Goal: Communication & Community: Answer question/provide support

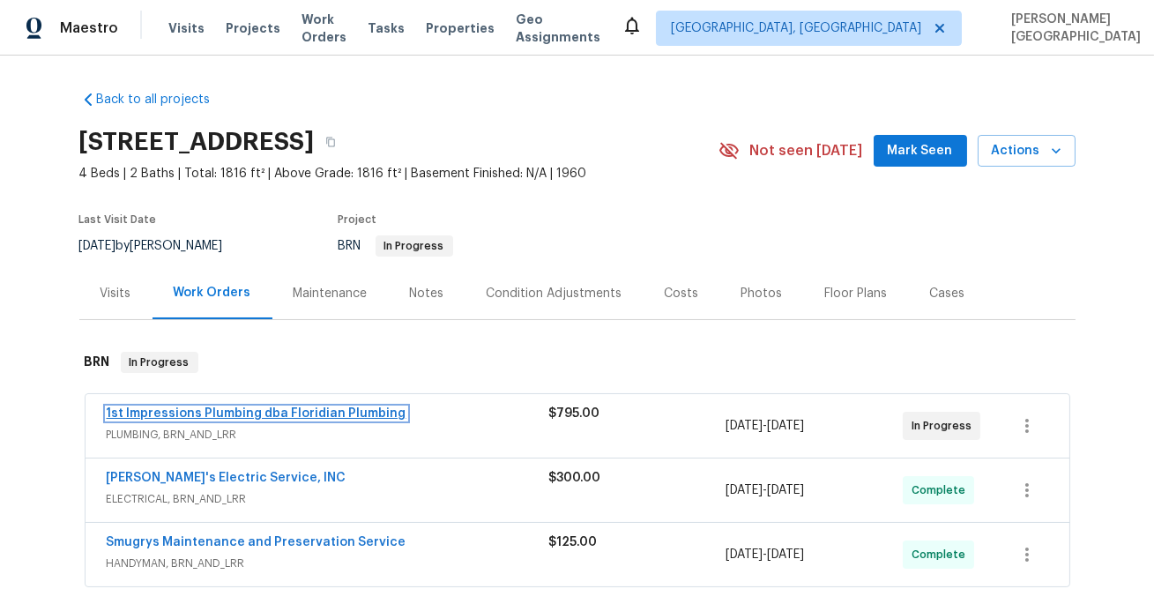
click at [242, 407] on link "1st Impressions Plumbing dba Floridian Plumbing" at bounding box center [257, 413] width 300 height 12
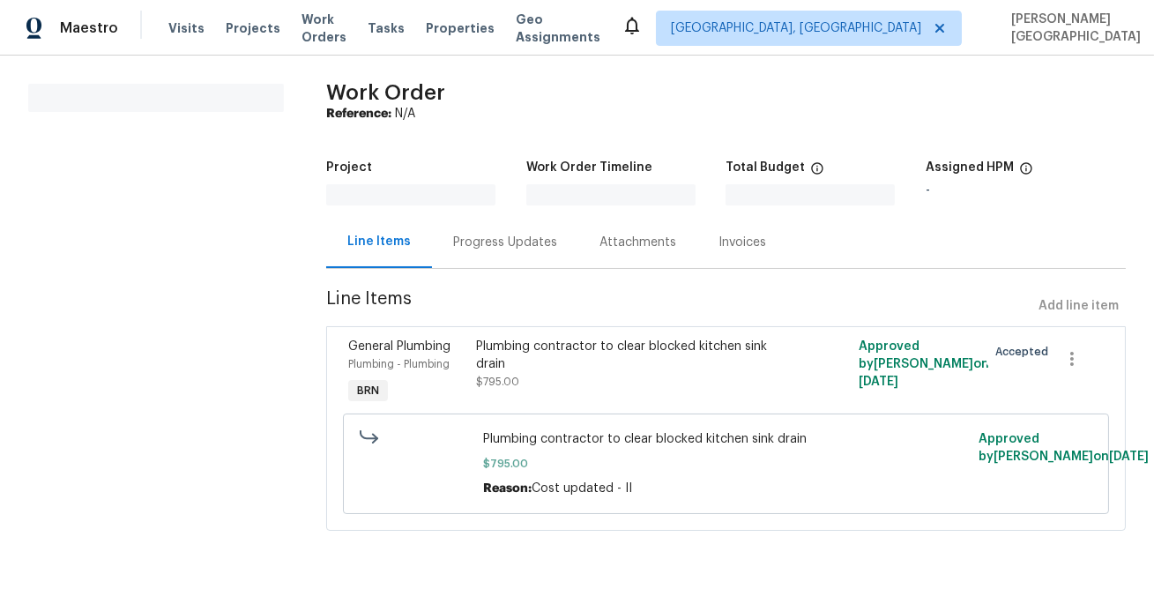
click at [471, 242] on div "Progress Updates" at bounding box center [505, 243] width 104 height 18
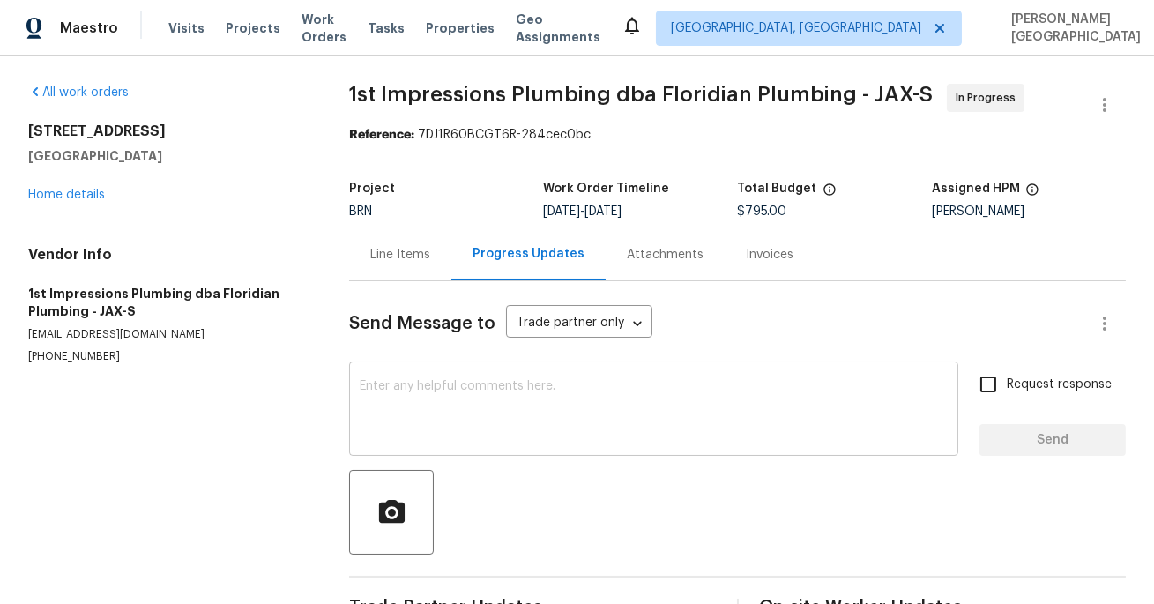
drag, startPoint x: 373, startPoint y: 375, endPoint x: 362, endPoint y: 374, distance: 10.6
click at [362, 374] on div "x ​" at bounding box center [653, 411] width 609 height 90
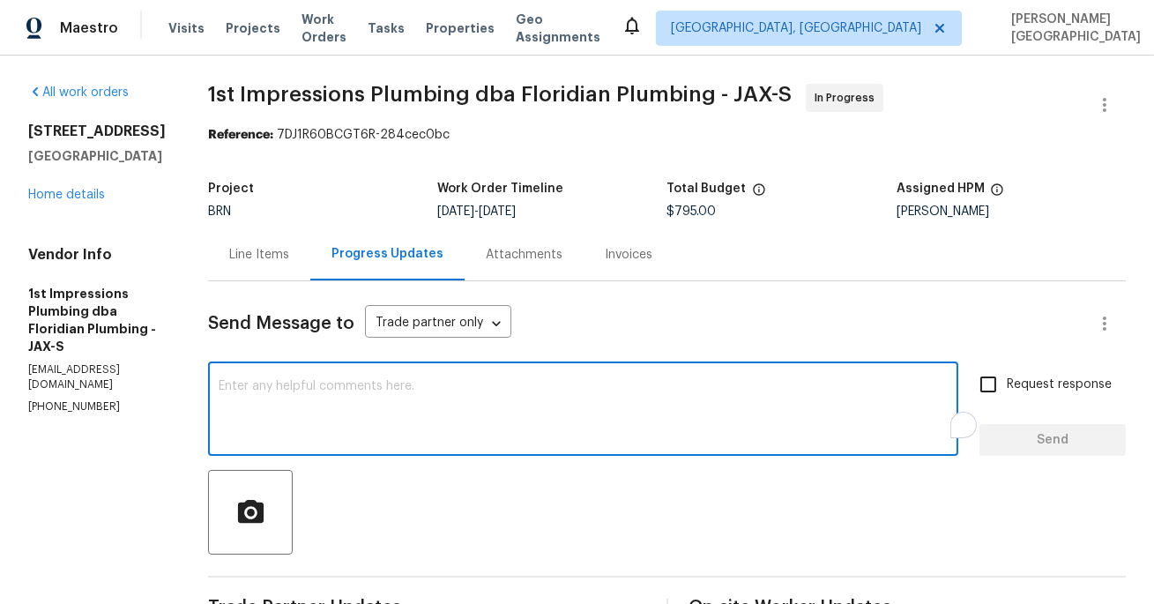
paste textarea "The buyer is closing today and would like for the repairs to be completed post …"
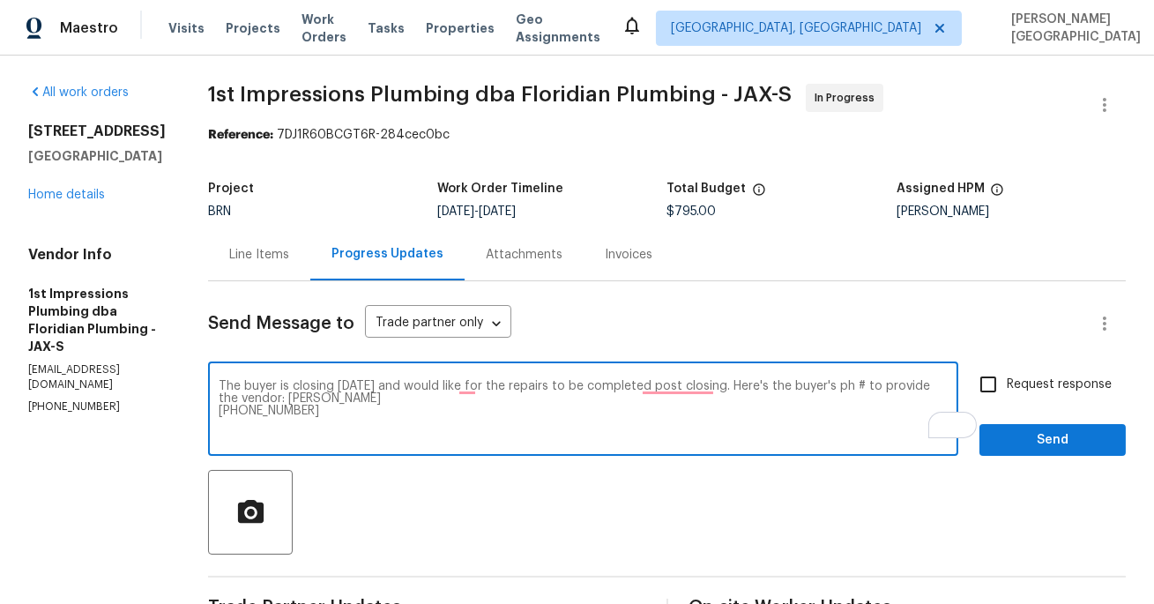
click at [798, 383] on textarea "The buyer is closing today and would like for the repairs to be completed post …" at bounding box center [583, 411] width 729 height 62
drag, startPoint x: 810, startPoint y: 383, endPoint x: 906, endPoint y: 388, distance: 96.2
click at [906, 388] on textarea "The buyer is closing today and would like for the repairs to be completed post …" at bounding box center [583, 411] width 729 height 62
click at [850, 386] on textarea "The buyer is closing today and would like for the repairs to be completed post …" at bounding box center [583, 411] width 729 height 62
type textarea "The buyer is closing today and would like for the repairs to be completed post …"
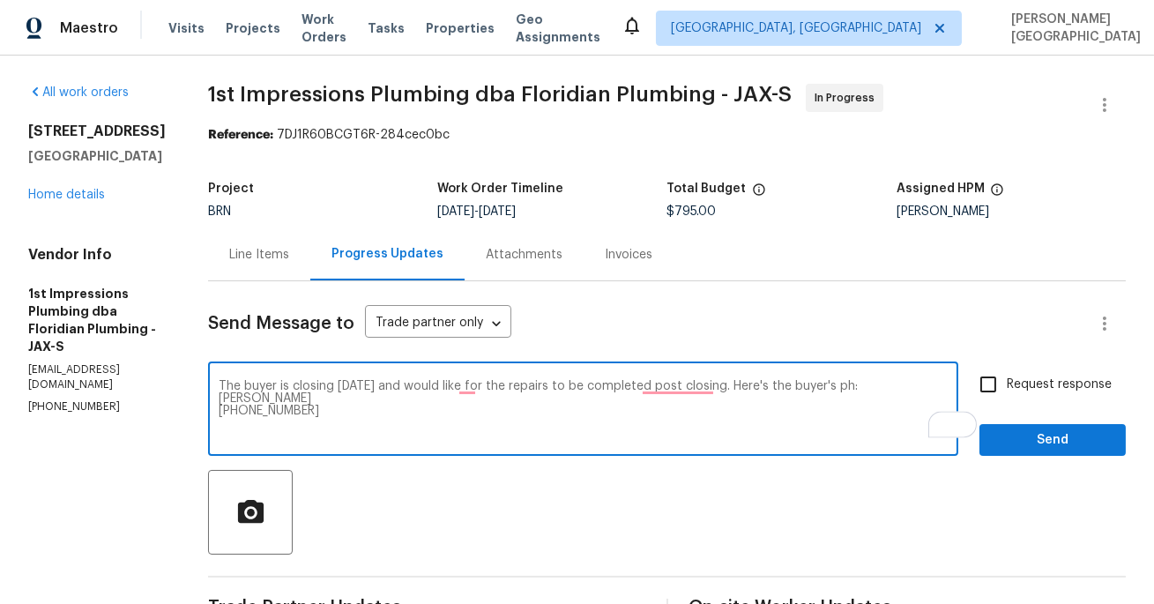
click at [1010, 389] on span "Request response" at bounding box center [1059, 385] width 105 height 19
click at [1007, 389] on input "Request response" at bounding box center [988, 384] width 37 height 37
checkbox input "true"
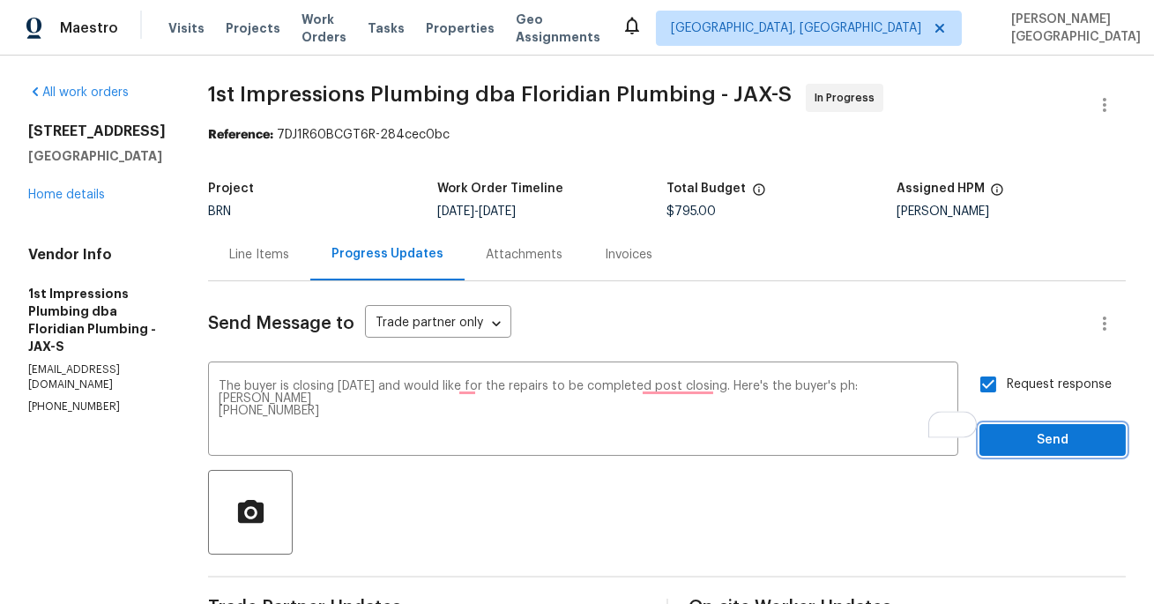
click at [1020, 428] on button "Send" at bounding box center [1052, 440] width 146 height 33
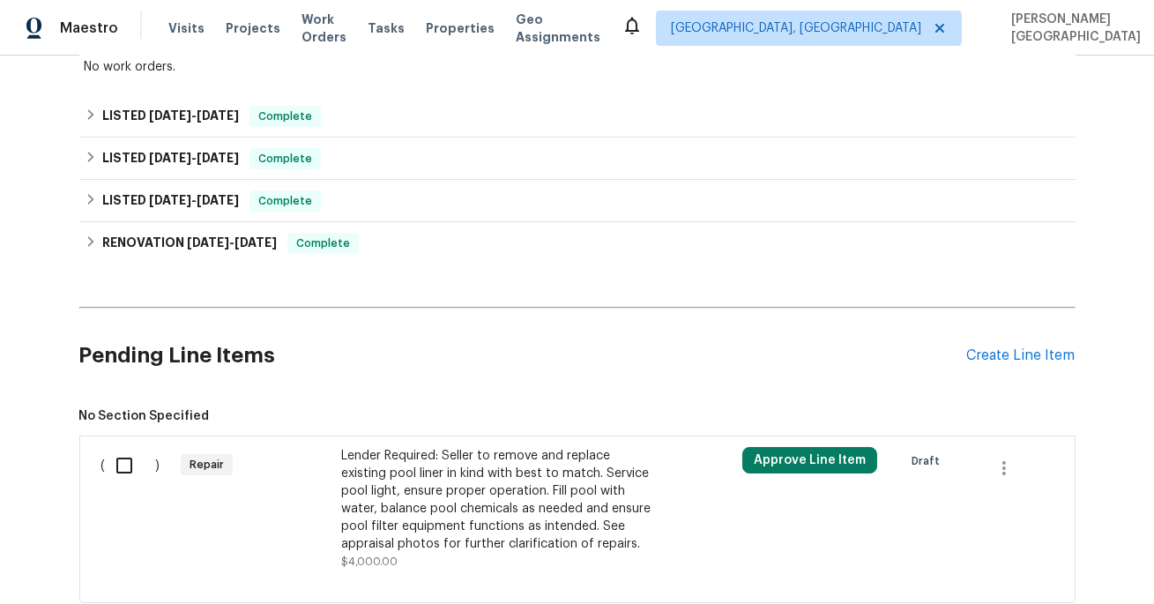
scroll to position [454, 0]
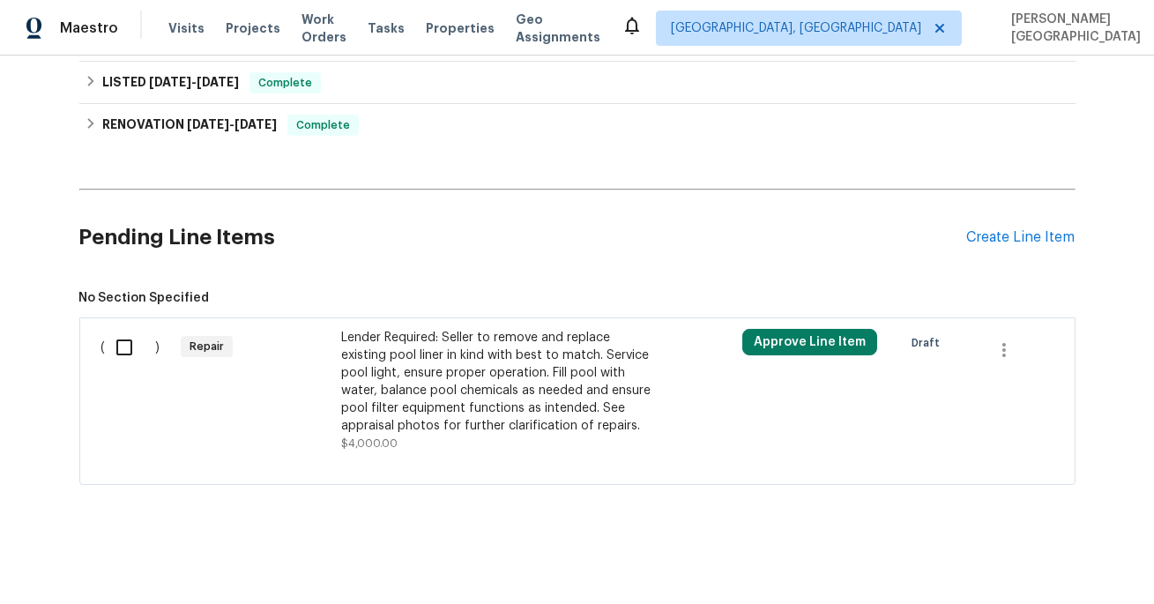
click at [405, 383] on div "Lender Required: Seller to remove and replace existing pool liner in kind with …" at bounding box center [496, 382] width 310 height 106
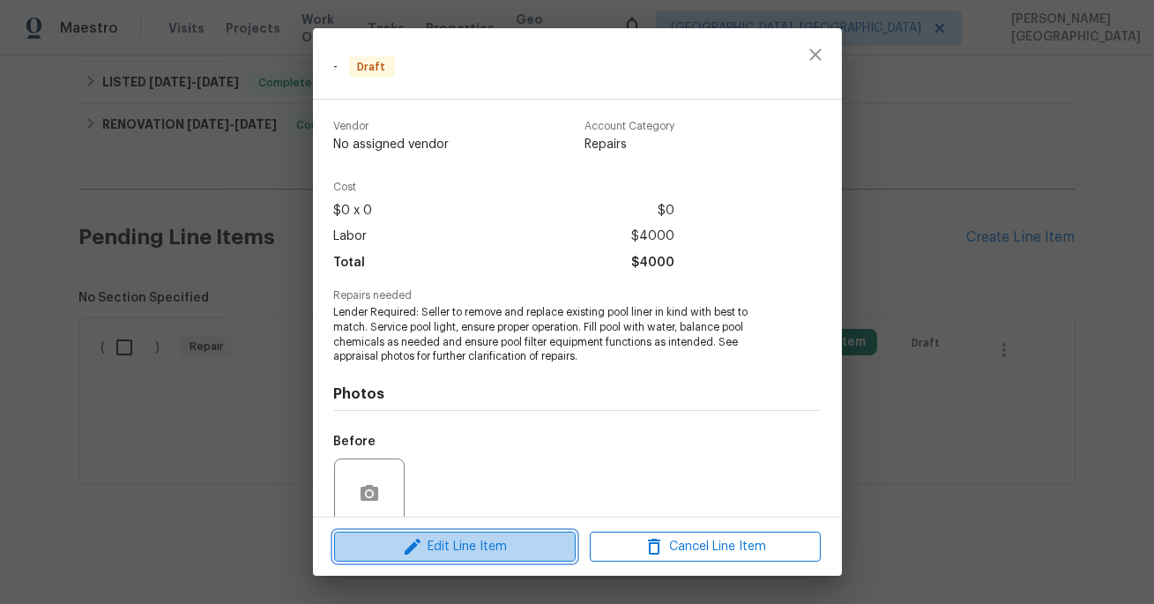
click at [416, 549] on icon "button" at bounding box center [412, 546] width 21 height 21
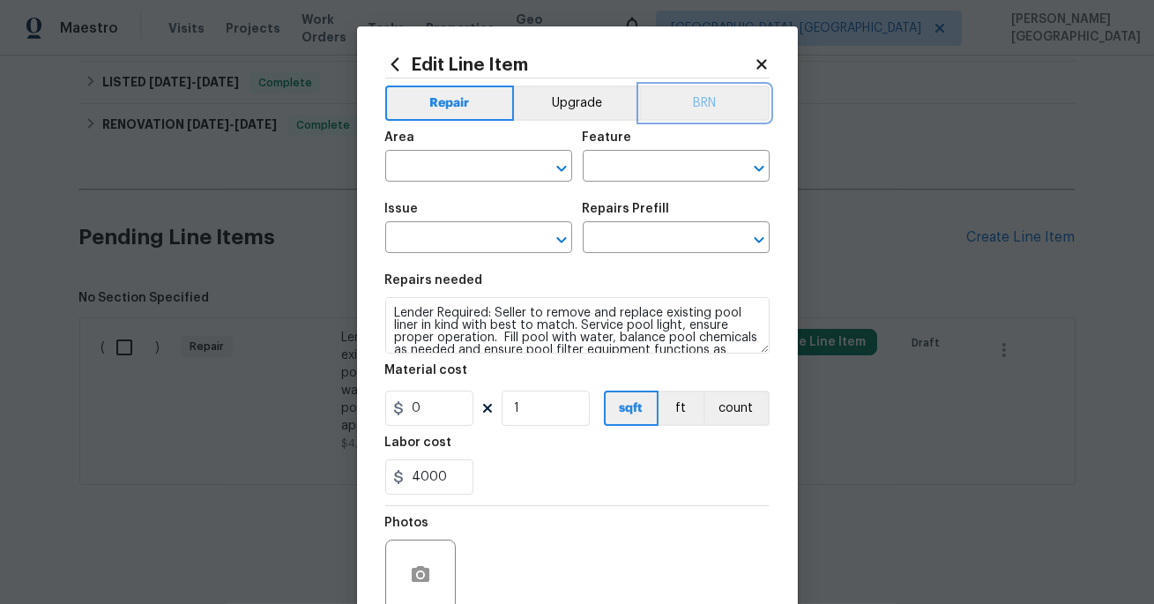
click at [710, 101] on button "BRN" at bounding box center [705, 103] width 130 height 35
click at [435, 182] on span "Area ​" at bounding box center [478, 156] width 187 height 71
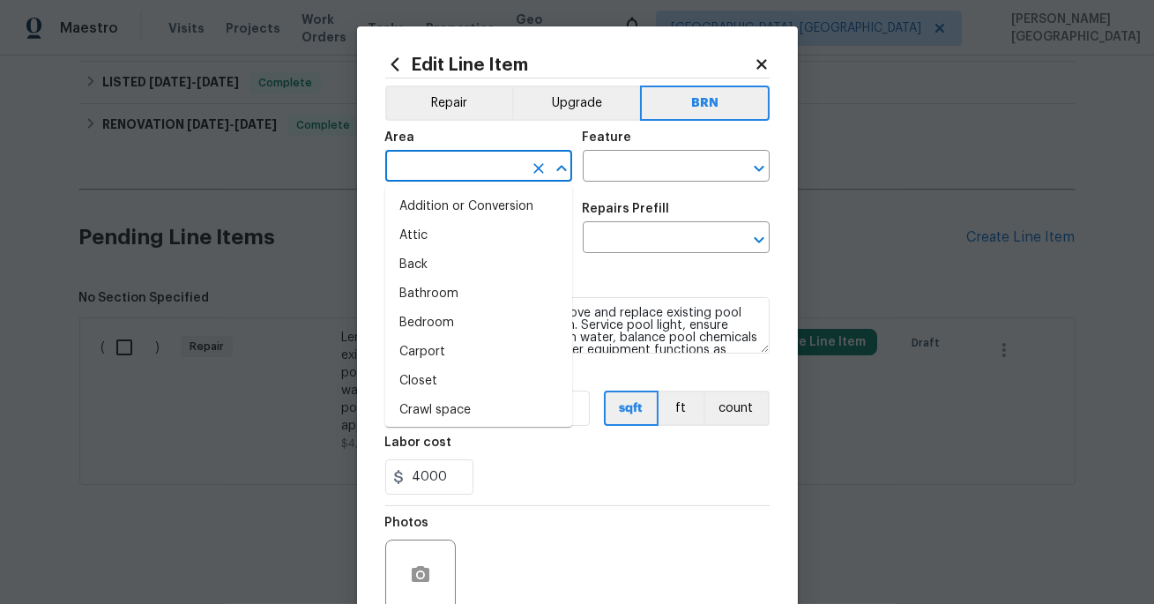
click at [433, 167] on input "text" at bounding box center [454, 167] width 138 height 27
type input "n"
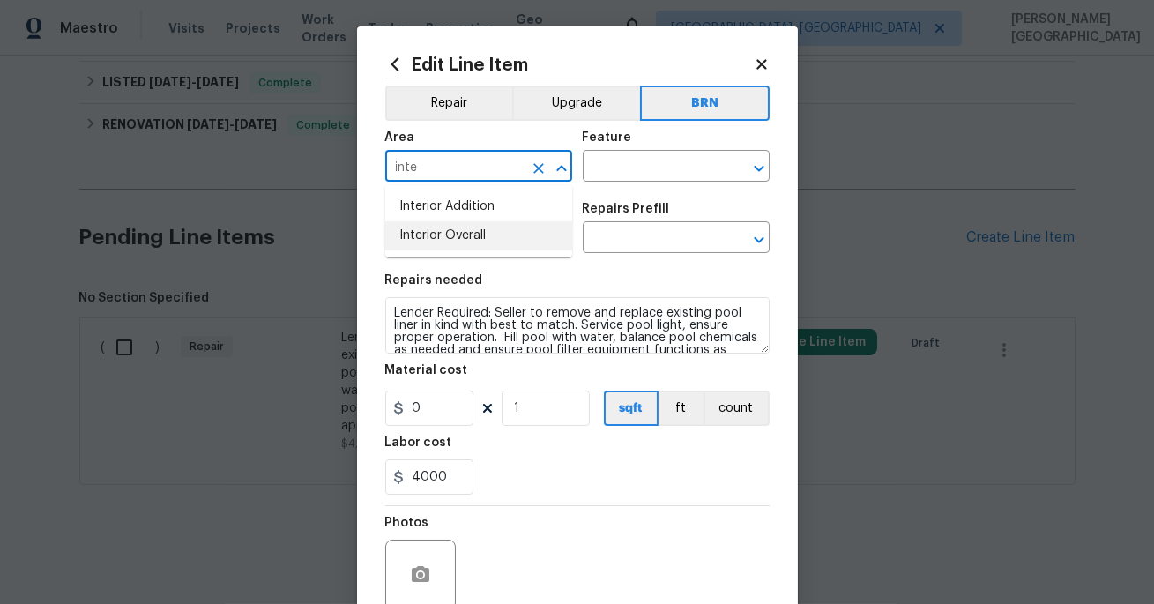
click at [439, 237] on li "Interior Overall" at bounding box center [478, 235] width 187 height 29
type input "Interior Overall"
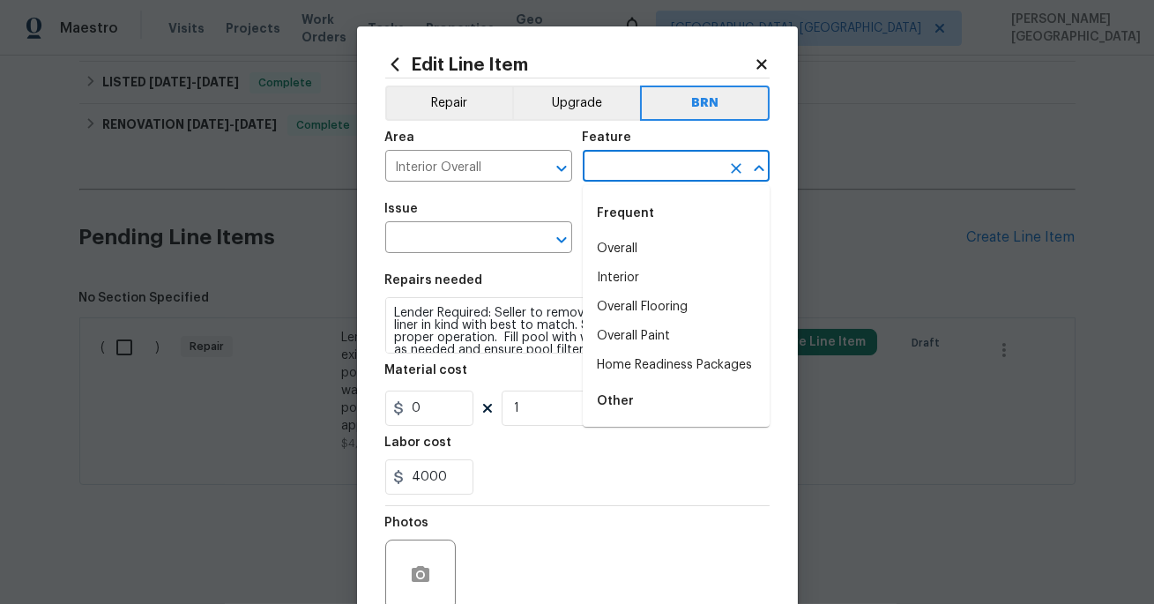
click at [589, 174] on input "text" at bounding box center [652, 167] width 138 height 27
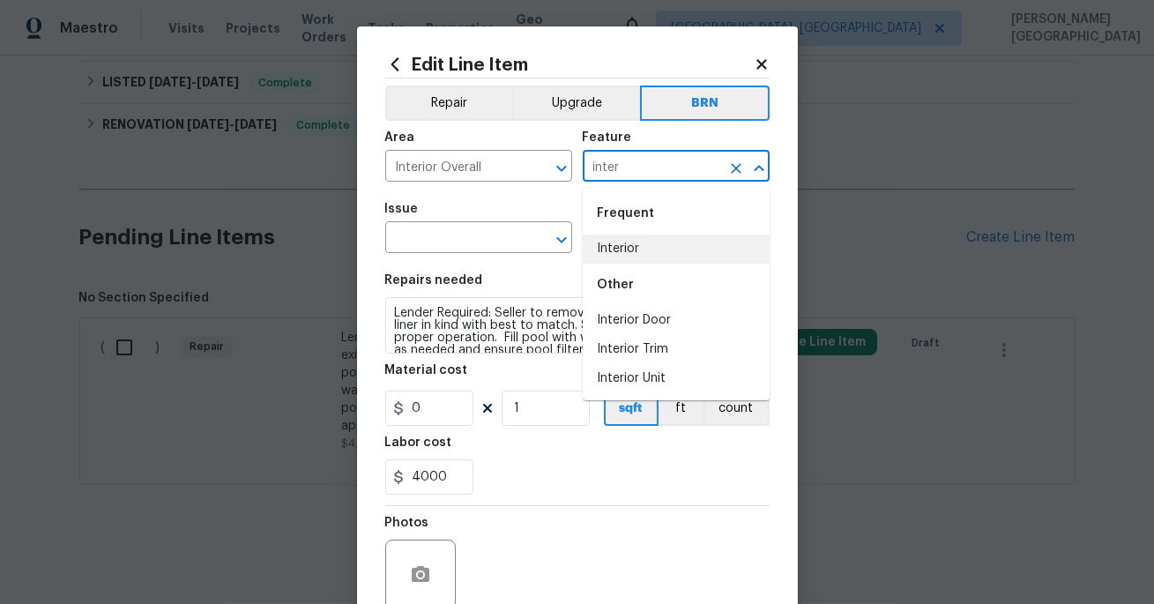
click at [607, 242] on li "Interior" at bounding box center [676, 248] width 187 height 29
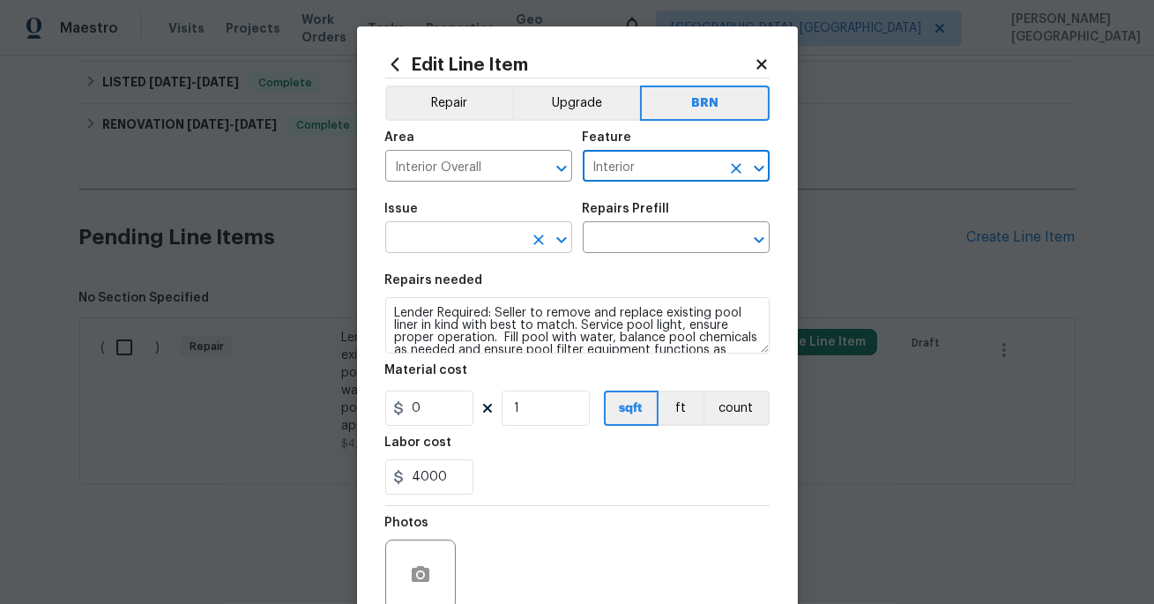
type input "Interior"
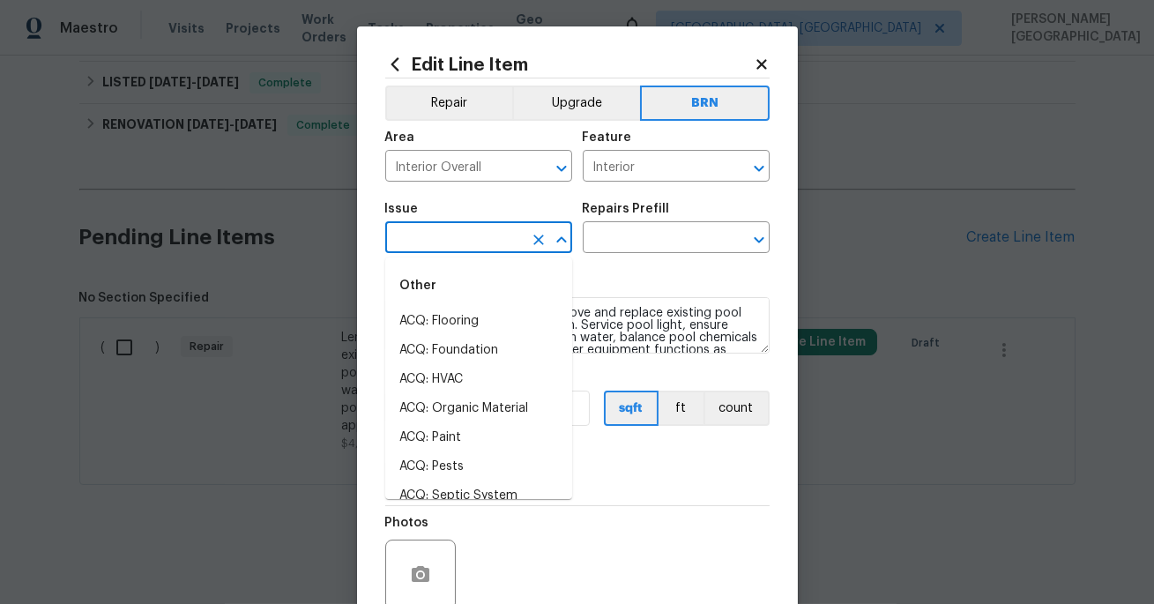
click at [440, 246] on input "text" at bounding box center [454, 239] width 138 height 27
click at [445, 301] on div "Other" at bounding box center [478, 285] width 187 height 42
click at [447, 319] on li "Demo Interior" at bounding box center [478, 321] width 187 height 29
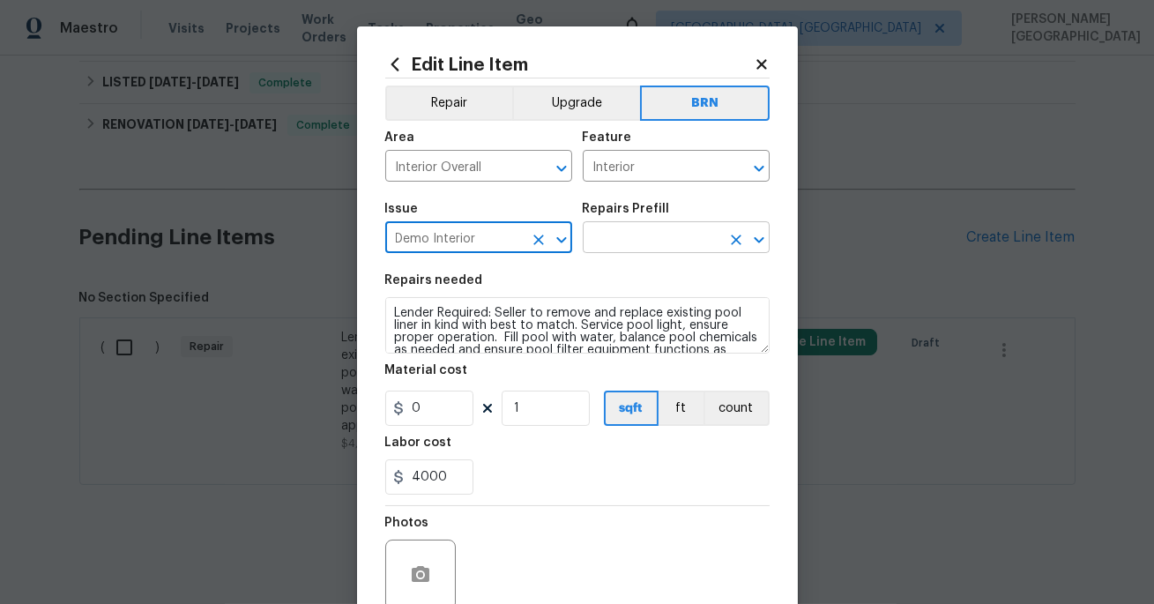
type input "Demo Interior"
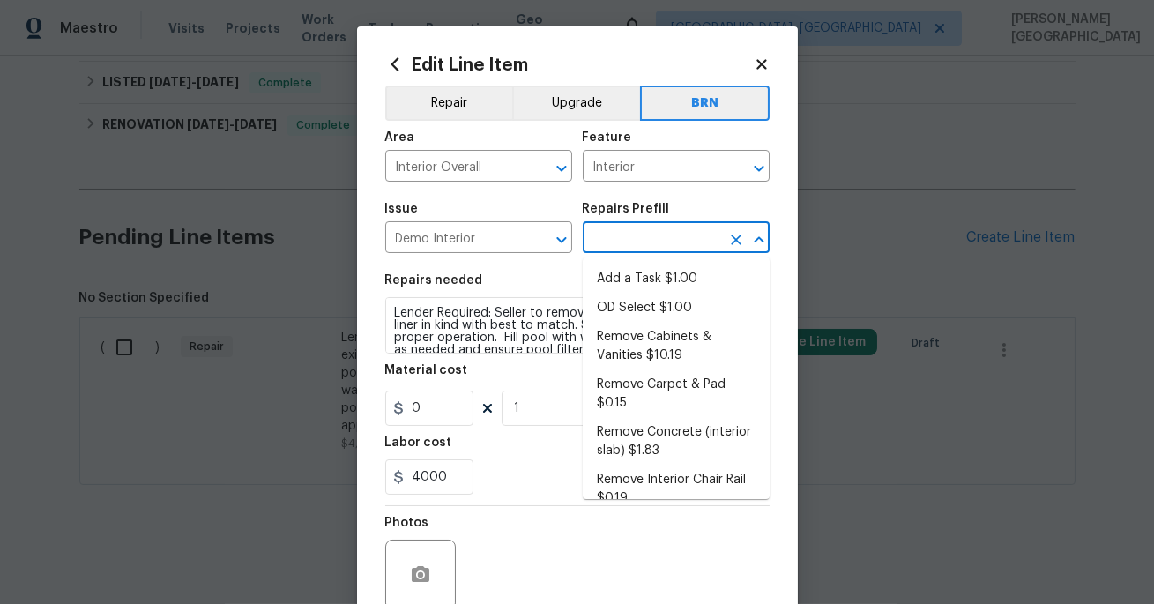
click at [617, 243] on input "text" at bounding box center [652, 239] width 138 height 27
click at [615, 281] on li "Add a Task $1.00" at bounding box center [676, 278] width 187 height 29
type input "Demolition"
type input "Add a Task $1.00"
type textarea "HPM to detail"
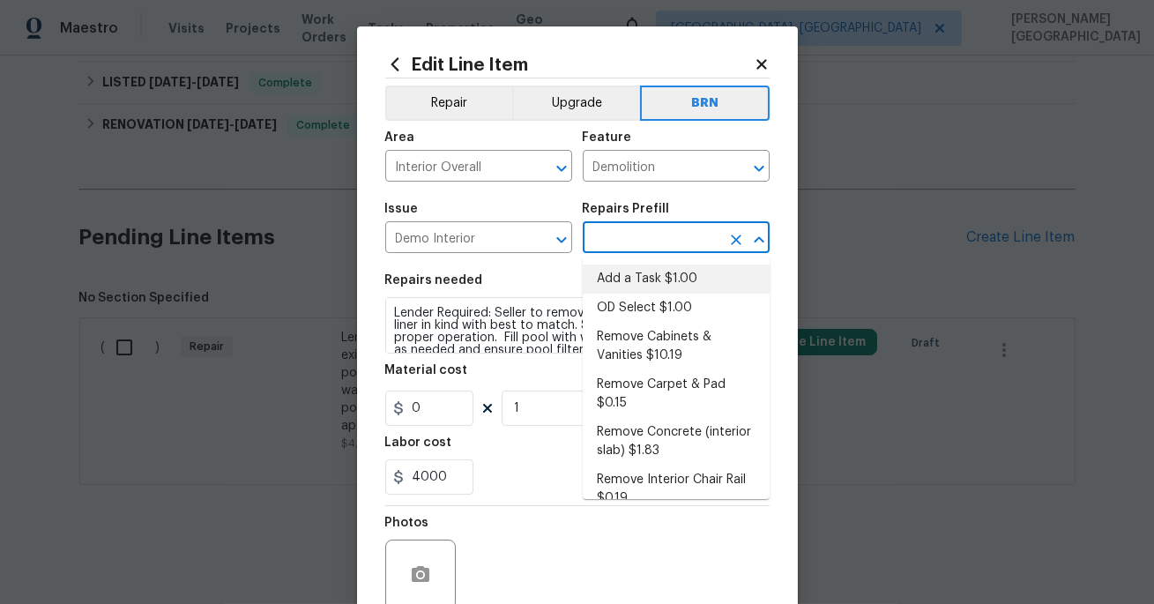
type input "1"
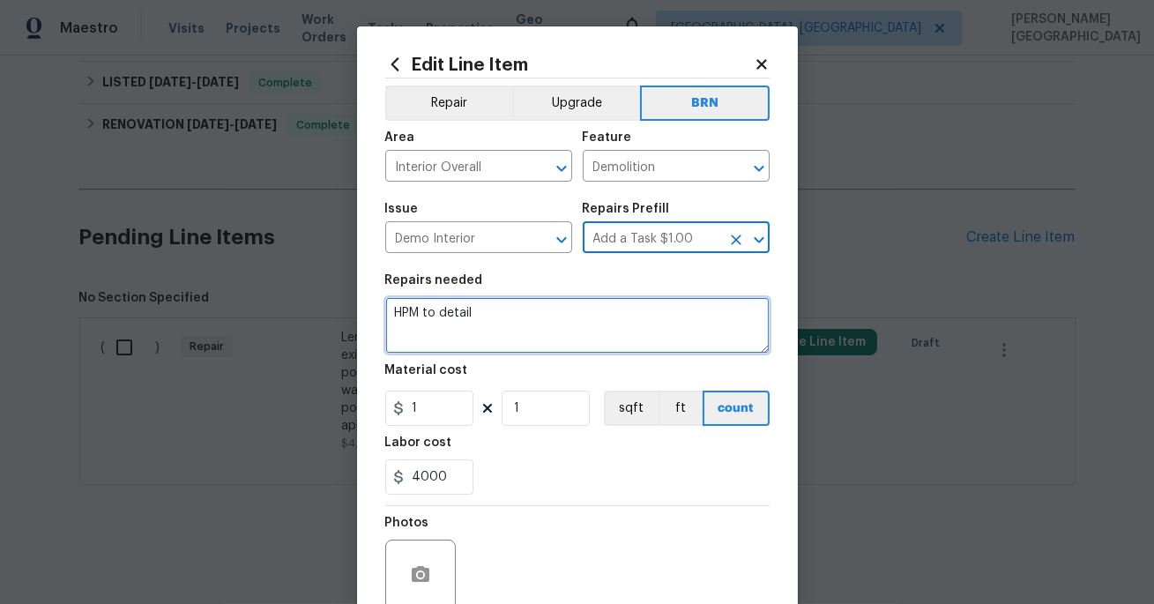
click at [464, 327] on textarea "HPM to detail" at bounding box center [577, 325] width 384 height 56
paste textarea "Lender Required: Seller to remove and replace existing pool liner in kind with …"
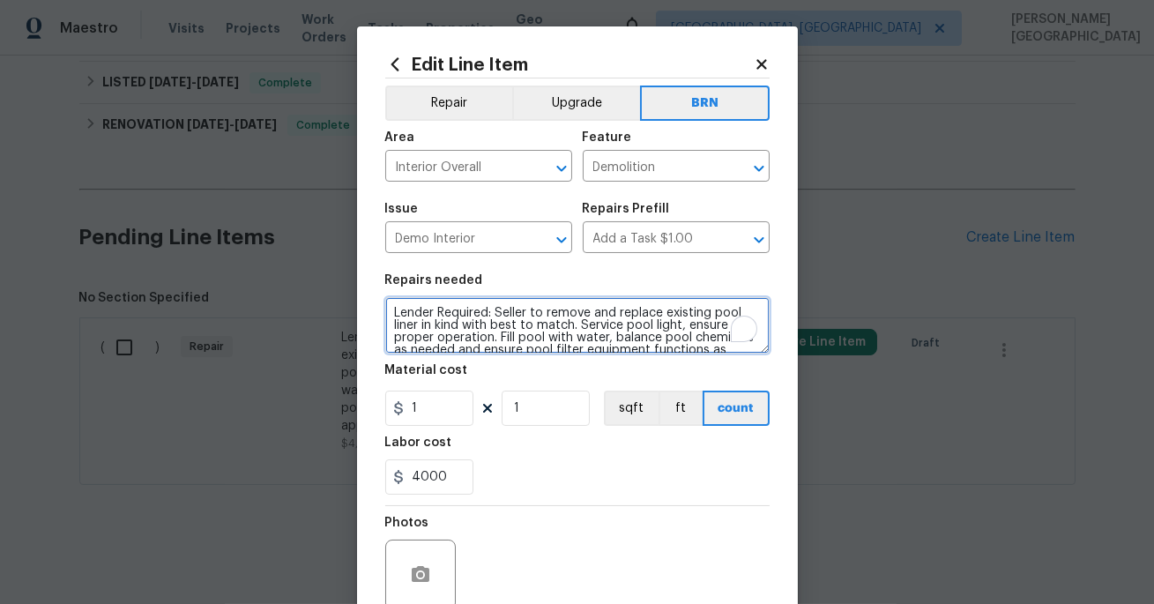
scroll to position [40, 0]
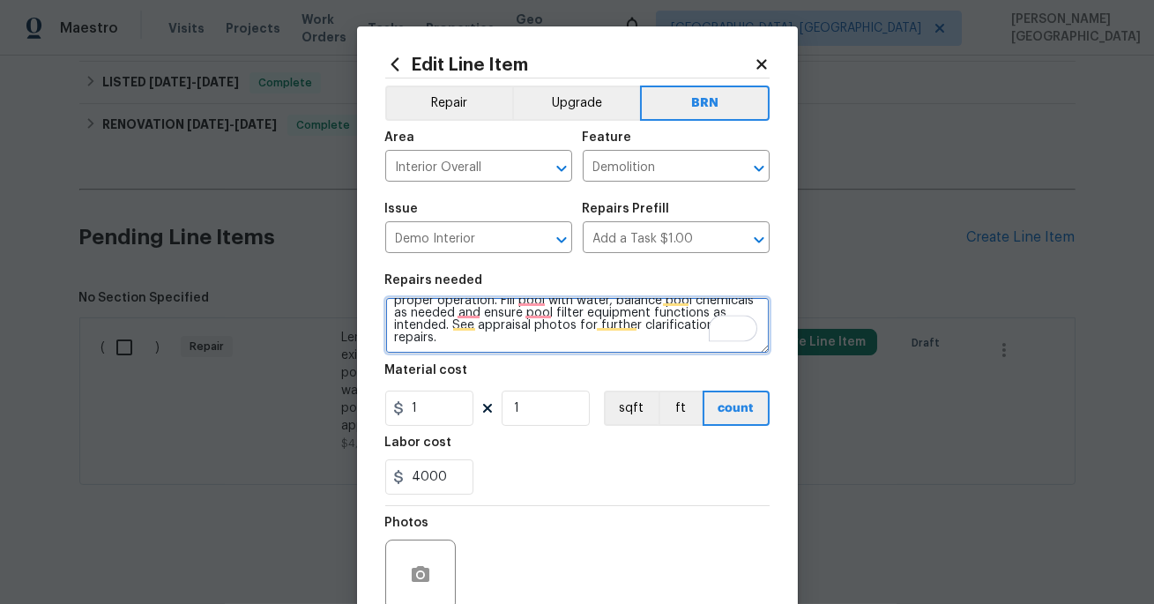
type textarea "Lender Required: Seller to remove and replace existing pool liner in kind with …"
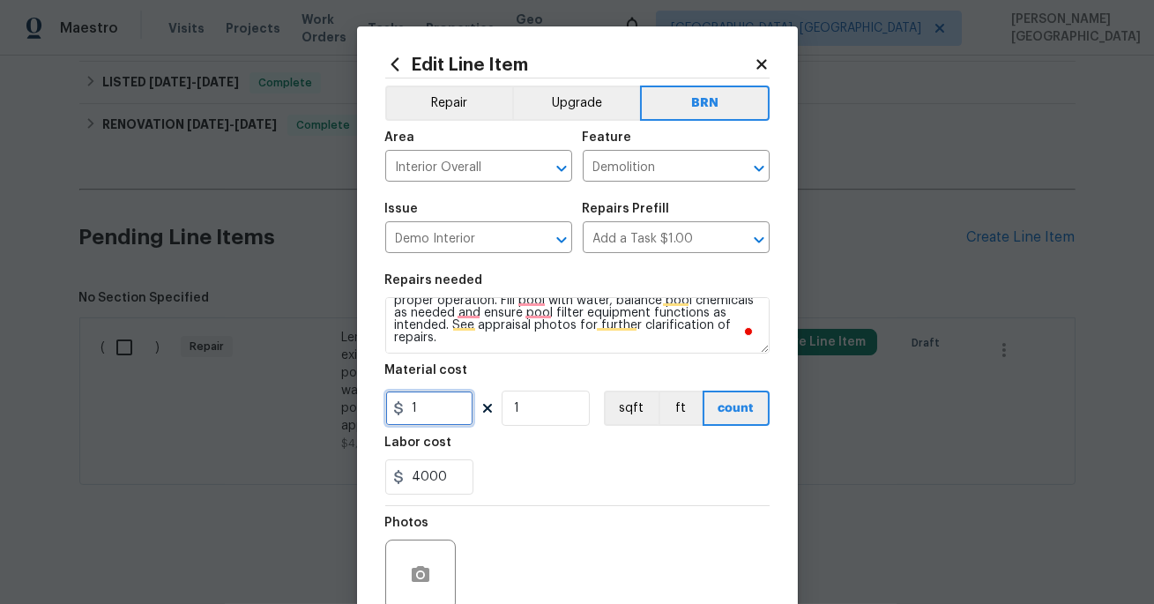
click at [429, 411] on input "1" at bounding box center [429, 408] width 88 height 35
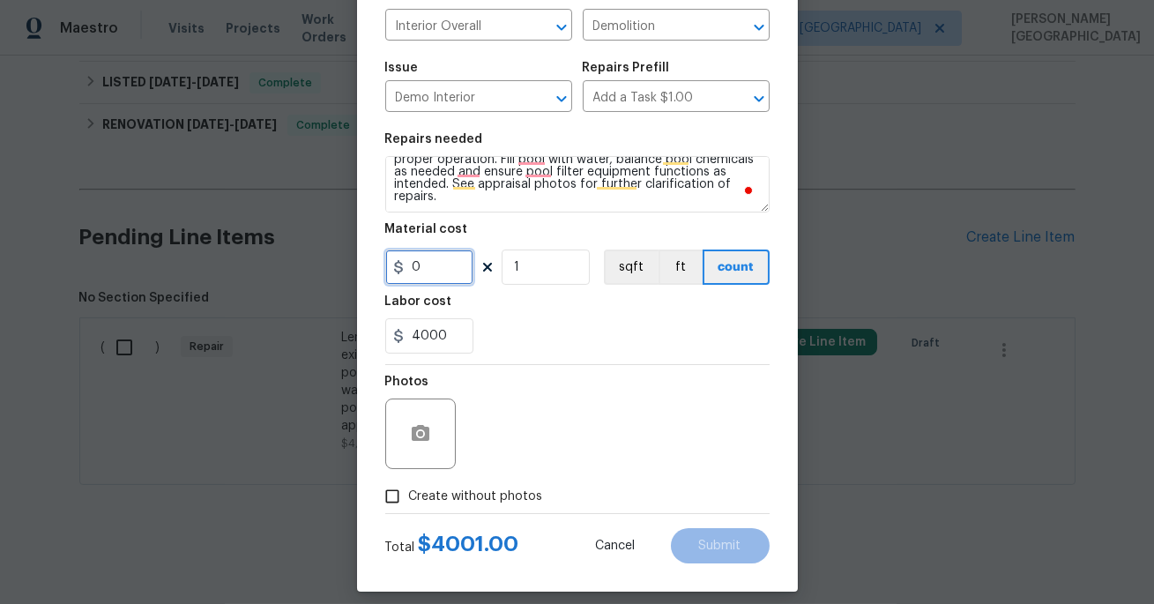
scroll to position [154, 0]
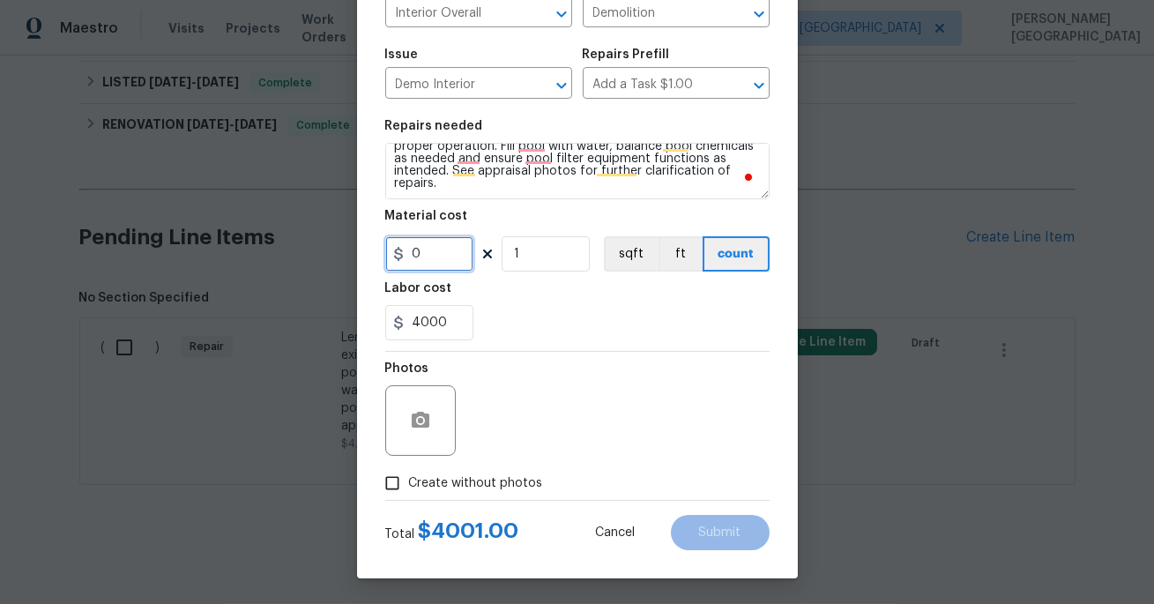
type input "0"
click at [404, 420] on button "button" at bounding box center [420, 420] width 42 height 42
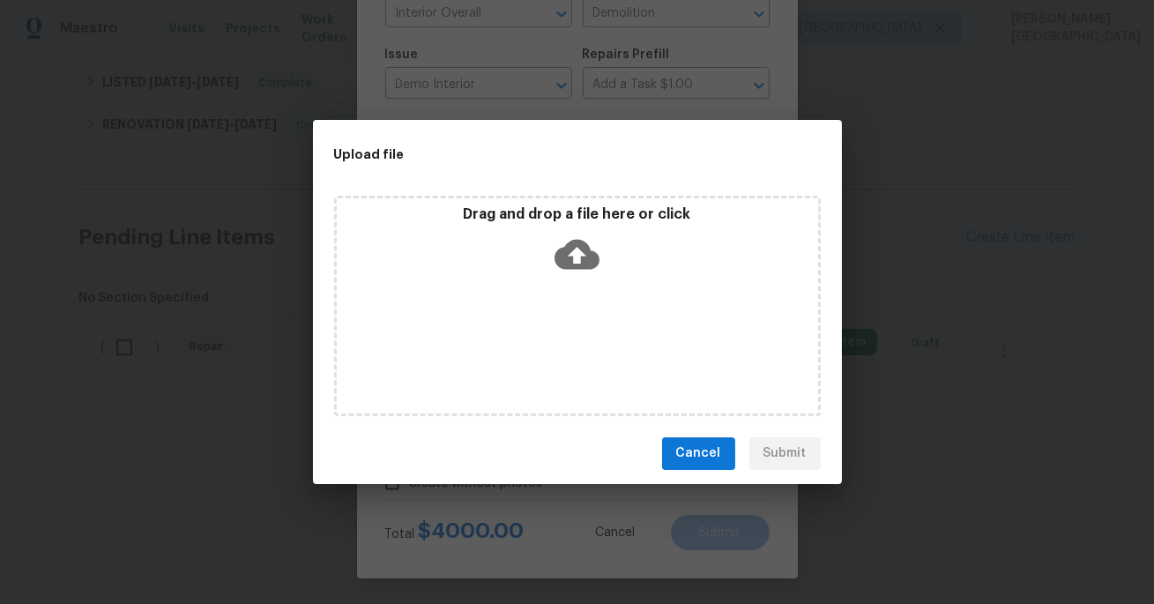
click at [589, 254] on icon at bounding box center [576, 254] width 45 height 30
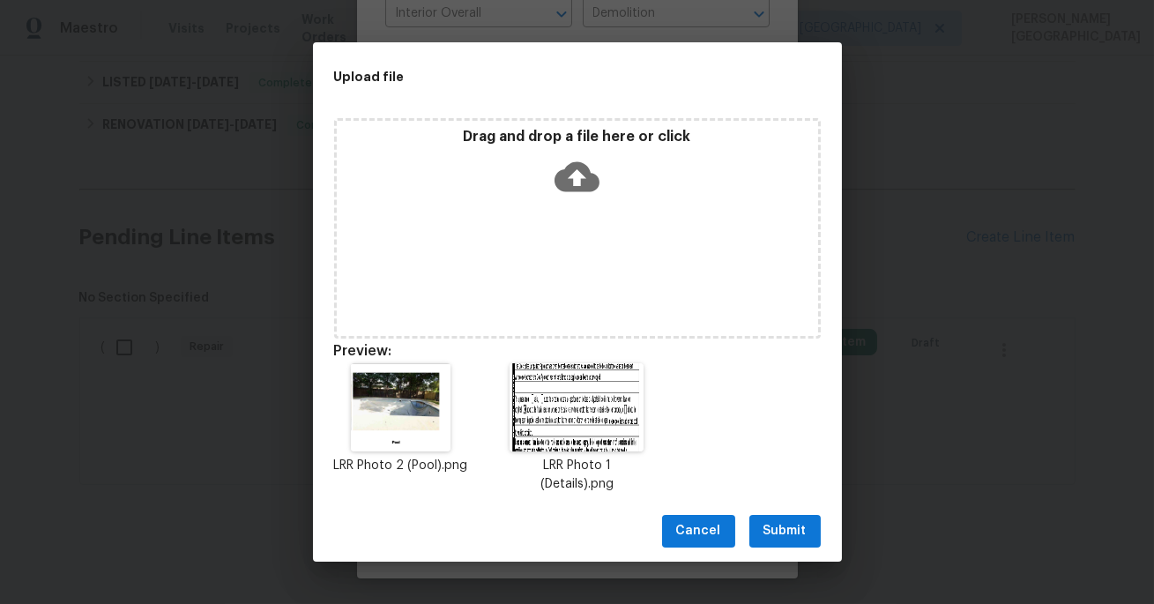
click at [584, 164] on icon at bounding box center [576, 176] width 45 height 30
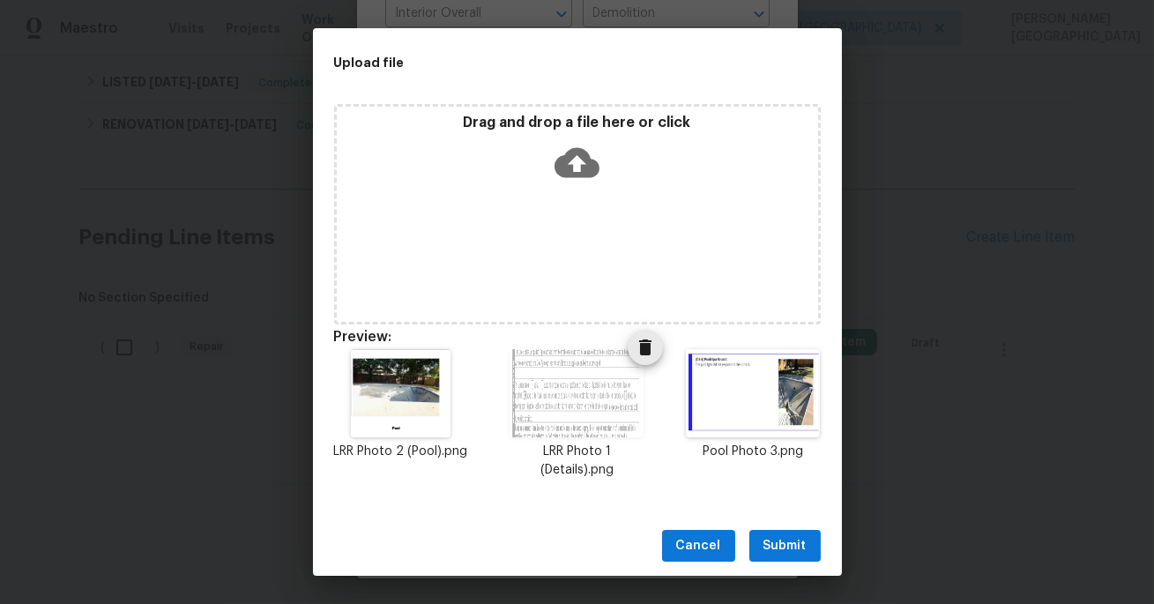
scroll to position [139, 0]
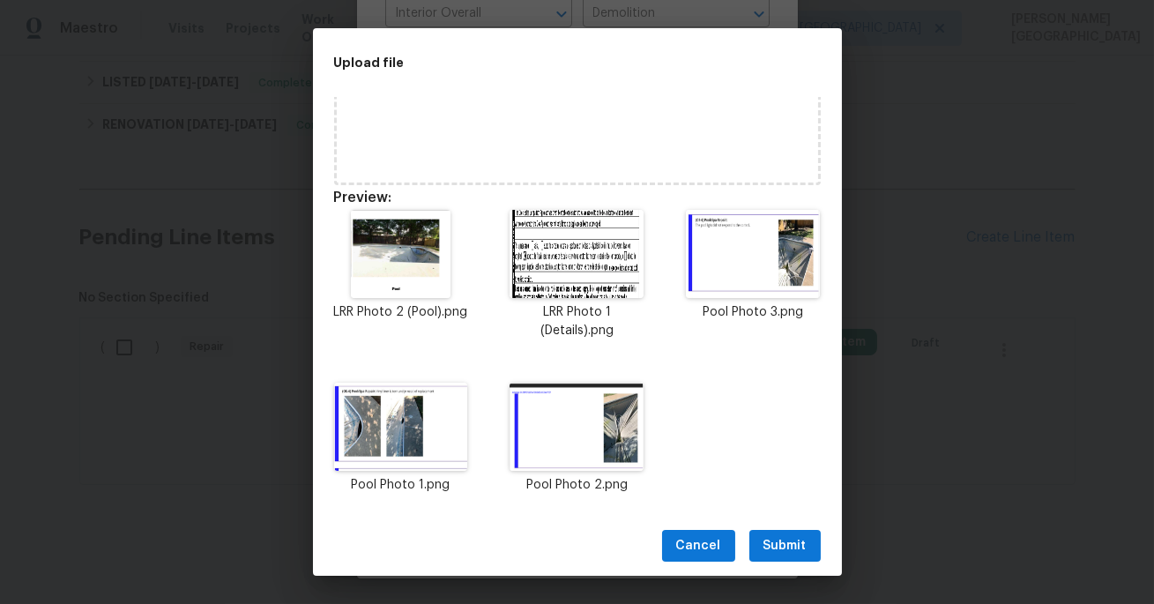
click at [770, 549] on span "Submit" at bounding box center [784, 546] width 43 height 22
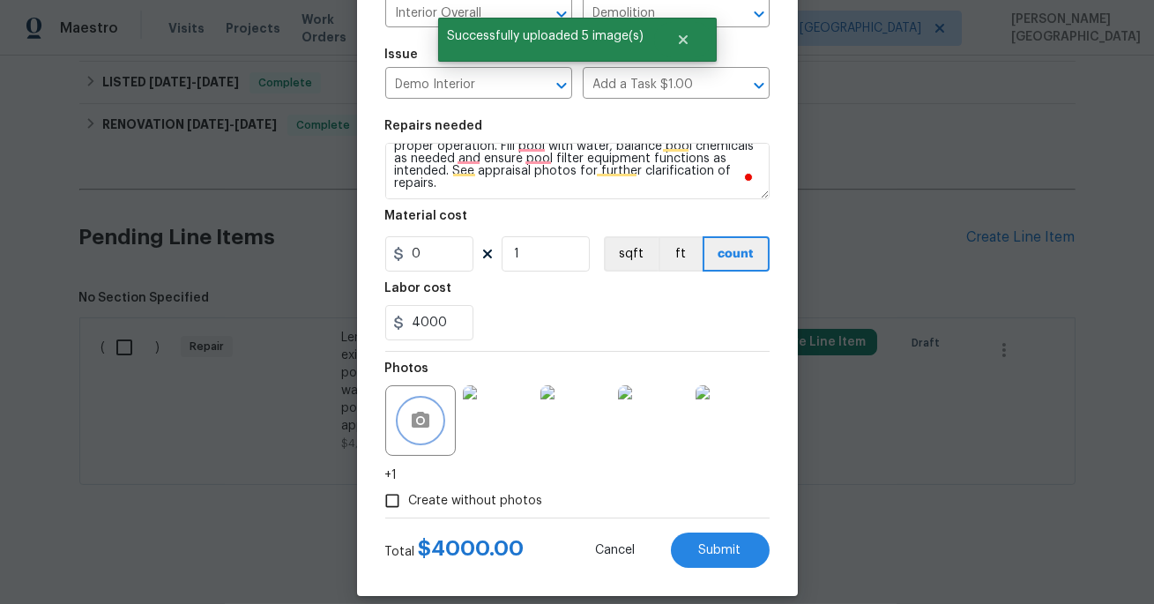
scroll to position [172, 0]
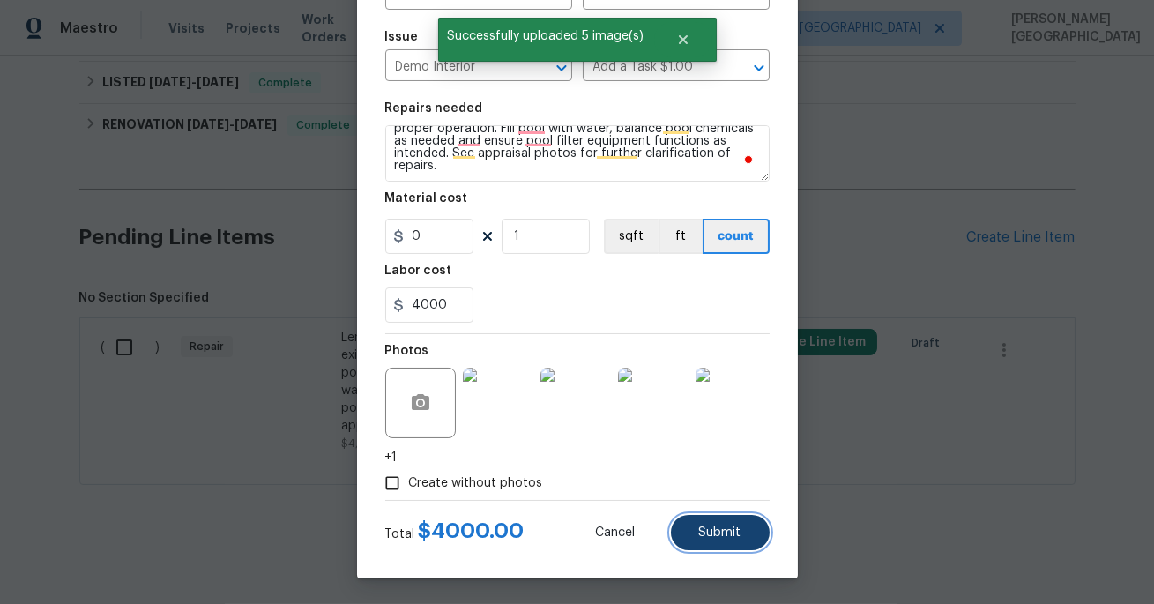
click at [691, 529] on button "Submit" at bounding box center [720, 532] width 99 height 35
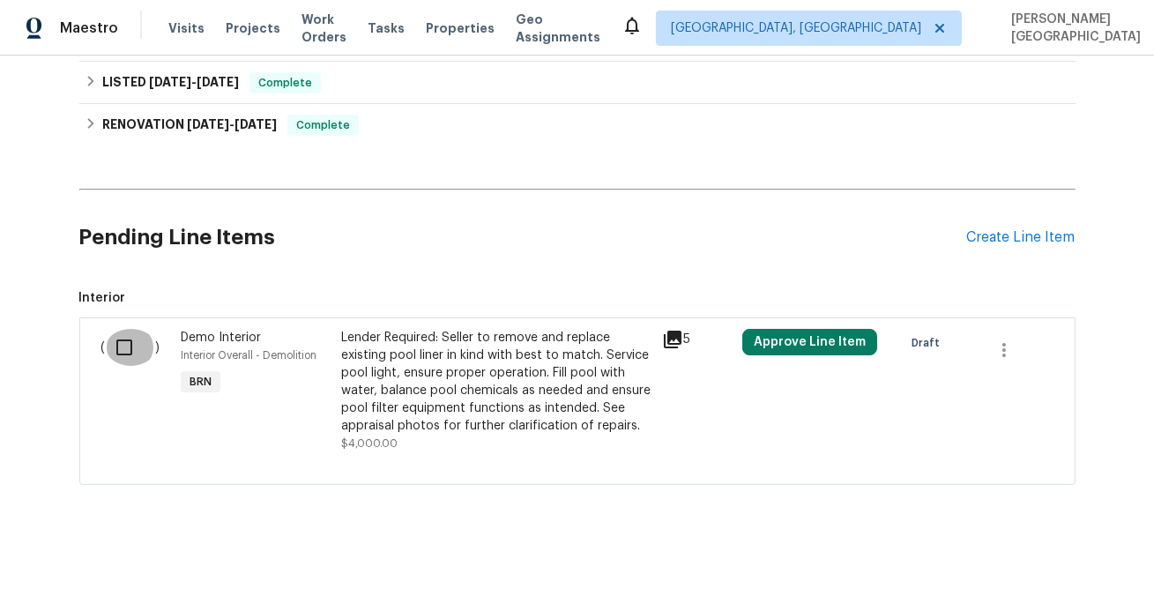
click at [114, 347] on input "checkbox" at bounding box center [131, 347] width 50 height 37
checkbox input "true"
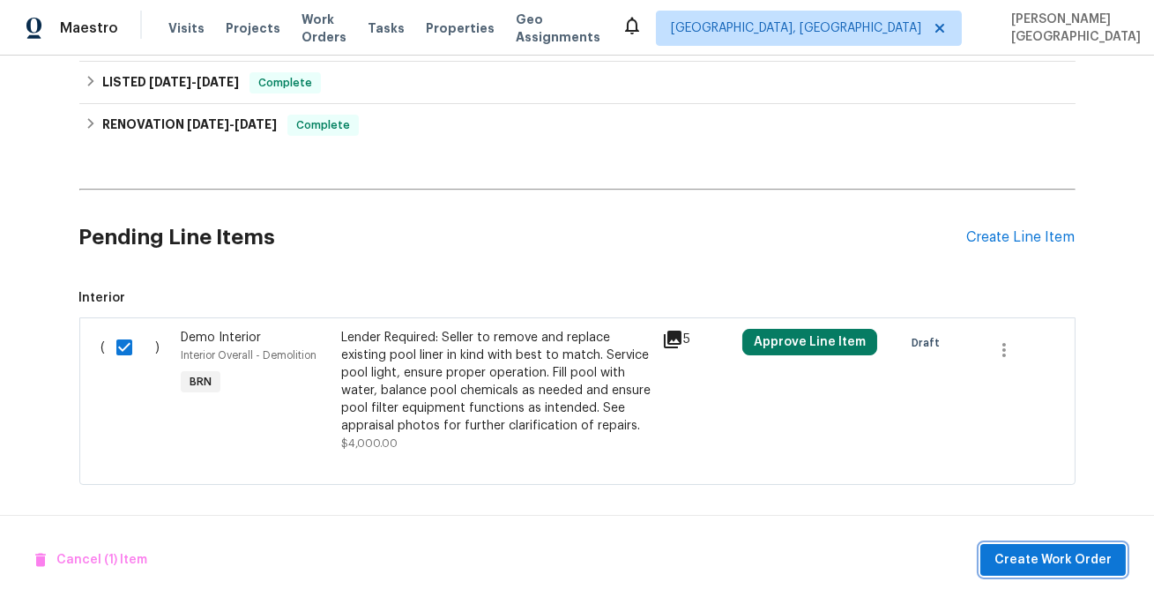
click at [1024, 554] on span "Create Work Order" at bounding box center [1052, 560] width 117 height 22
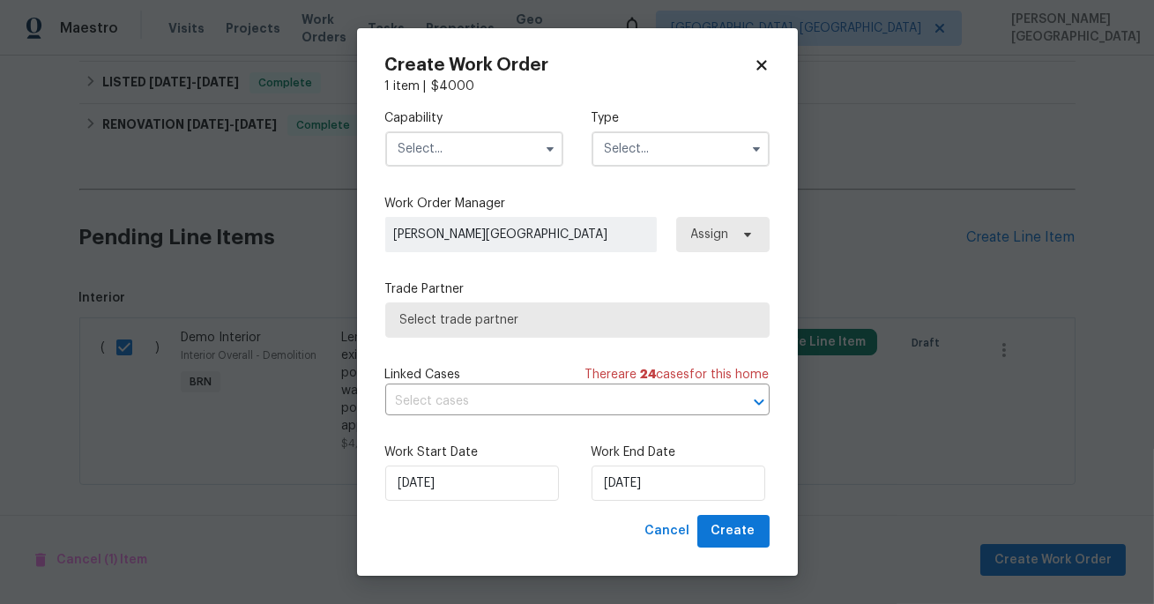
click at [468, 137] on input "text" at bounding box center [474, 148] width 178 height 35
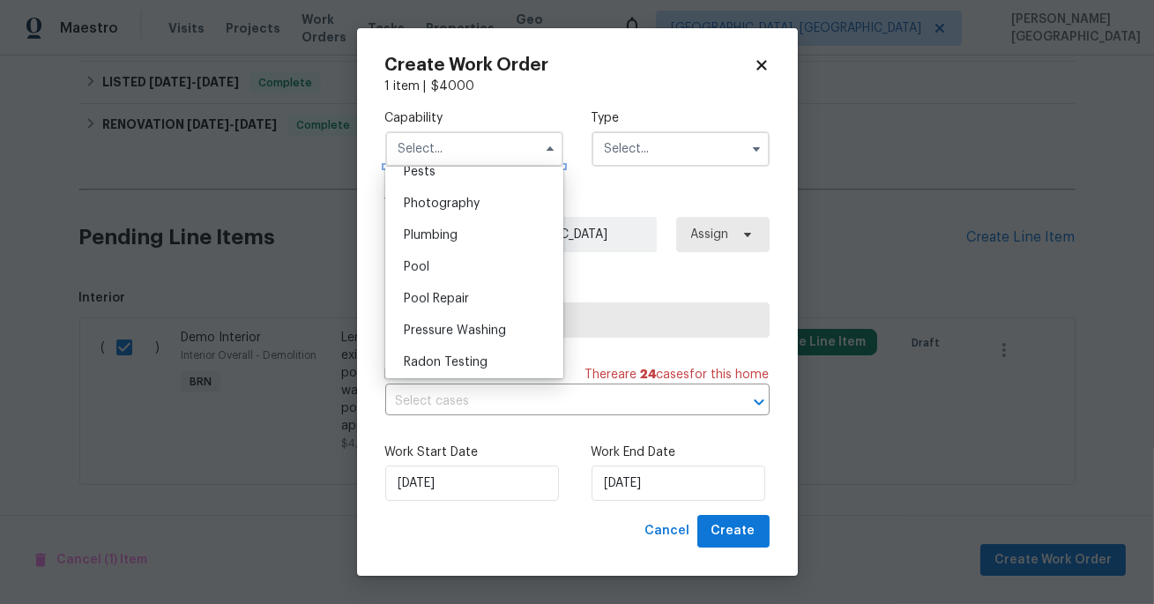
scroll to position [1523, 0]
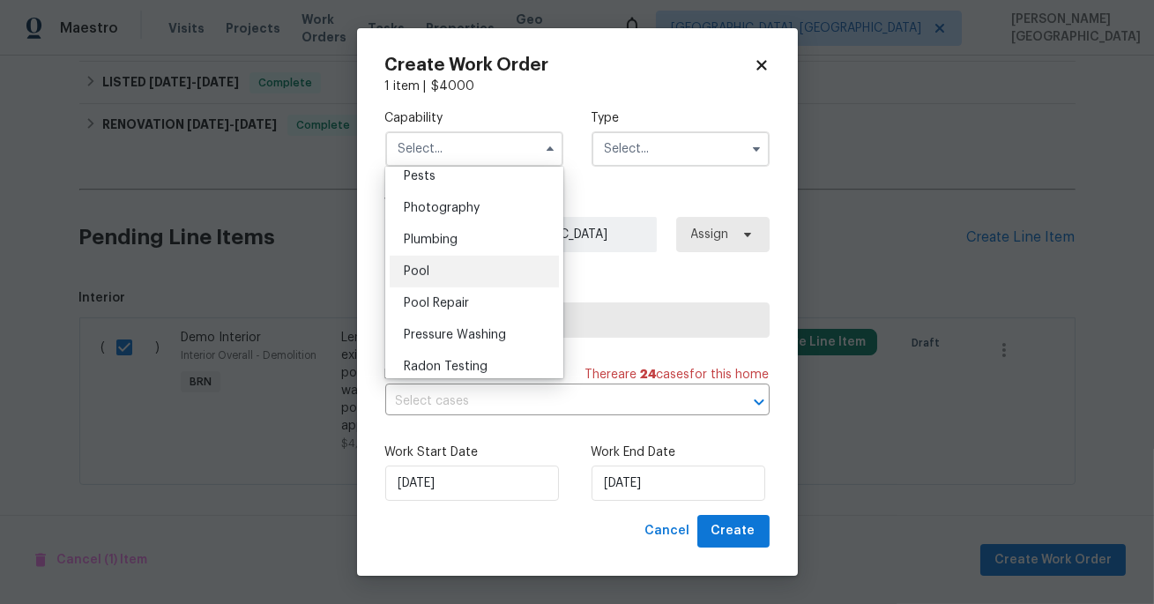
click at [422, 265] on span "Pool" at bounding box center [417, 271] width 26 height 12
type input "Pool"
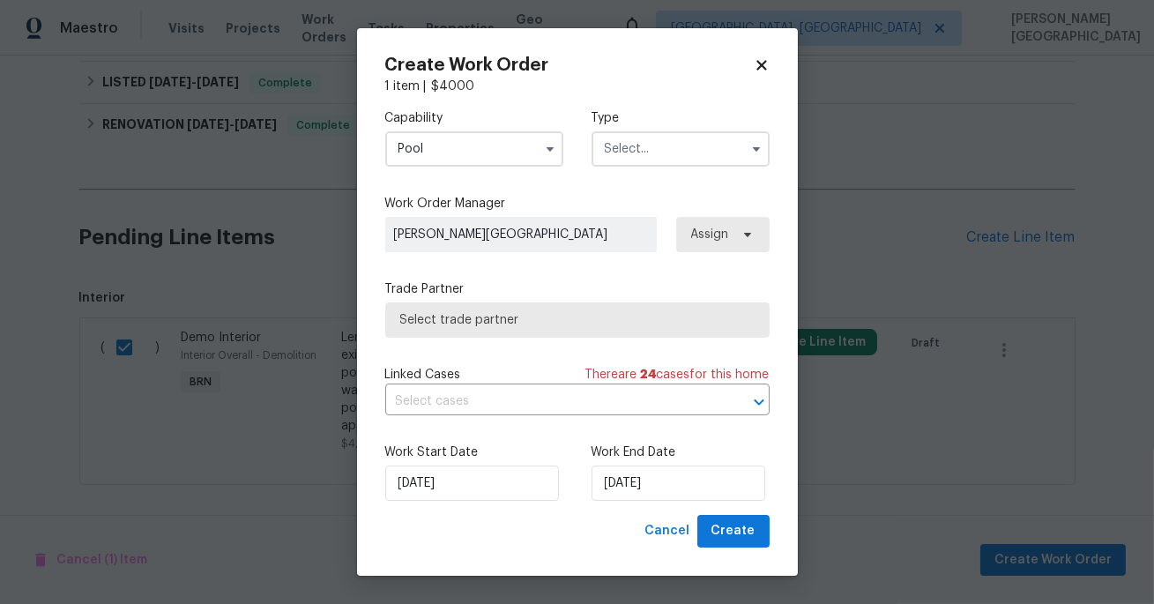
click at [691, 160] on input "text" at bounding box center [680, 148] width 178 height 35
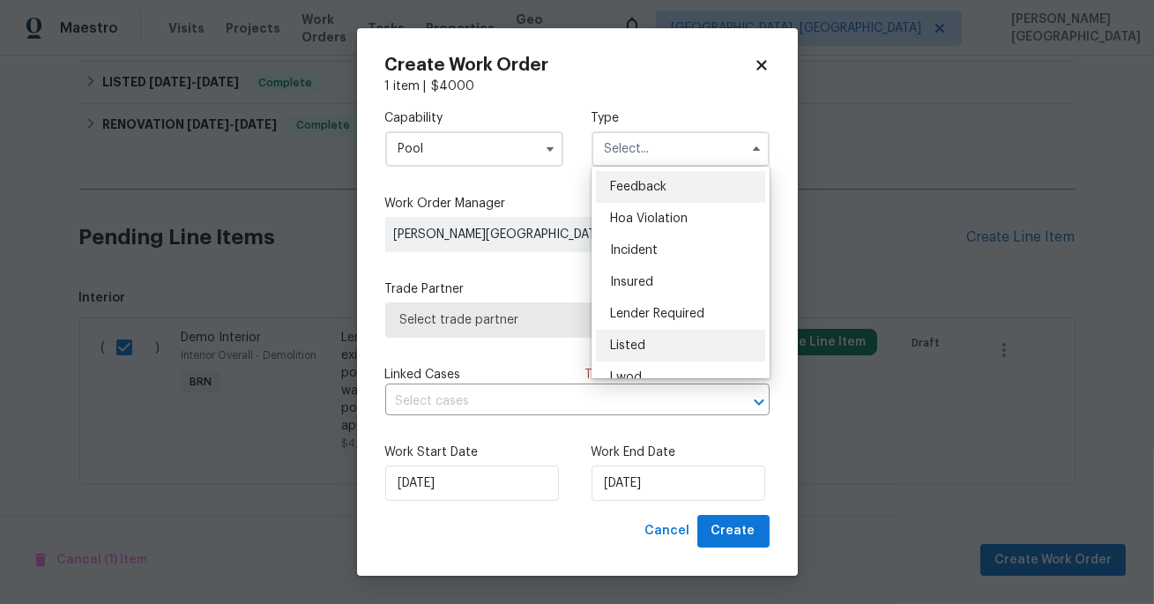
scroll to position [209, 0]
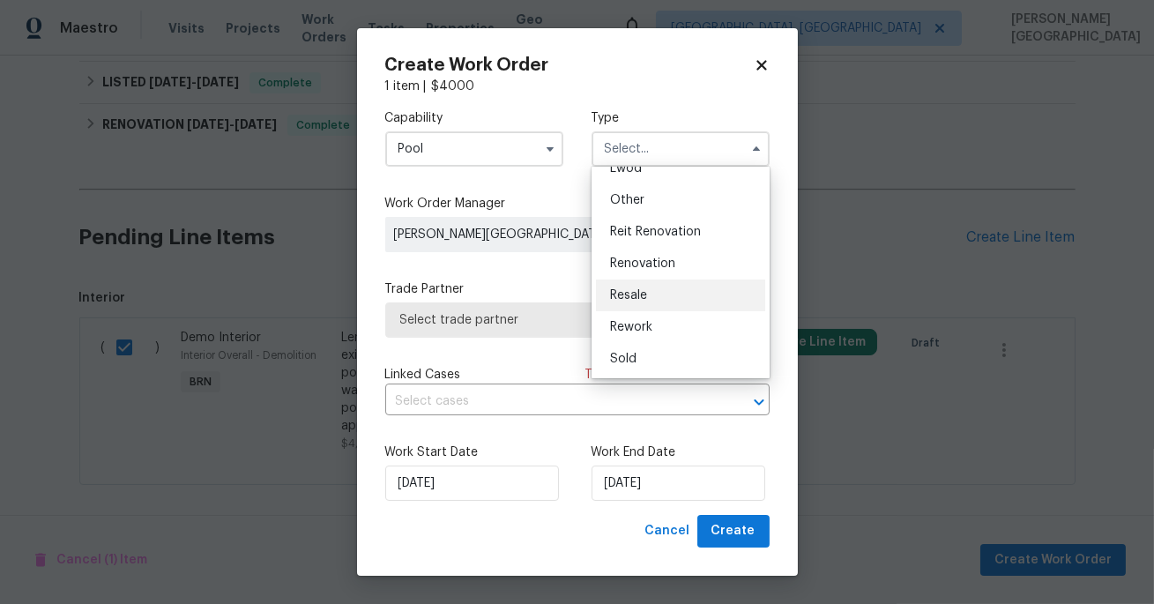
click at [635, 292] on span "Resale" at bounding box center [628, 295] width 37 height 12
type input "Resale"
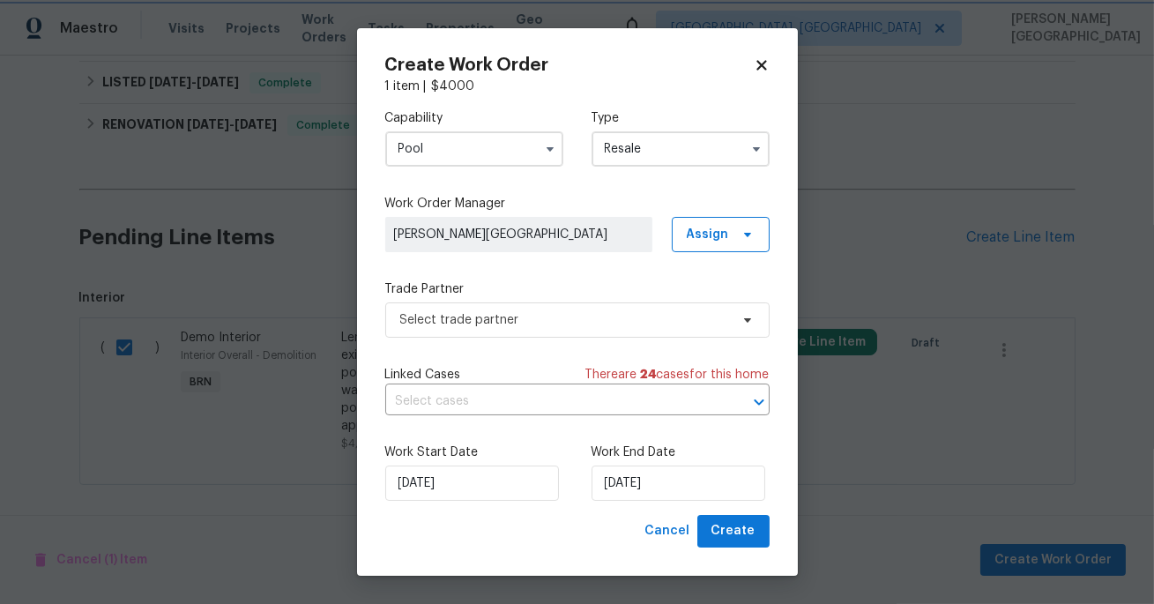
scroll to position [0, 0]
click at [485, 405] on input "text" at bounding box center [552, 401] width 335 height 27
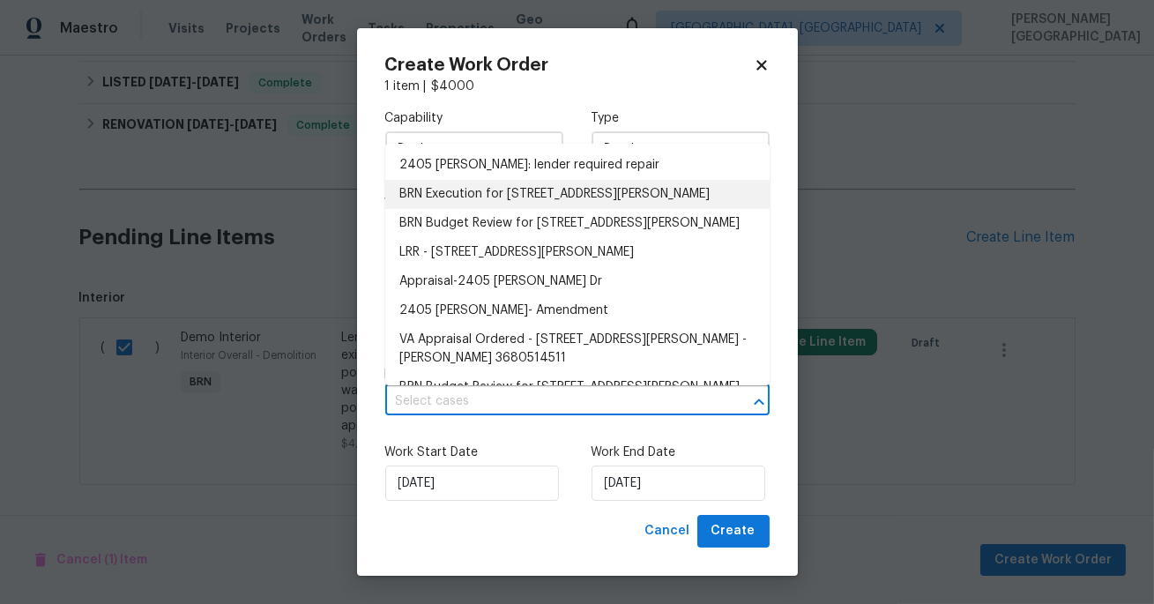
click at [513, 189] on li "BRN Execution for 2405 Riley Dr, Killeen, TX 76542" at bounding box center [577, 194] width 384 height 29
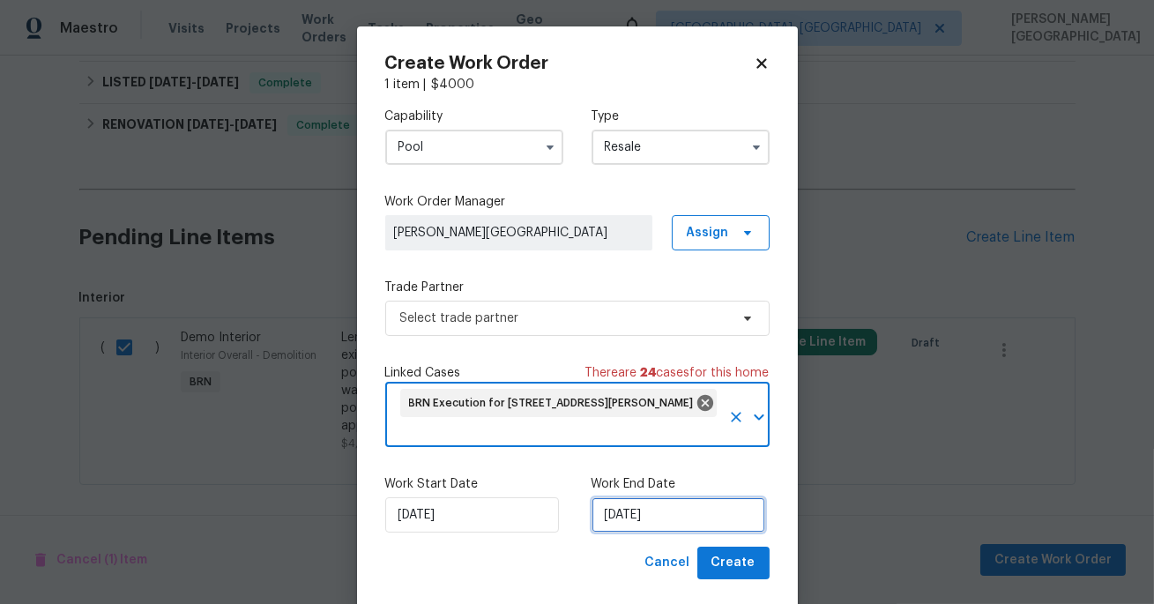
click at [628, 497] on input "10/3/2025" at bounding box center [678, 514] width 174 height 35
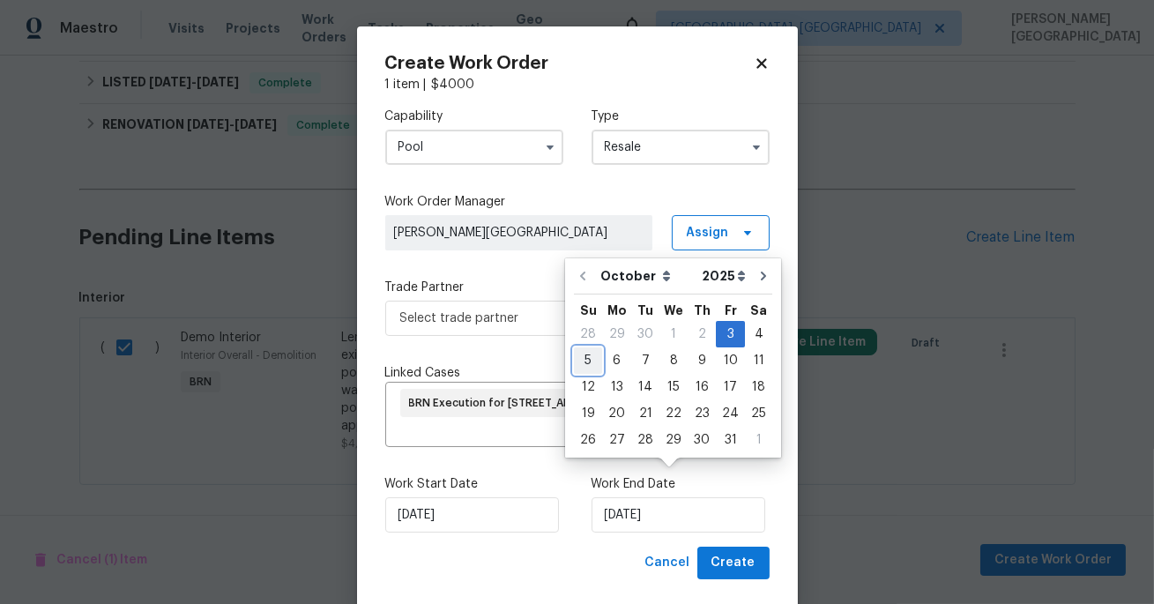
click at [592, 354] on div "5" at bounding box center [588, 360] width 28 height 25
type input "10/5/2025"
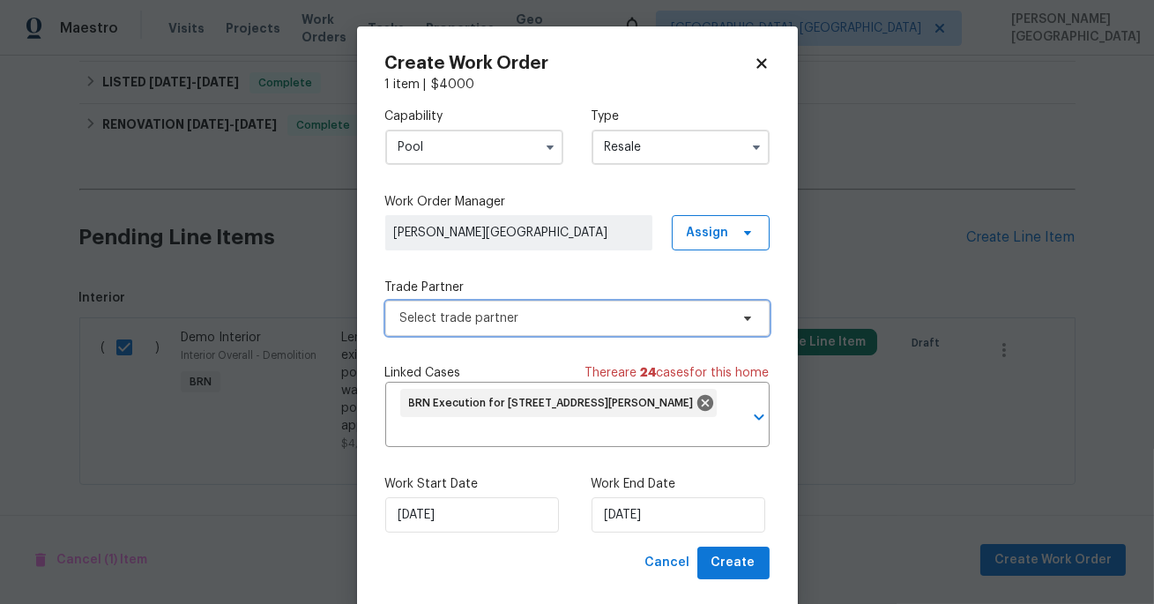
click at [459, 330] on span "Select trade partner" at bounding box center [577, 318] width 384 height 35
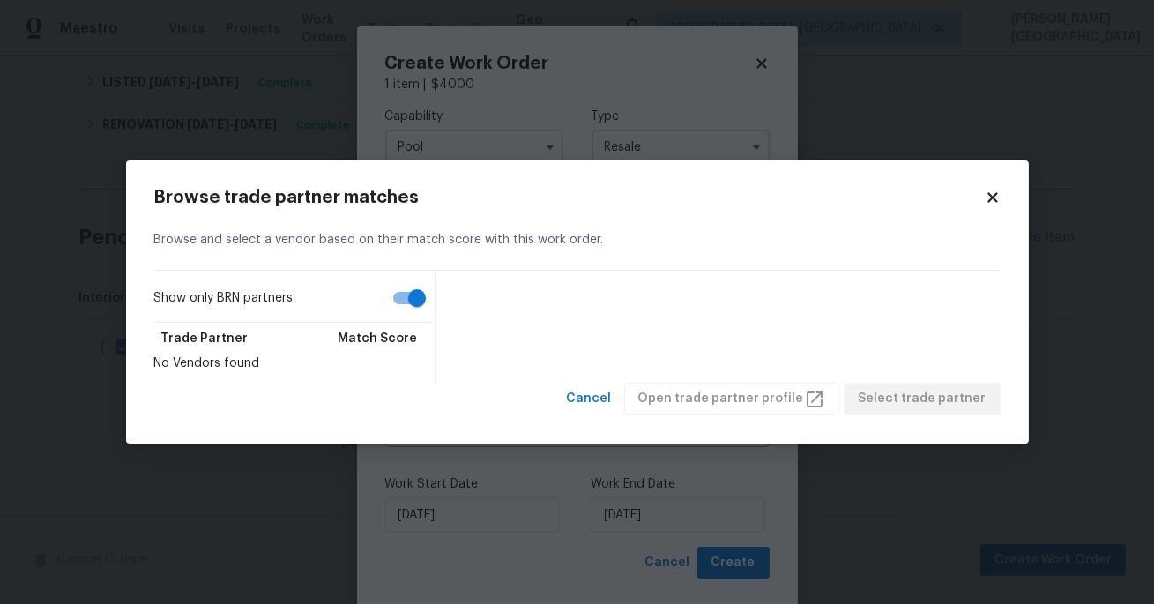
click at [401, 306] on input "Show only BRN partners" at bounding box center [417, 297] width 100 height 33
checkbox input "false"
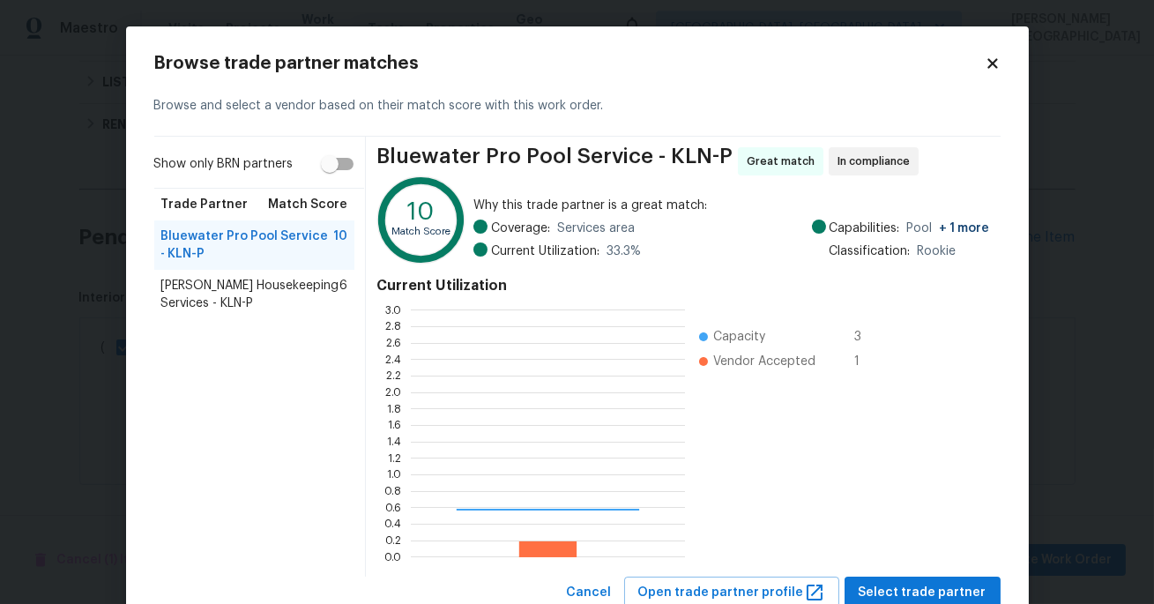
scroll to position [247, 273]
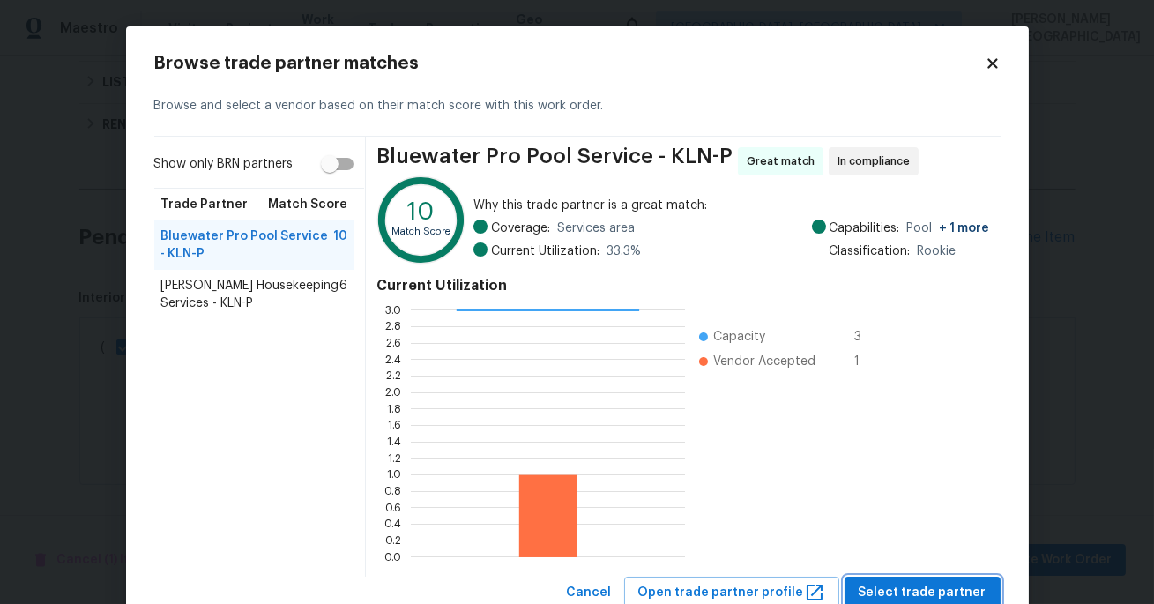
click at [897, 590] on span "Select trade partner" at bounding box center [923, 593] width 128 height 22
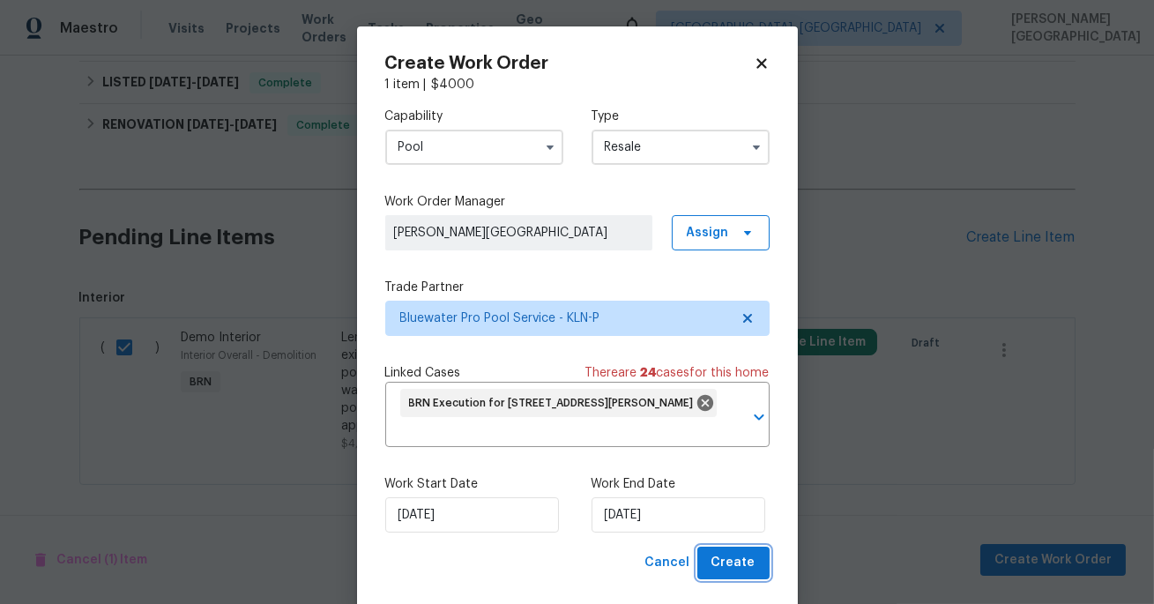
click at [713, 547] on button "Create" at bounding box center [733, 563] width 72 height 33
checkbox input "false"
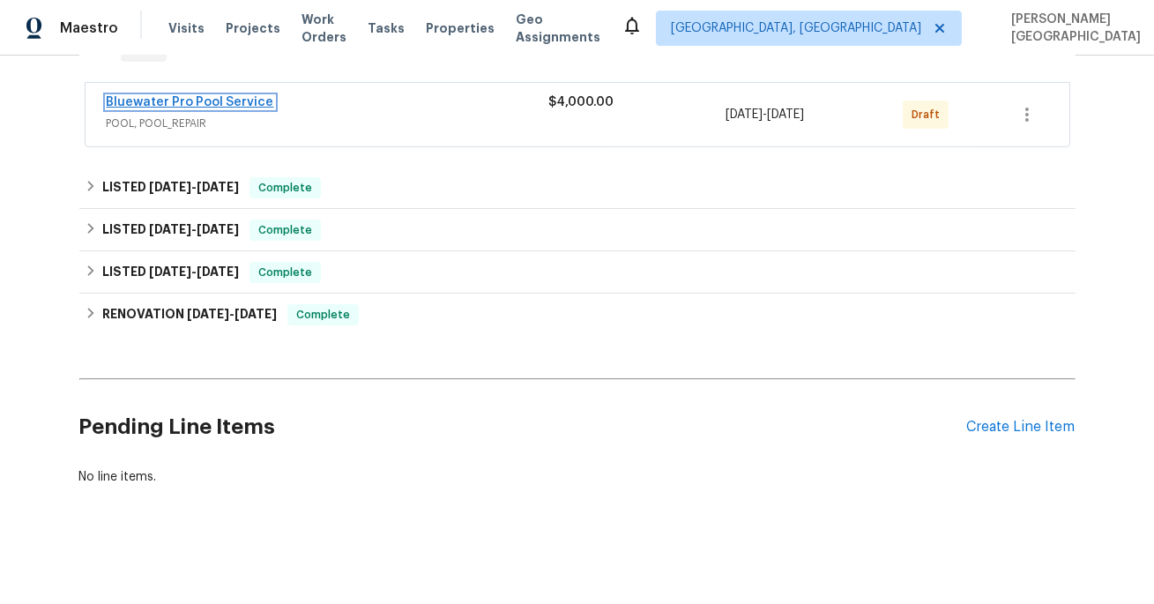
click at [152, 100] on link "Bluewater Pro Pool Service" at bounding box center [190, 102] width 167 height 12
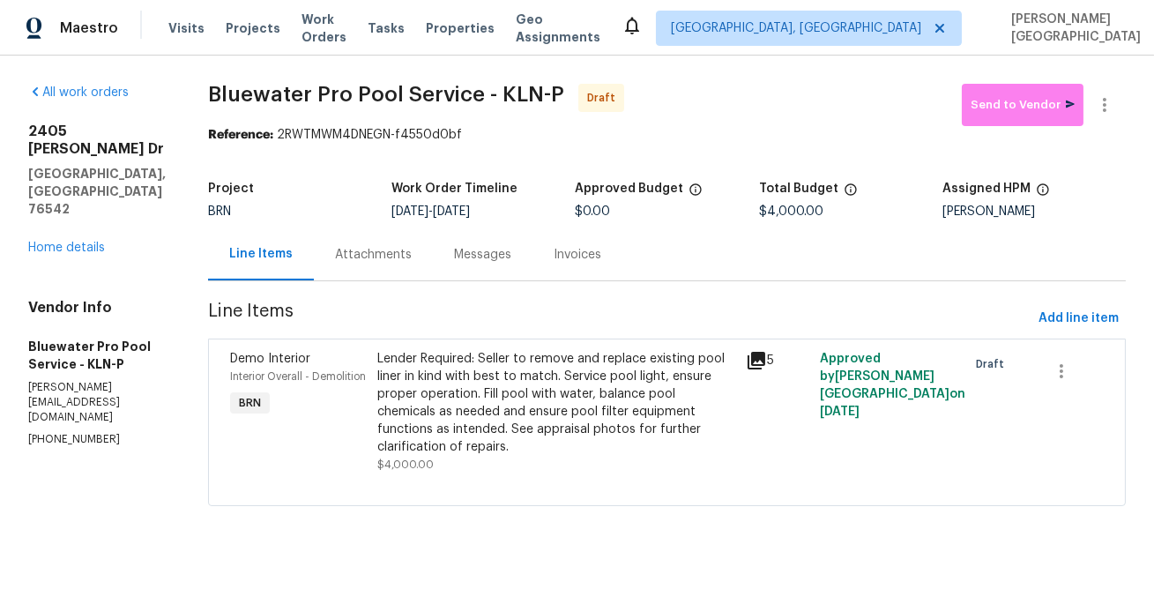
click at [393, 261] on div "Attachments" at bounding box center [373, 255] width 77 height 18
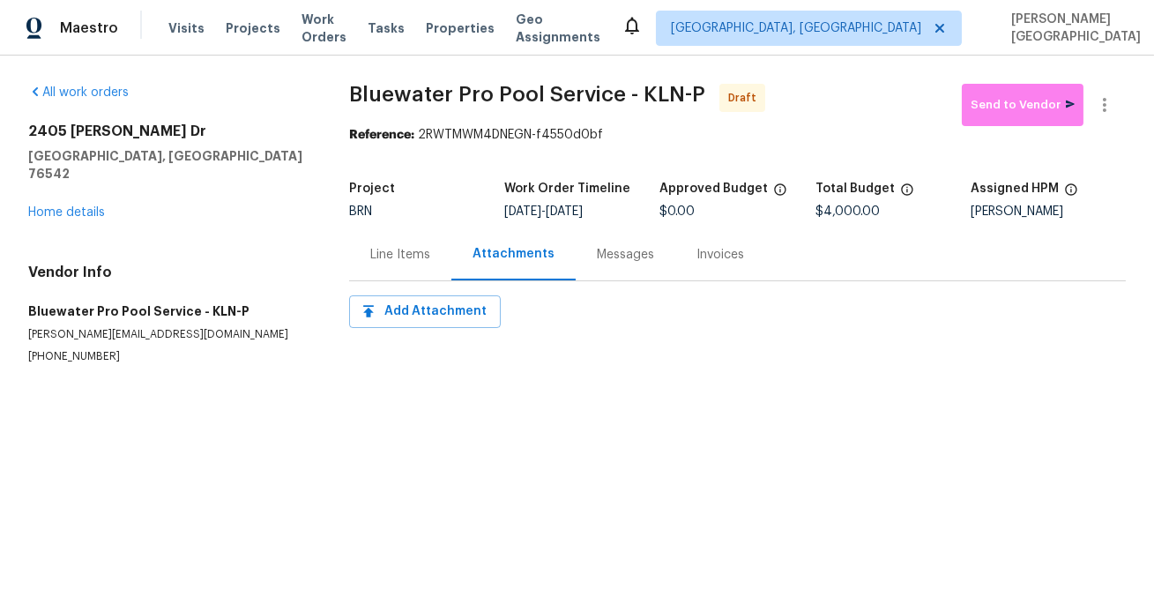
click at [612, 268] on div "Messages" at bounding box center [626, 254] width 100 height 52
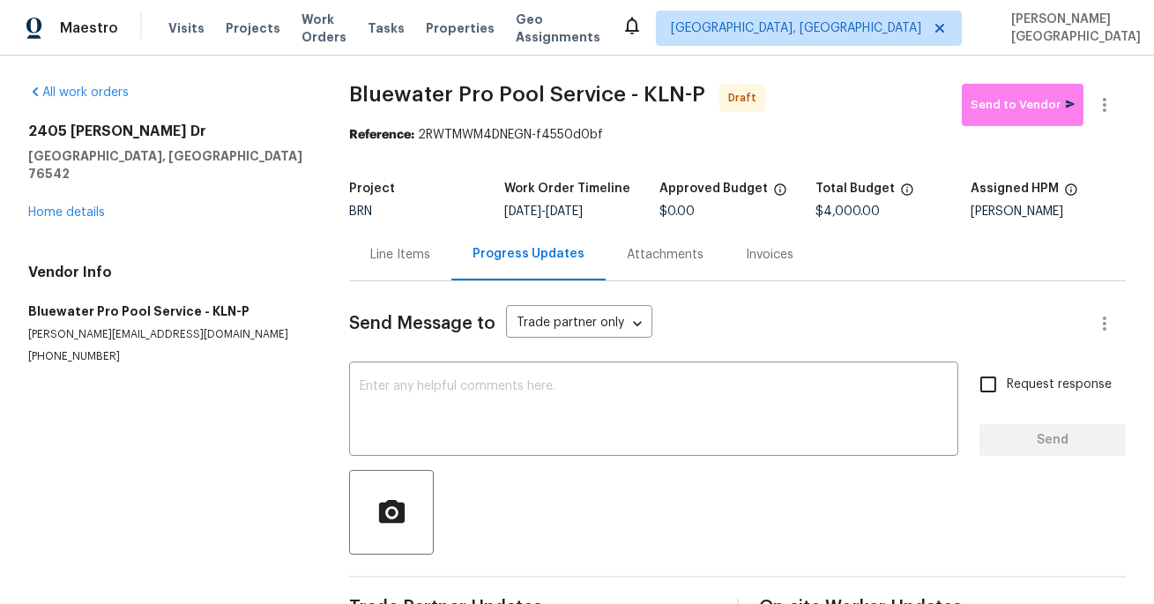
click at [438, 338] on div "Send Message to Trade partner only Trade partner only ​" at bounding box center [716, 323] width 734 height 42
click at [379, 403] on textarea at bounding box center [654, 411] width 588 height 62
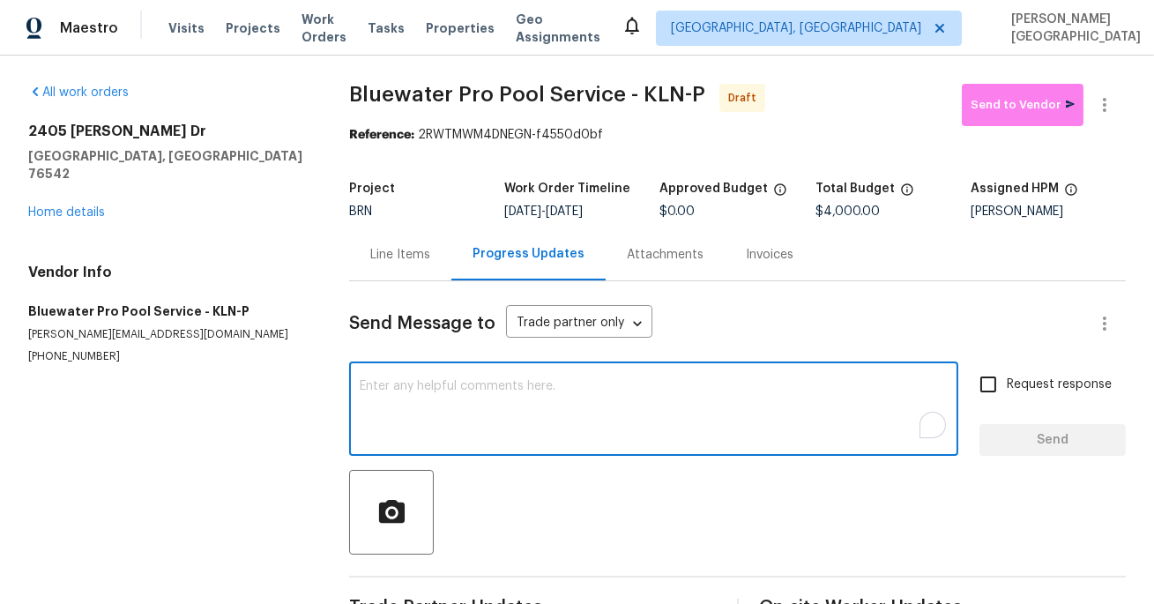
paste textarea "This is Isabel from Opendoor. Please confirm receipt of the work order due on 0…"
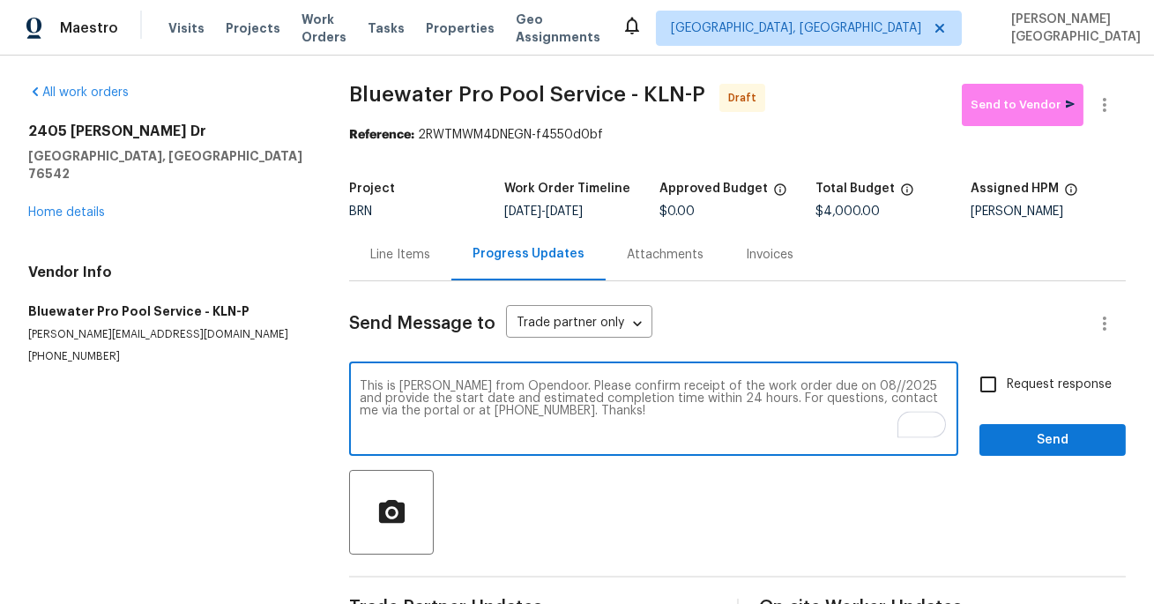
click at [824, 383] on textarea "This is Isabel from Opendoor. Please confirm receipt of the work order due on 0…" at bounding box center [654, 411] width 588 height 62
click at [827, 386] on textarea "This is Isabel from Opendoor. Please confirm receipt of the work order due on 1…" at bounding box center [654, 411] width 588 height 62
type textarea "This is Isabel from Opendoor. Please confirm receipt of the work order due on 1…"
click at [998, 377] on input "Request response" at bounding box center [988, 384] width 37 height 37
checkbox input "true"
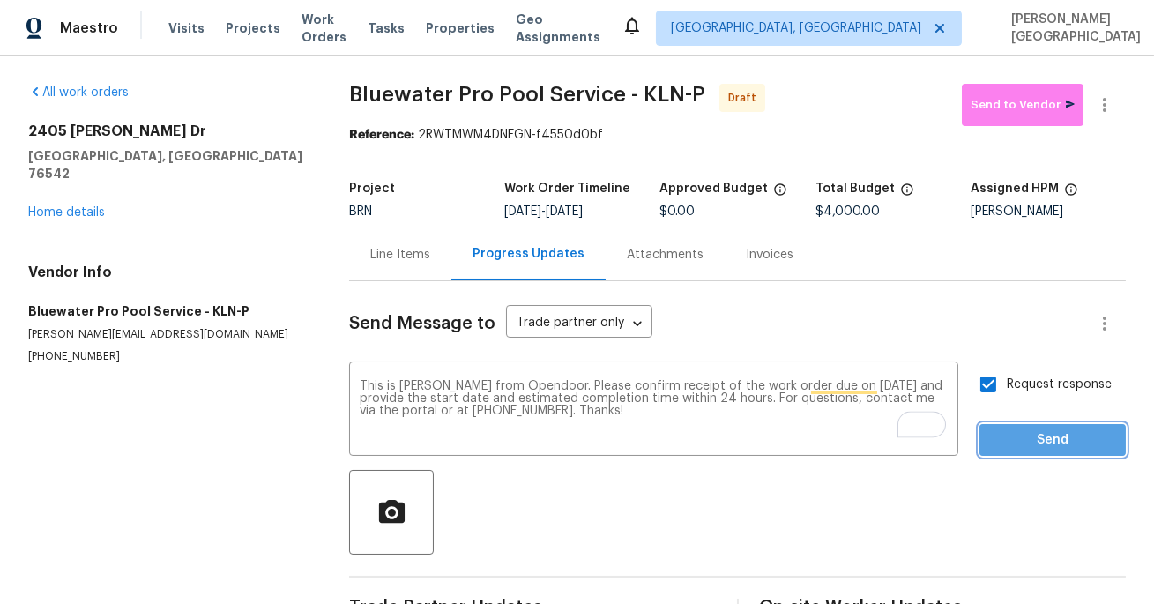
click at [1015, 450] on button "Send" at bounding box center [1052, 440] width 146 height 33
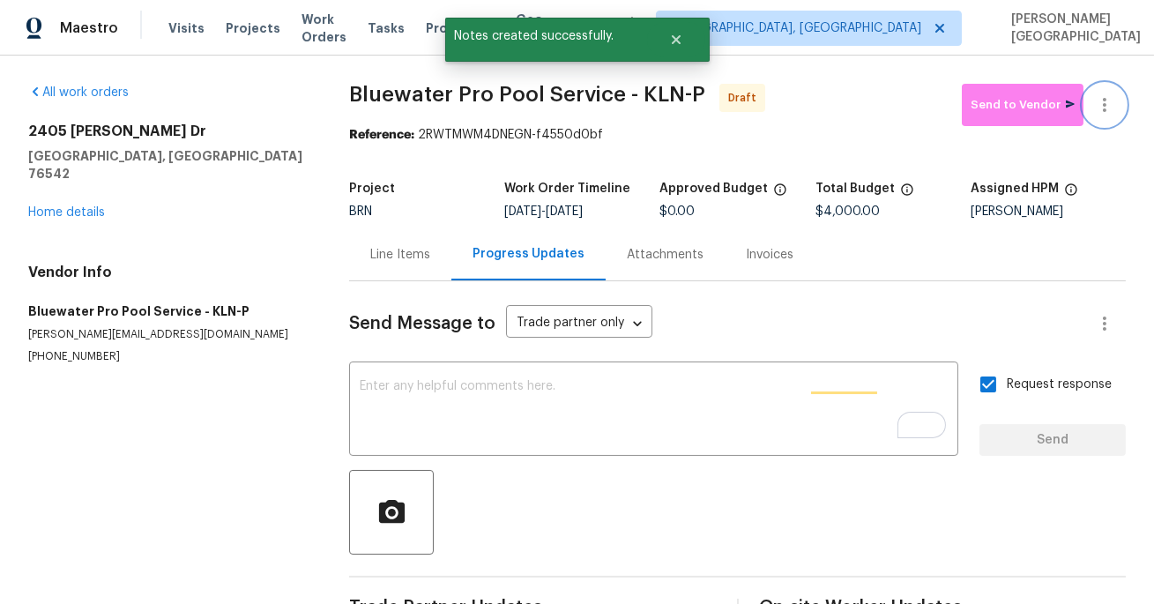
click at [1120, 108] on button "button" at bounding box center [1104, 105] width 42 height 42
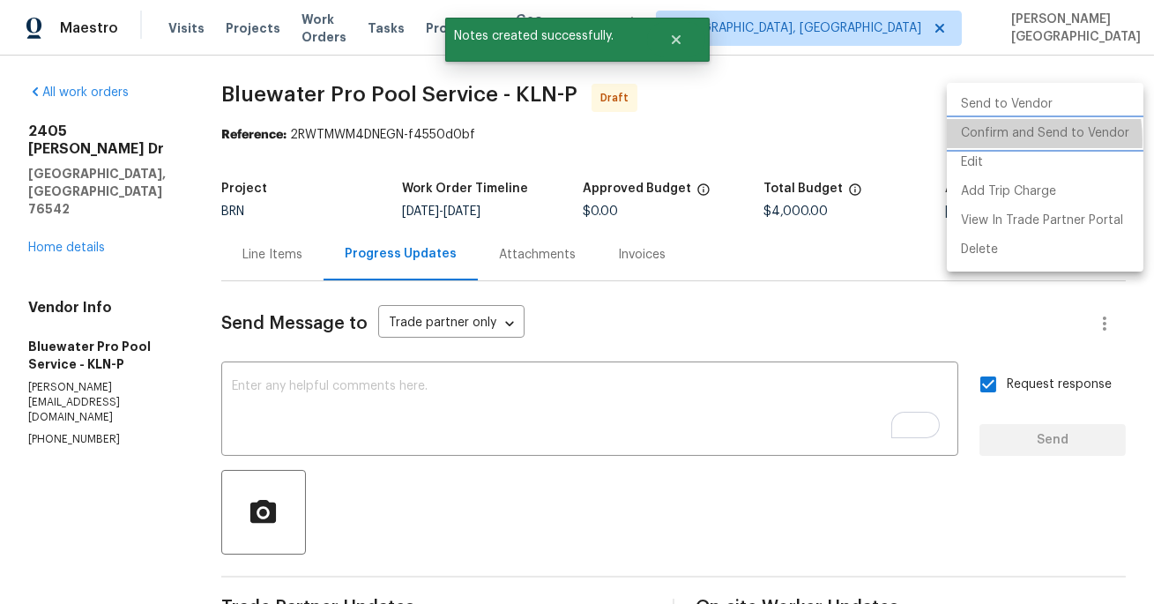
click at [987, 140] on li "Confirm and Send to Vendor" at bounding box center [1045, 133] width 197 height 29
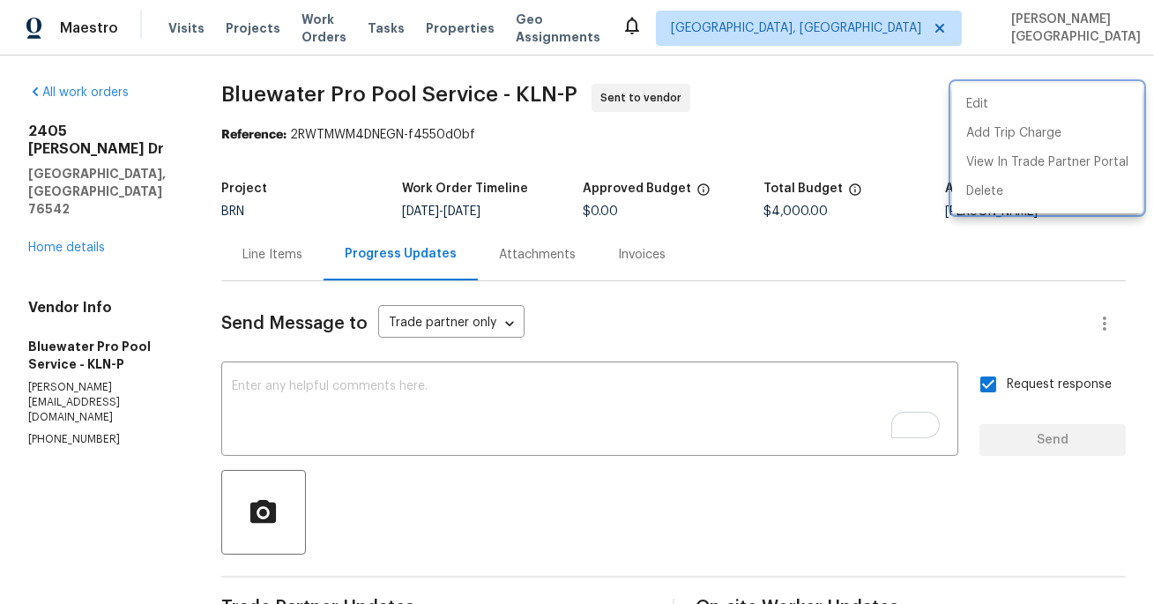
click at [211, 277] on div at bounding box center [577, 302] width 1154 height 604
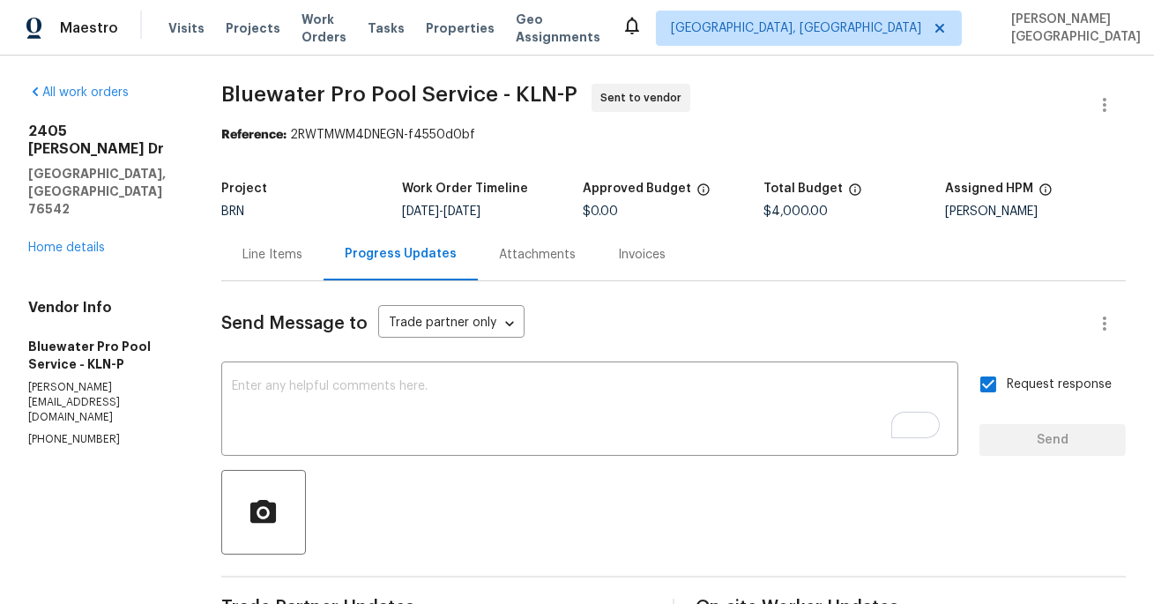
click at [618, 262] on div "Invoices" at bounding box center [642, 255] width 48 height 18
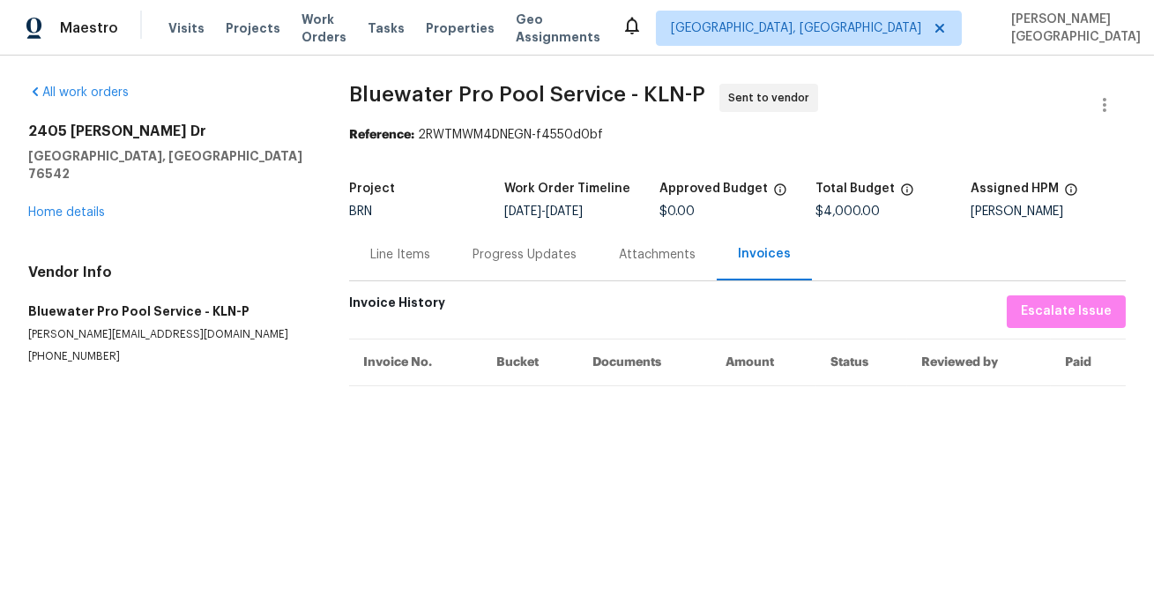
click at [507, 267] on div "Progress Updates" at bounding box center [524, 254] width 146 height 52
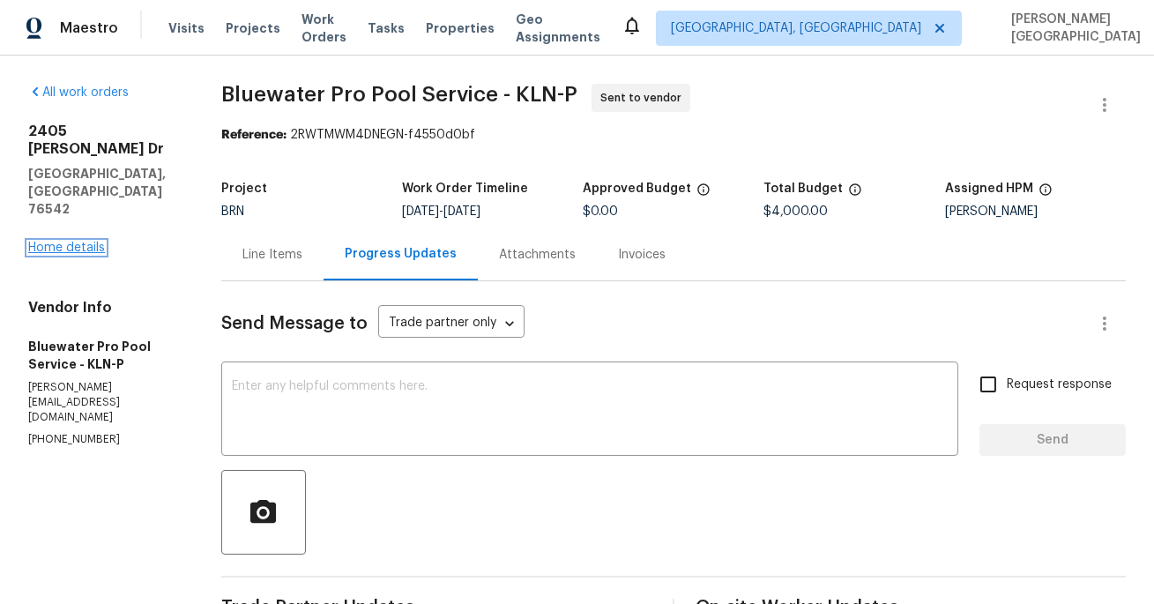
click at [87, 242] on link "Home details" at bounding box center [66, 248] width 77 height 12
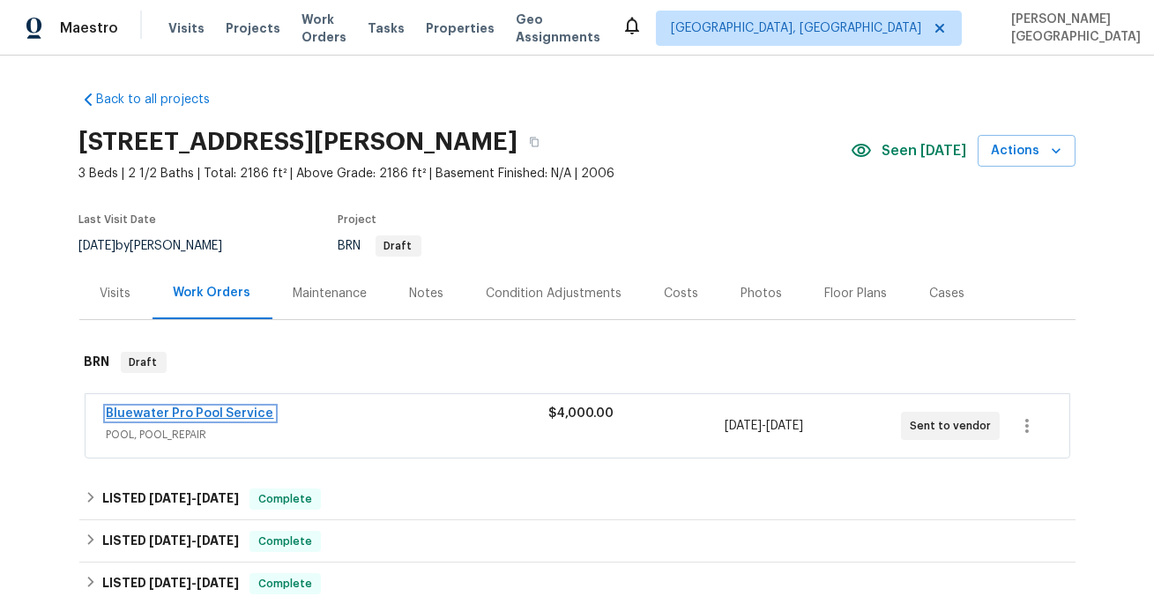
click at [197, 418] on link "Bluewater Pro Pool Service" at bounding box center [190, 413] width 167 height 12
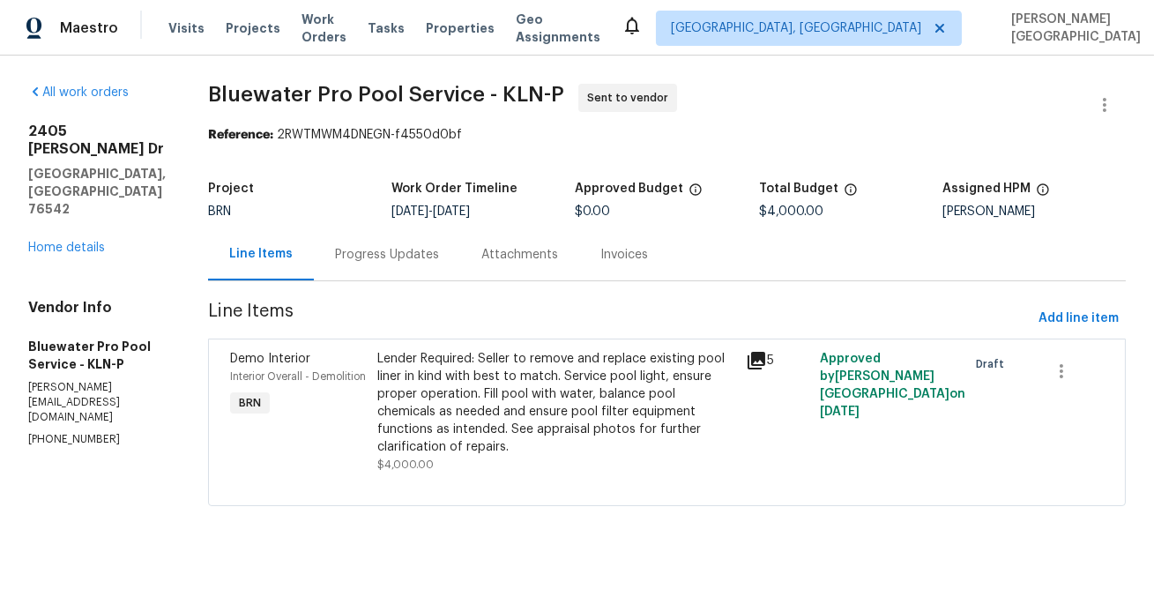
click at [467, 269] on div "Attachments" at bounding box center [519, 254] width 119 height 52
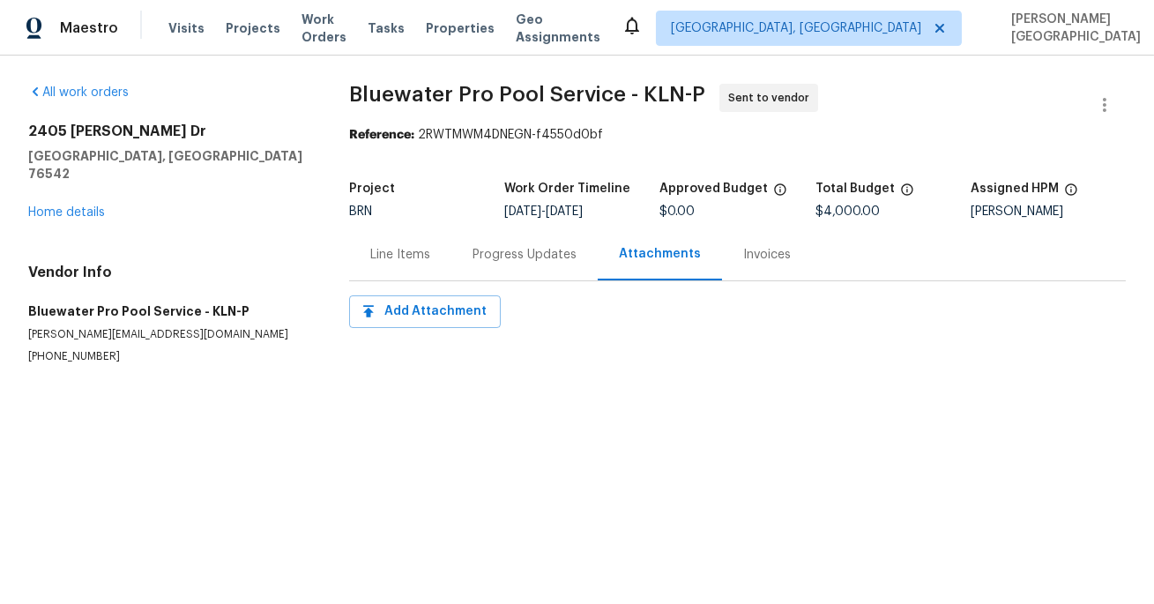
click at [467, 269] on div "Progress Updates" at bounding box center [524, 254] width 146 height 52
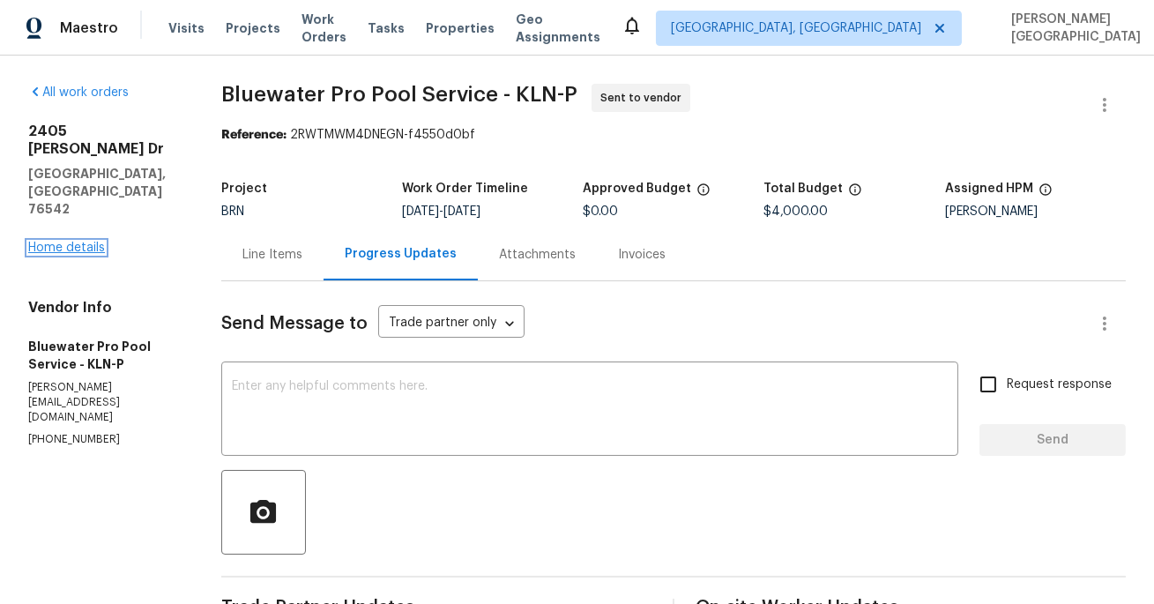
click at [96, 242] on link "Home details" at bounding box center [66, 248] width 77 height 12
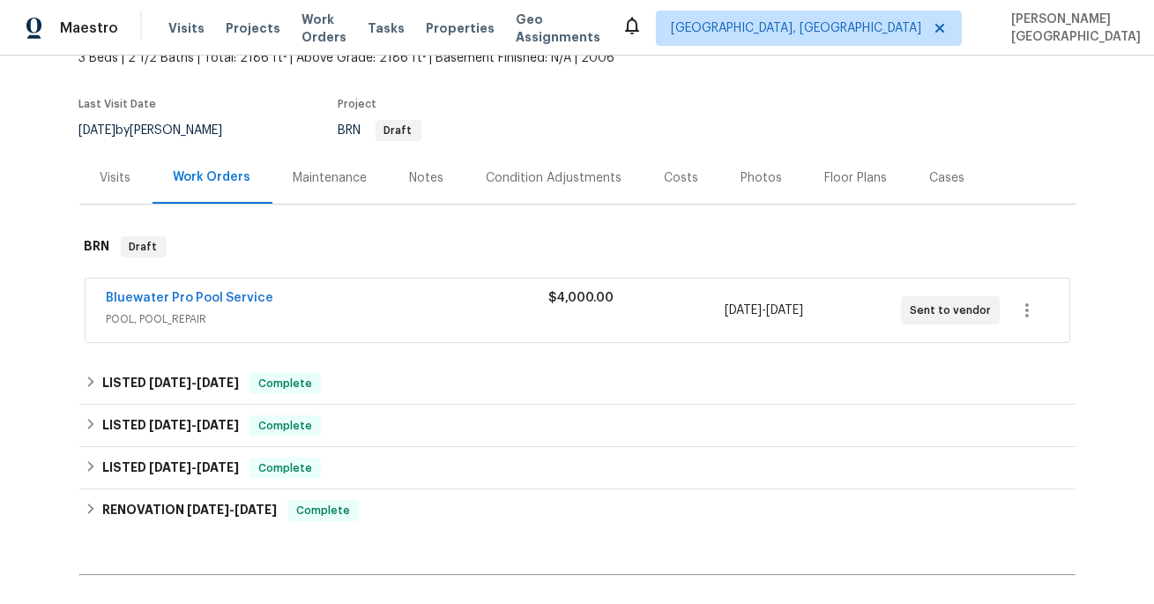
scroll to position [100, 0]
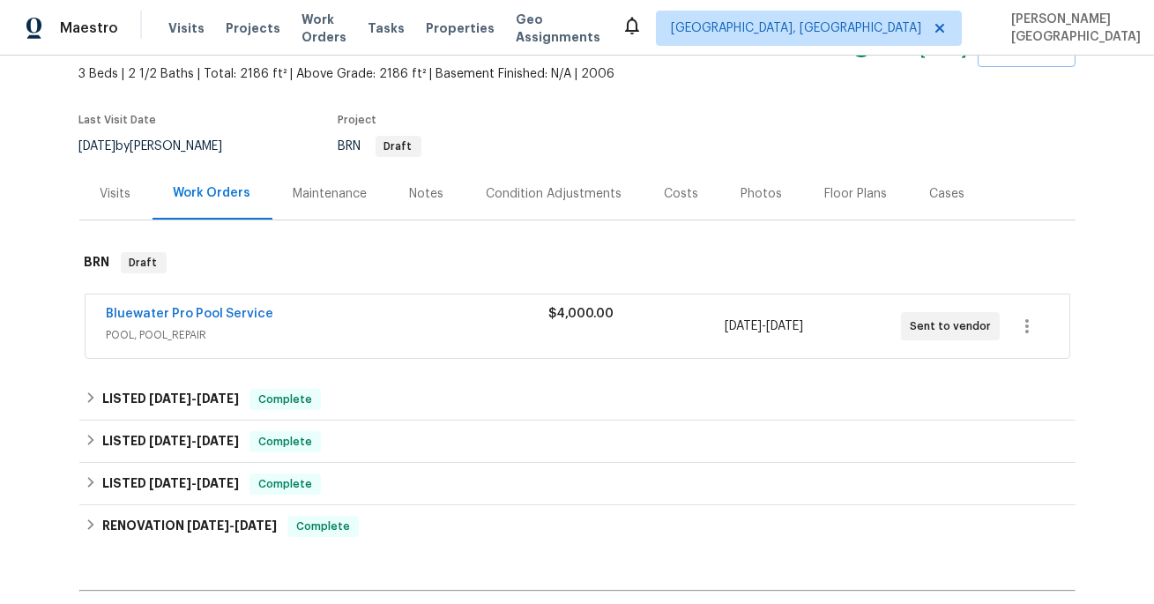
click at [232, 302] on div "Bluewater Pro Pool Service POOL, POOL_REPAIR $4,000.00 10/3/2025 - 10/5/2025 Se…" at bounding box center [578, 325] width 984 height 63
click at [236, 312] on link "Bluewater Pro Pool Service" at bounding box center [190, 314] width 167 height 12
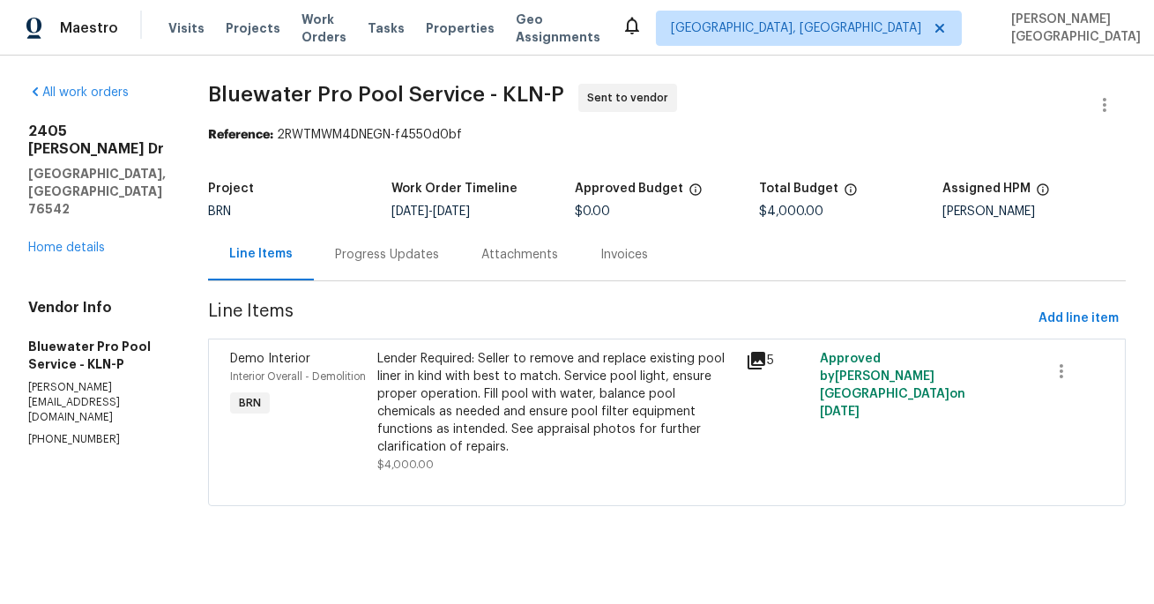
click at [372, 263] on div "Progress Updates" at bounding box center [387, 255] width 104 height 18
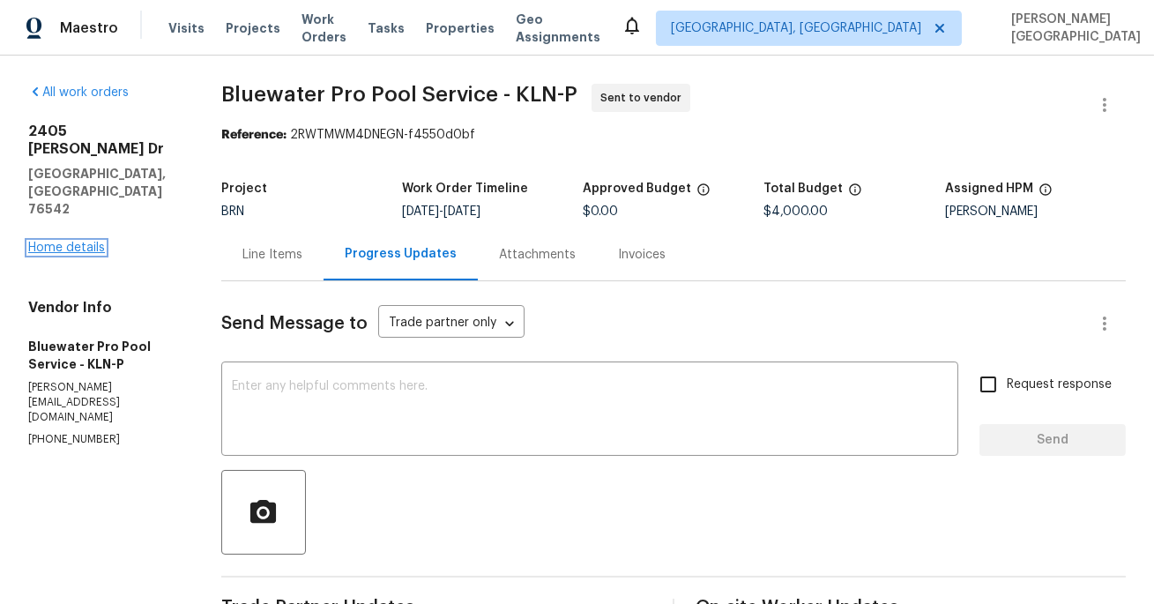
click at [67, 242] on link "Home details" at bounding box center [66, 248] width 77 height 12
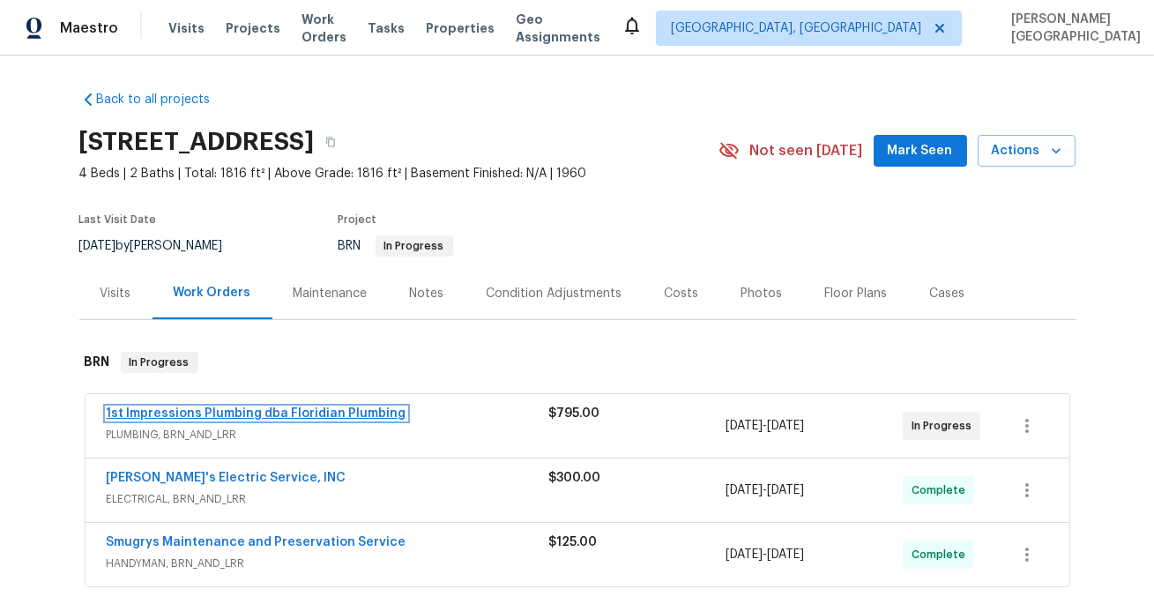
click at [331, 413] on link "1st Impressions Plumbing dba Floridian Plumbing" at bounding box center [257, 413] width 300 height 12
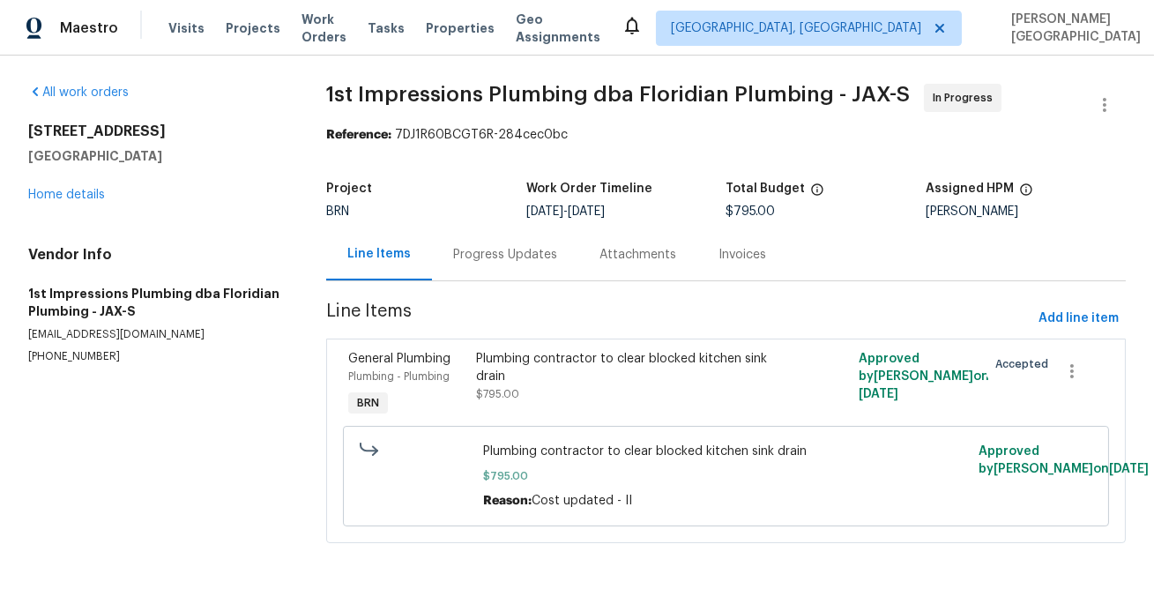
click at [495, 261] on div "Progress Updates" at bounding box center [505, 255] width 104 height 18
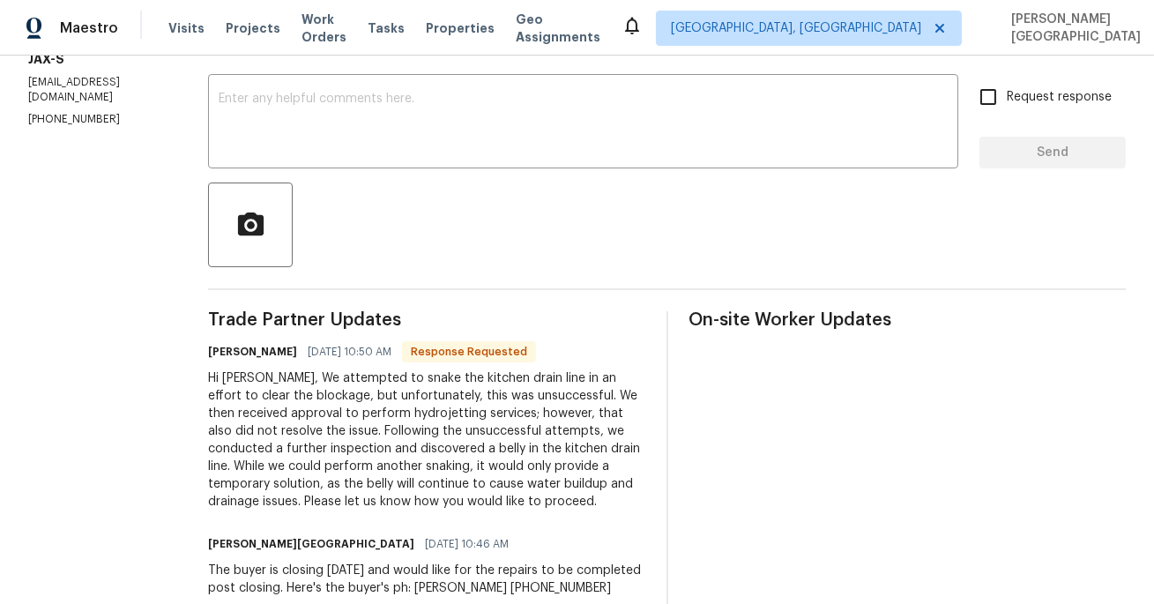
scroll to position [529, 0]
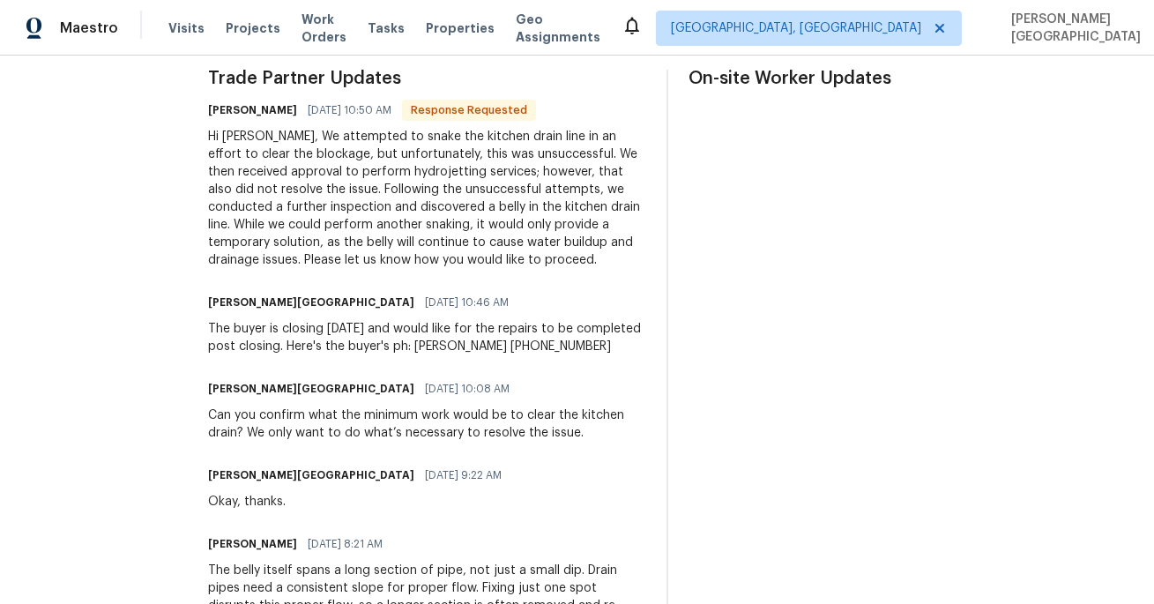
click at [247, 194] on div "Hi Isabel, We attempted to snake the kitchen drain line in an effort to clear t…" at bounding box center [426, 198] width 437 height 141
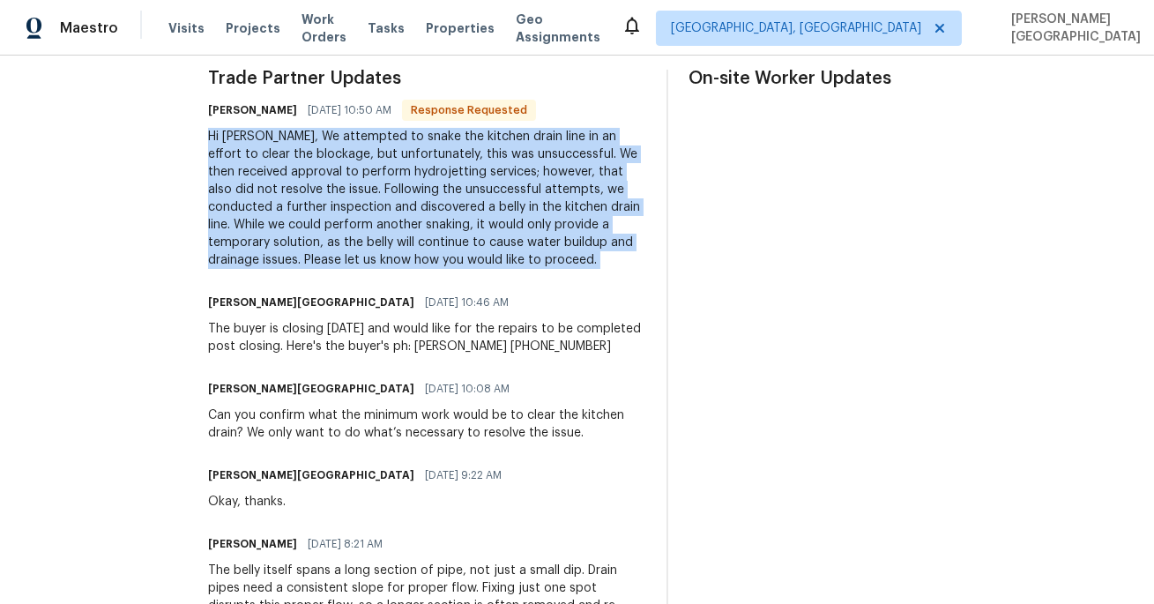
click at [247, 194] on div "Hi Isabel, We attempted to snake the kitchen drain line in an effort to clear t…" at bounding box center [426, 198] width 437 height 141
copy div "Hi Isabel, We attempted to snake the kitchen drain line in an effort to clear t…"
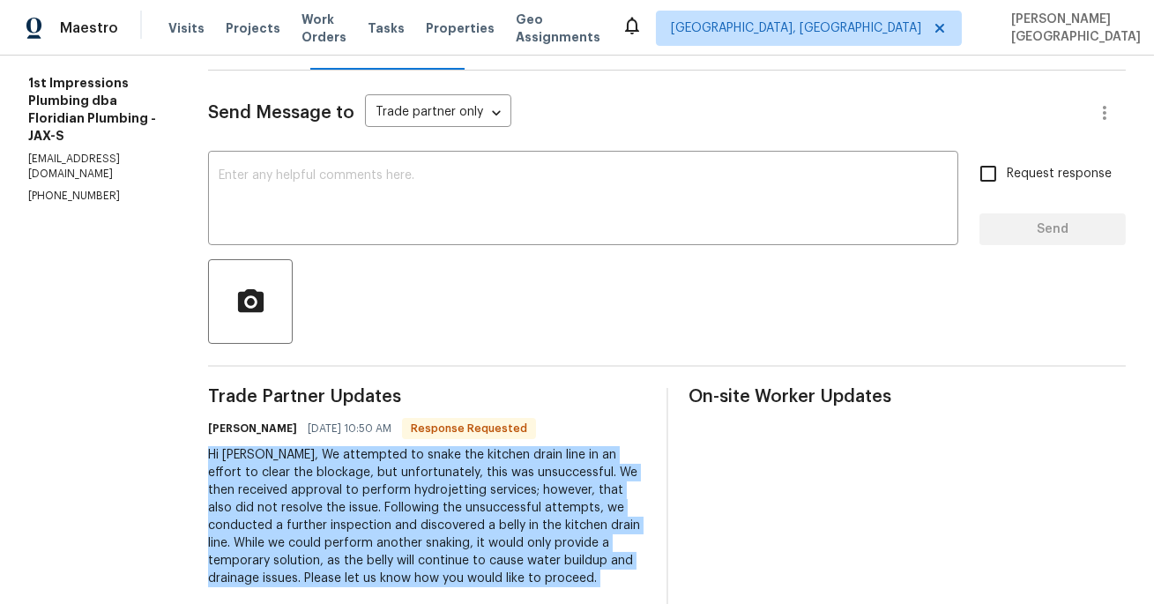
scroll to position [212, 0]
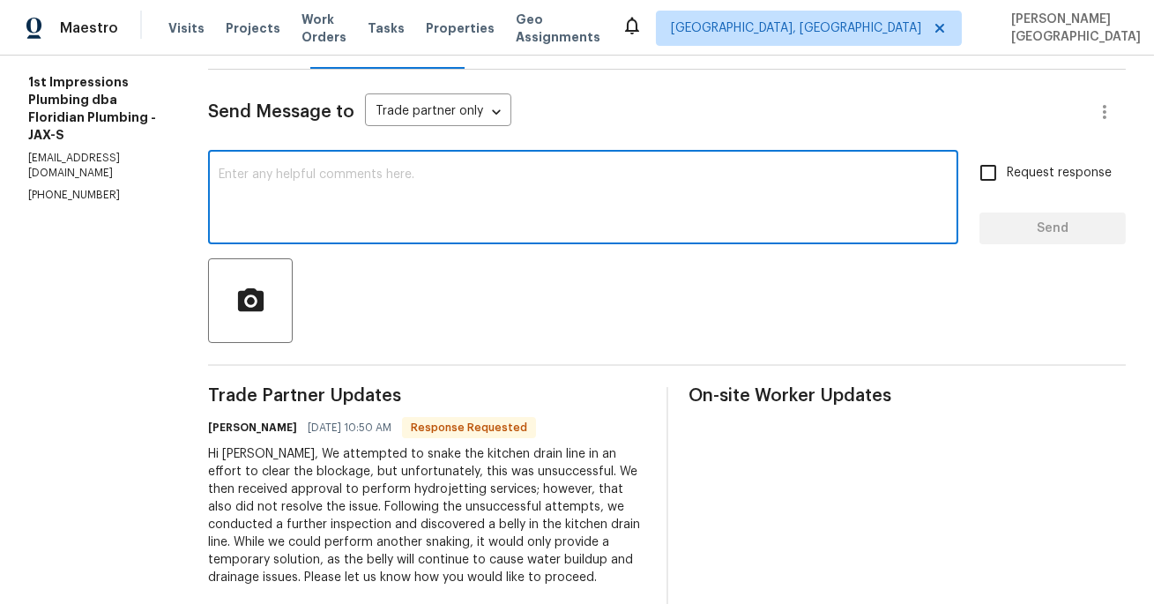
click at [261, 216] on textarea at bounding box center [583, 199] width 729 height 62
type textarea "/"
type textarea "I will check and update on this, thanks."
click at [993, 155] on input "Request response" at bounding box center [988, 172] width 37 height 37
checkbox input "true"
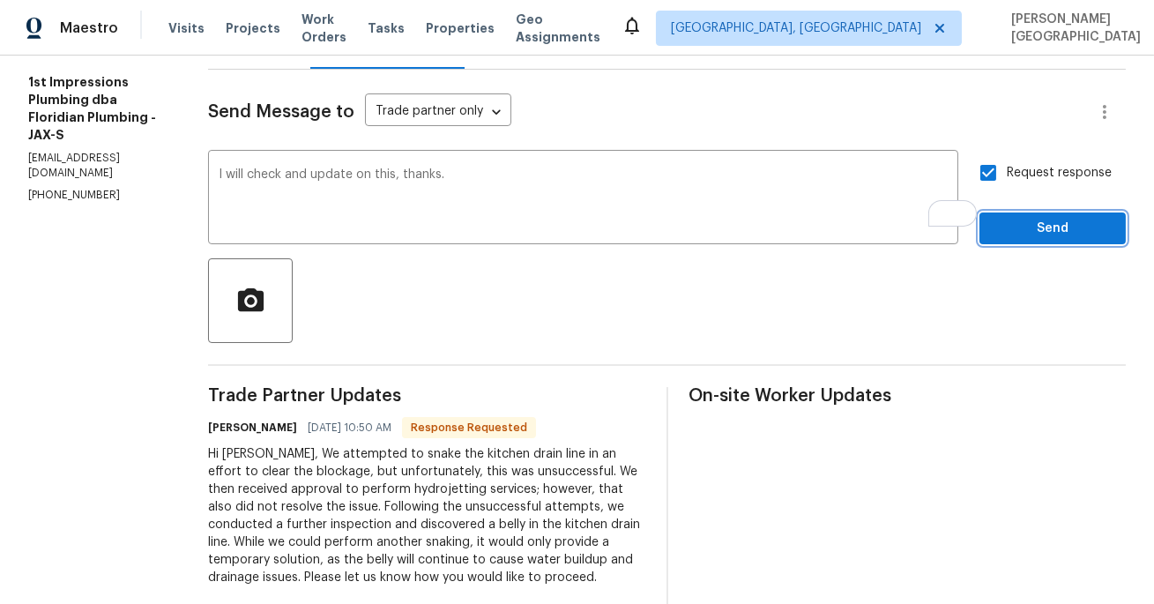
click at [1030, 240] on button "Send" at bounding box center [1052, 228] width 146 height 33
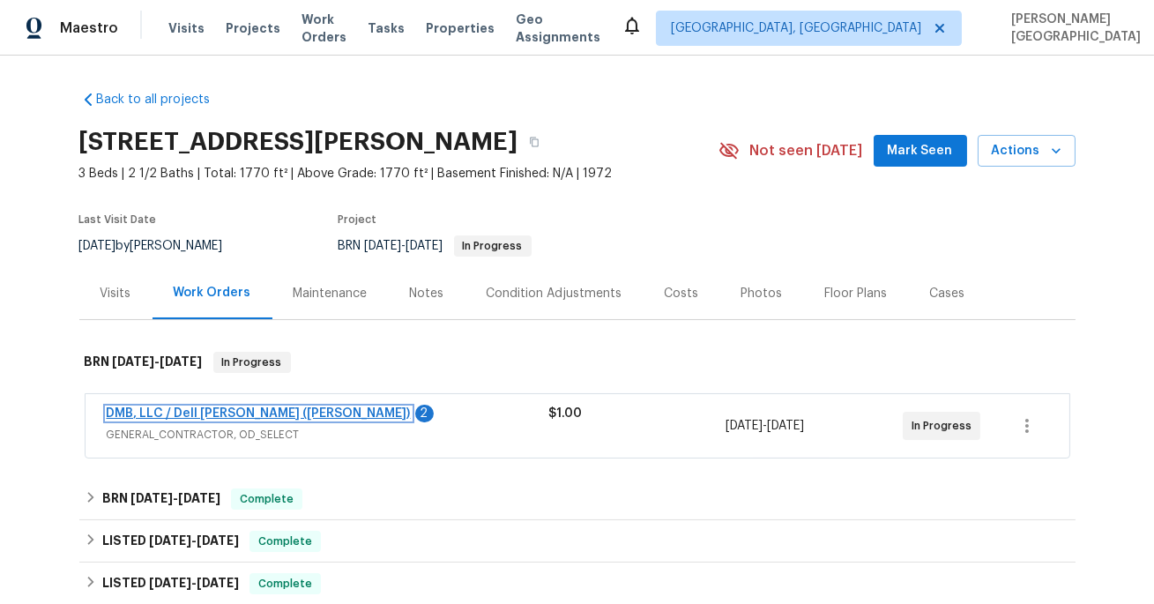
click at [197, 414] on link "DMB, LLC / Dell Bryson (Heise)" at bounding box center [259, 413] width 304 height 12
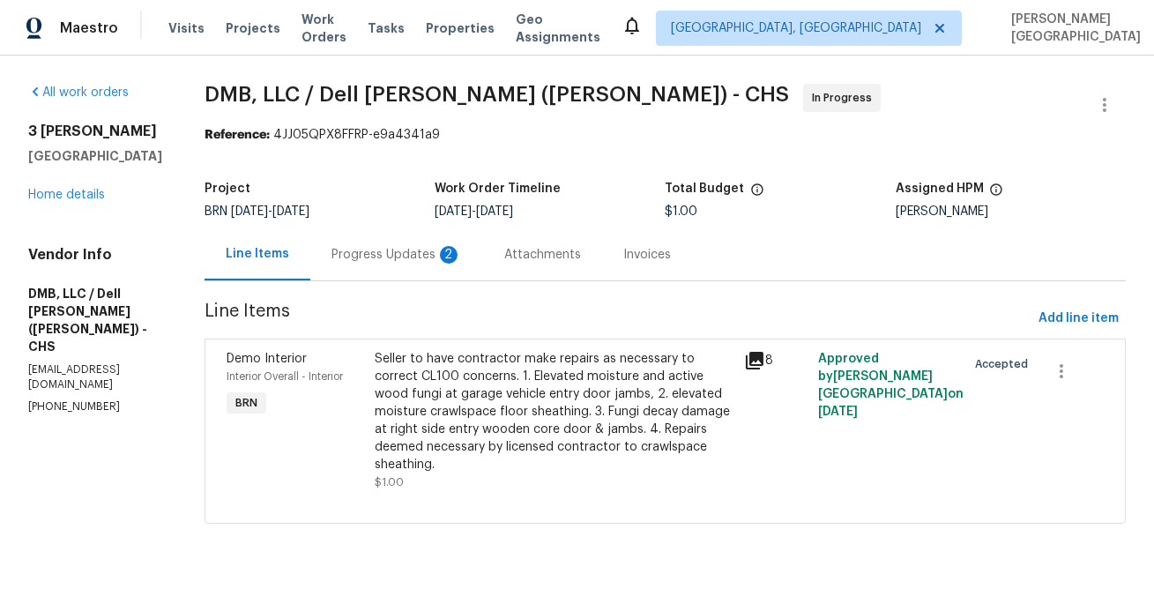
click at [400, 263] on div "Progress Updates 2" at bounding box center [396, 255] width 130 height 18
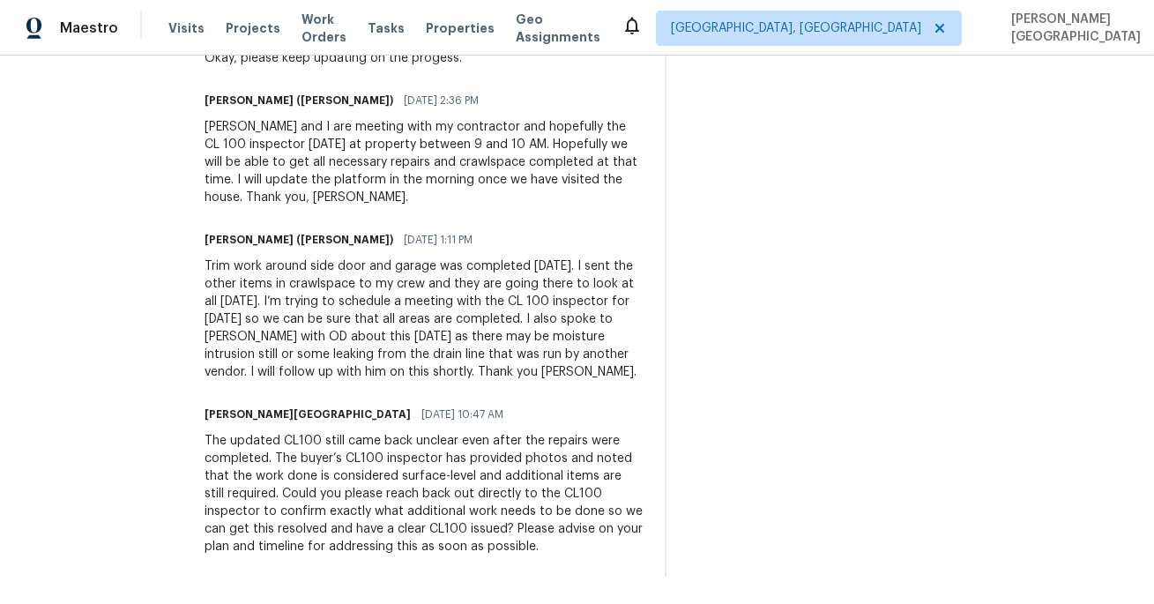
scroll to position [428, 0]
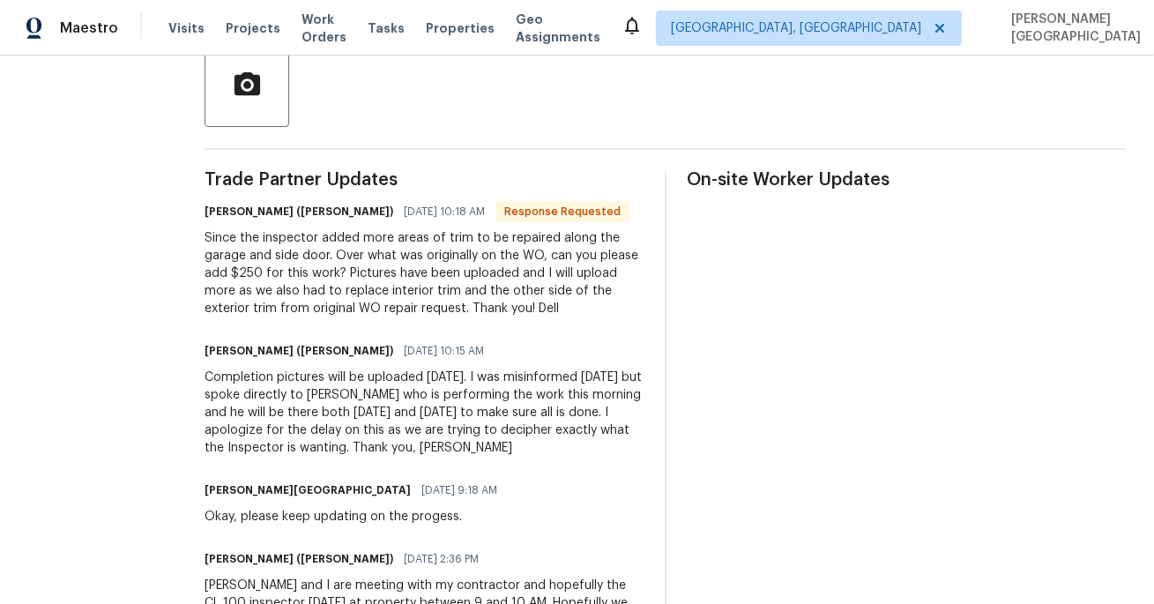
click at [227, 272] on div "Since the inspector added more areas of trim to be repaired along the garage an…" at bounding box center [424, 273] width 439 height 88
copy div "250"
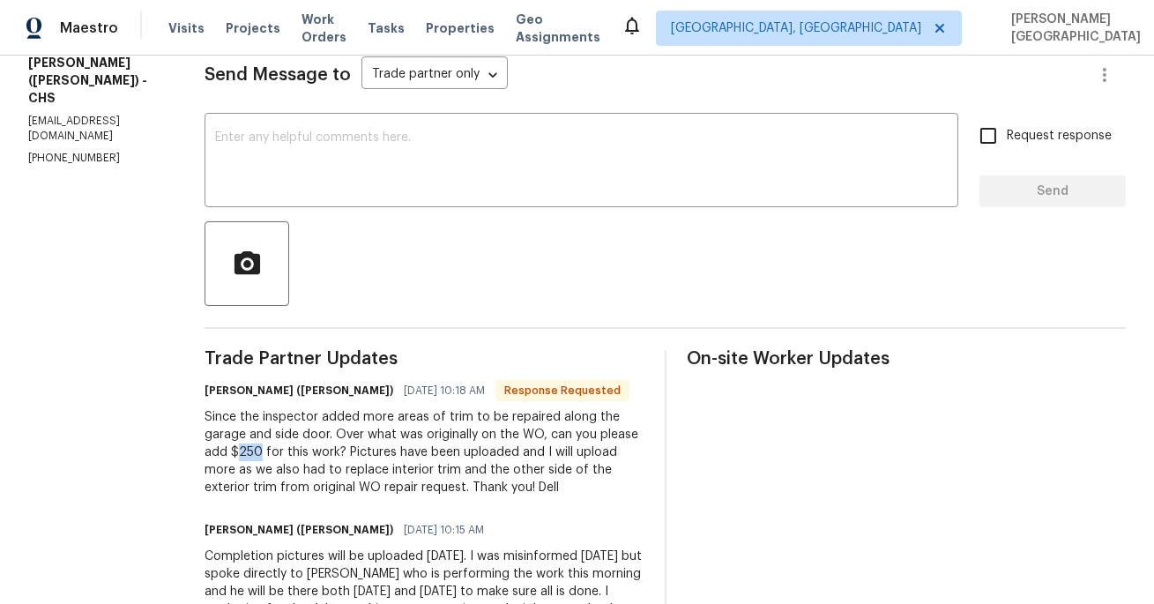
scroll to position [0, 0]
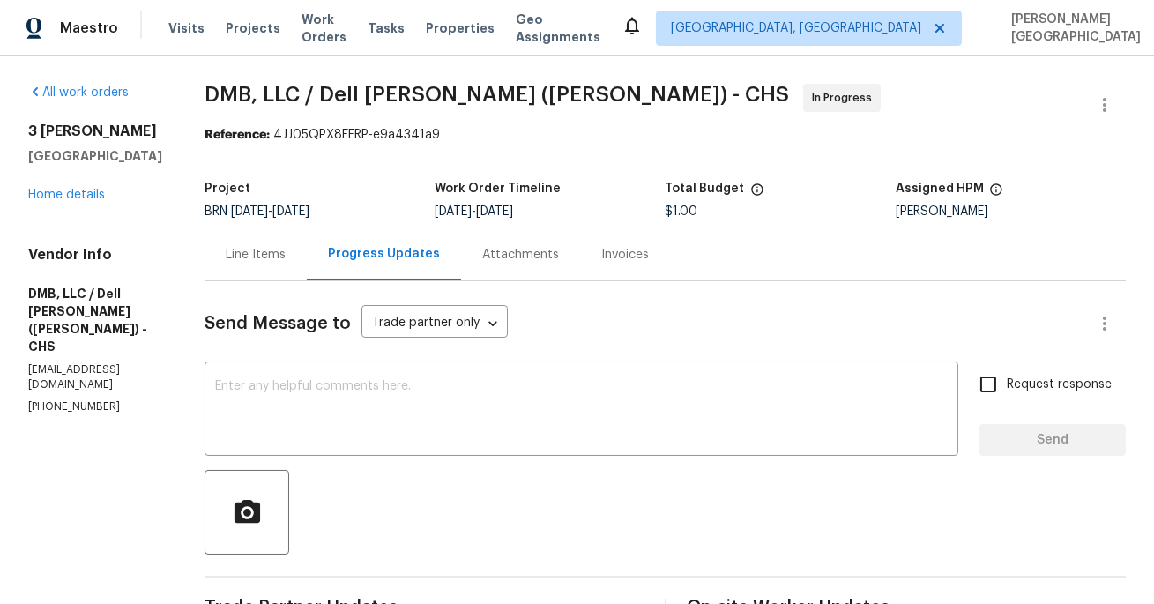
click at [242, 243] on div "Line Items" at bounding box center [256, 254] width 102 height 52
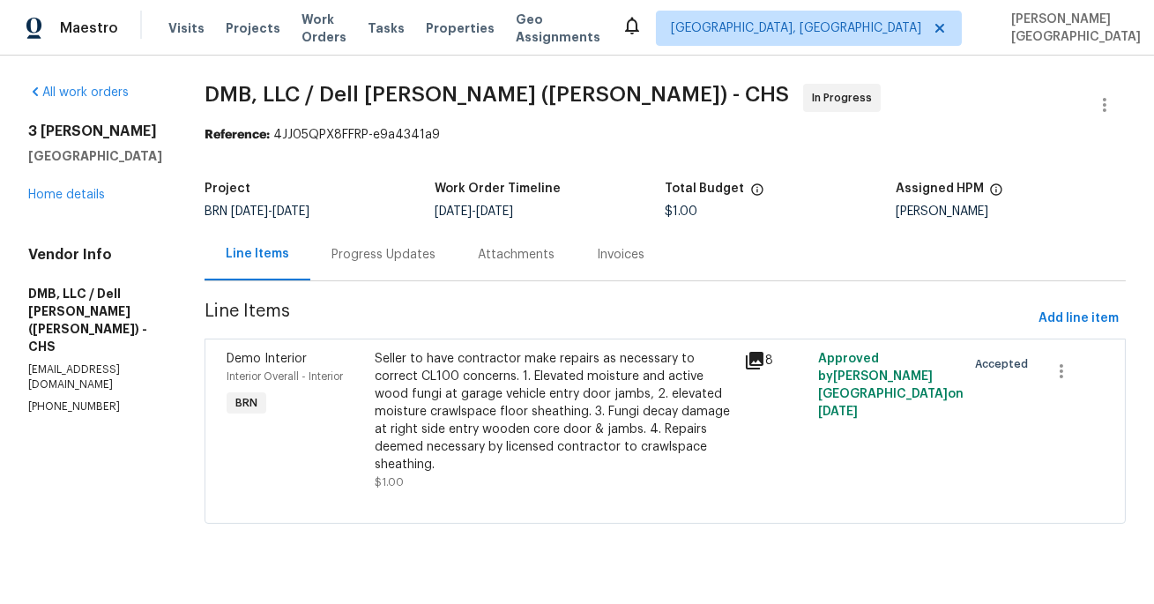
click at [460, 391] on div "Seller to have contractor make repairs as necessary to correct CL100 concerns. …" at bounding box center [555, 411] width 360 height 123
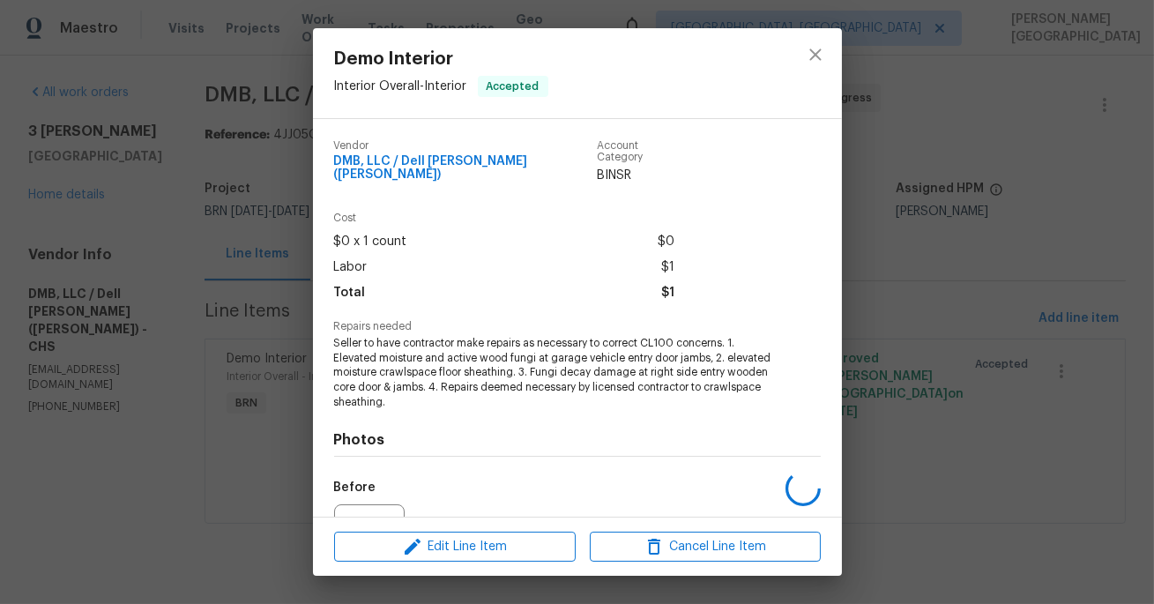
click at [441, 520] on div "Edit Line Item Cancel Line Item" at bounding box center [577, 546] width 529 height 59
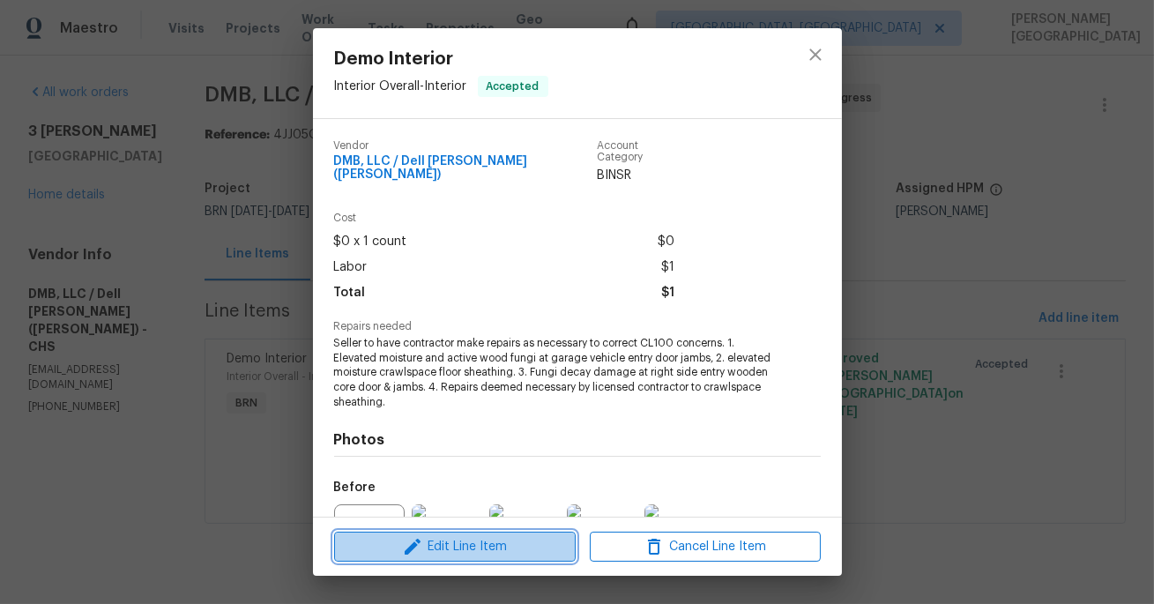
click at [442, 559] on button "Edit Line Item" at bounding box center [455, 547] width 242 height 31
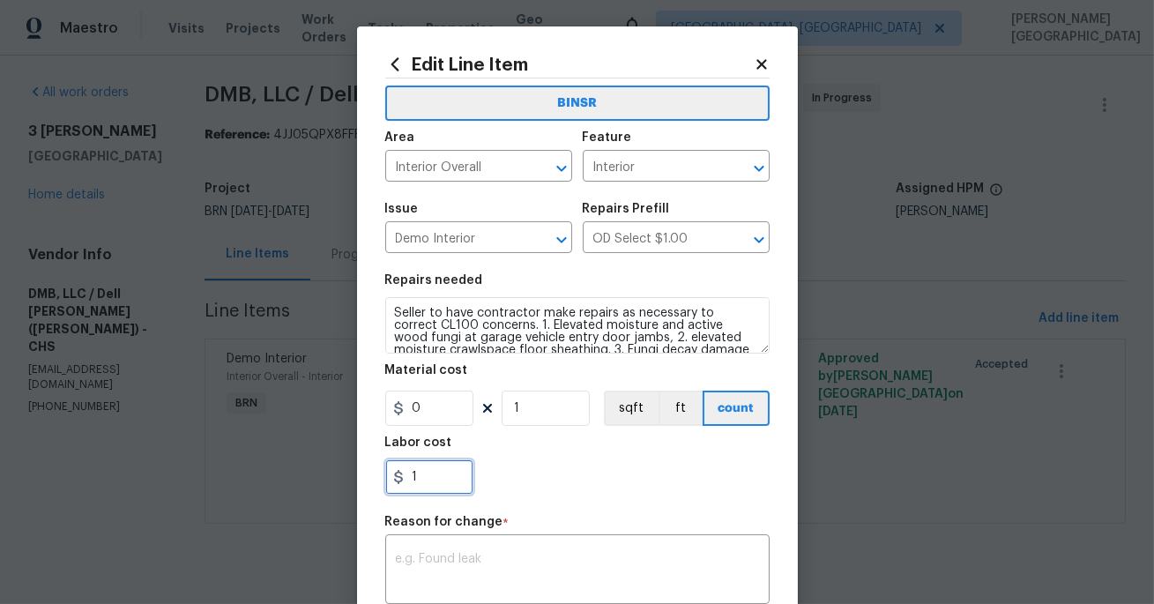
click at [437, 476] on input "1" at bounding box center [429, 476] width 88 height 35
paste input "250"
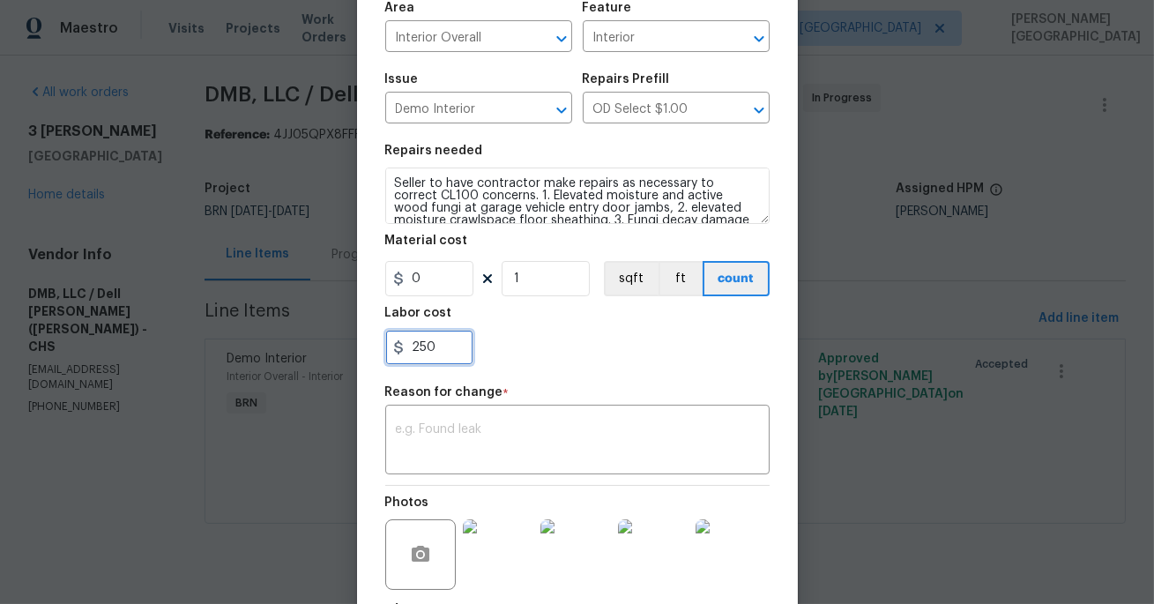
scroll to position [156, 0]
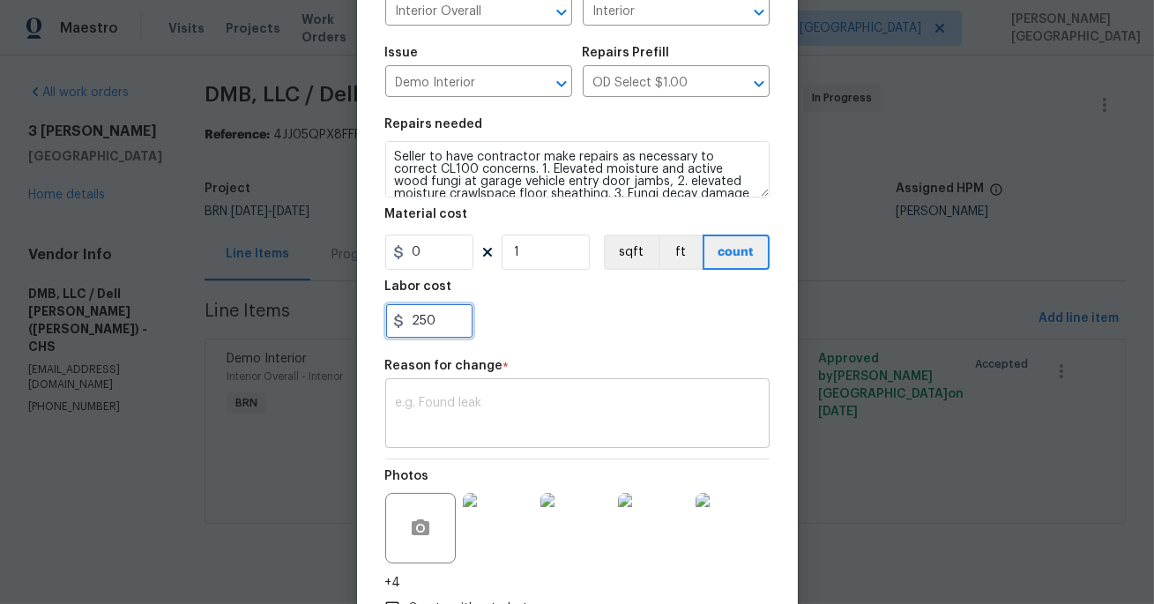
type input "250"
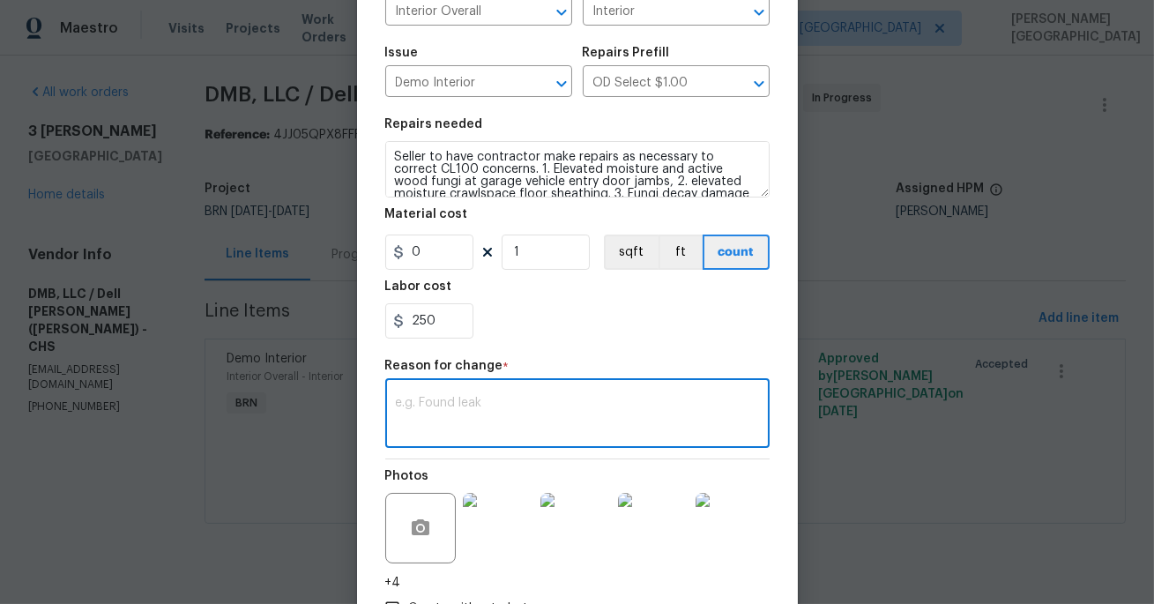
click at [439, 420] on textarea at bounding box center [577, 415] width 363 height 37
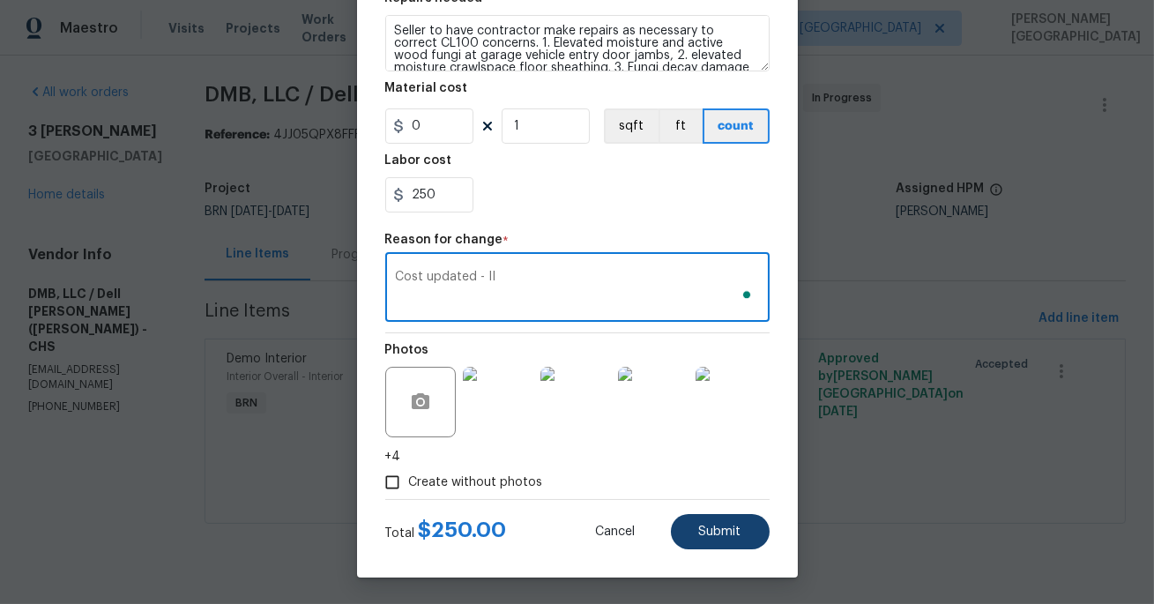
type textarea "Cost updated - II"
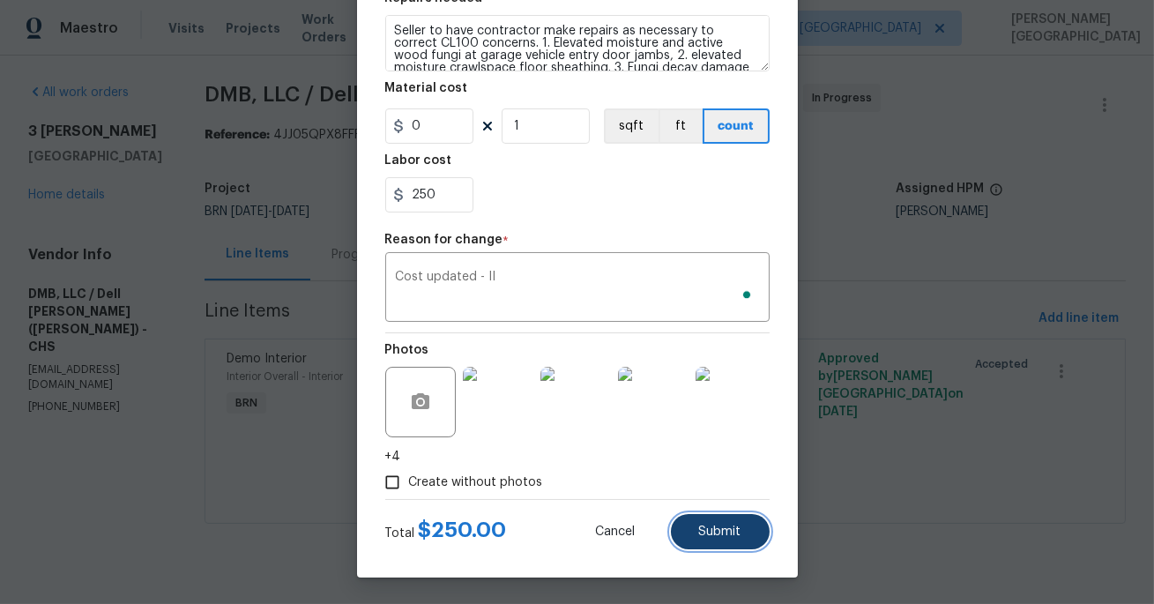
click at [759, 534] on button "Submit" at bounding box center [720, 531] width 99 height 35
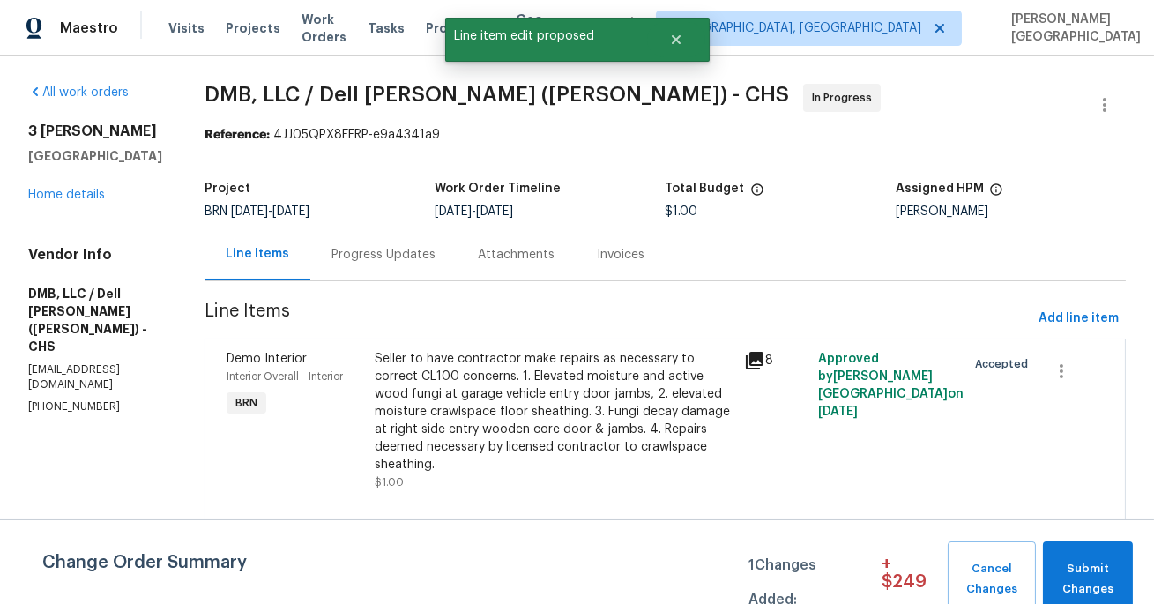
scroll to position [0, 0]
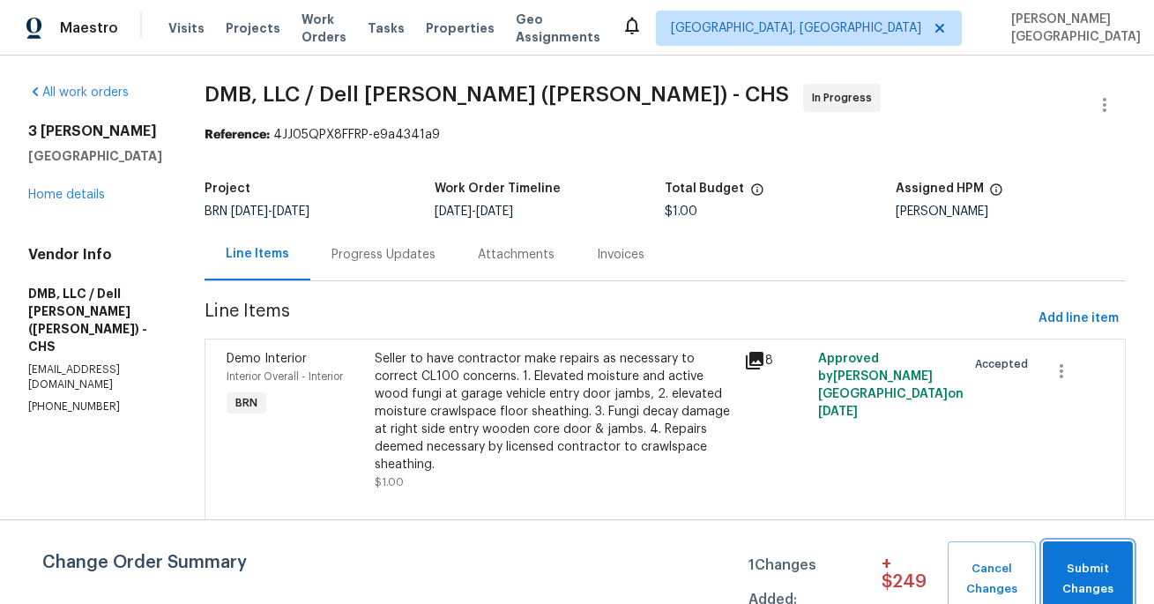
click at [1083, 562] on span "Submit Changes" at bounding box center [1088, 579] width 72 height 41
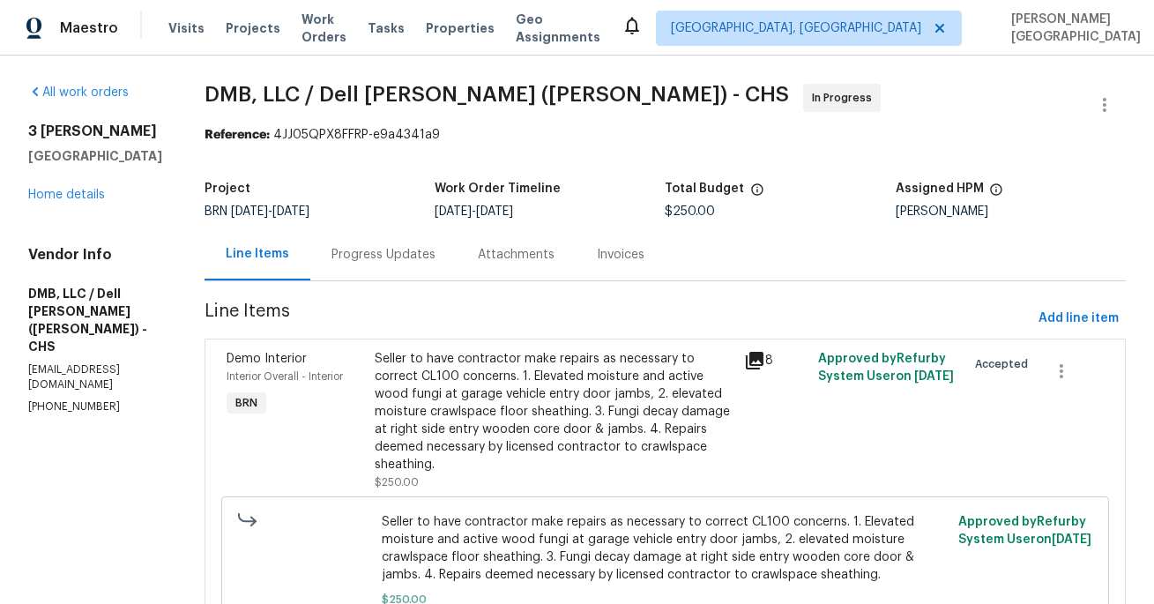
click at [375, 240] on div "Progress Updates" at bounding box center [383, 254] width 146 height 52
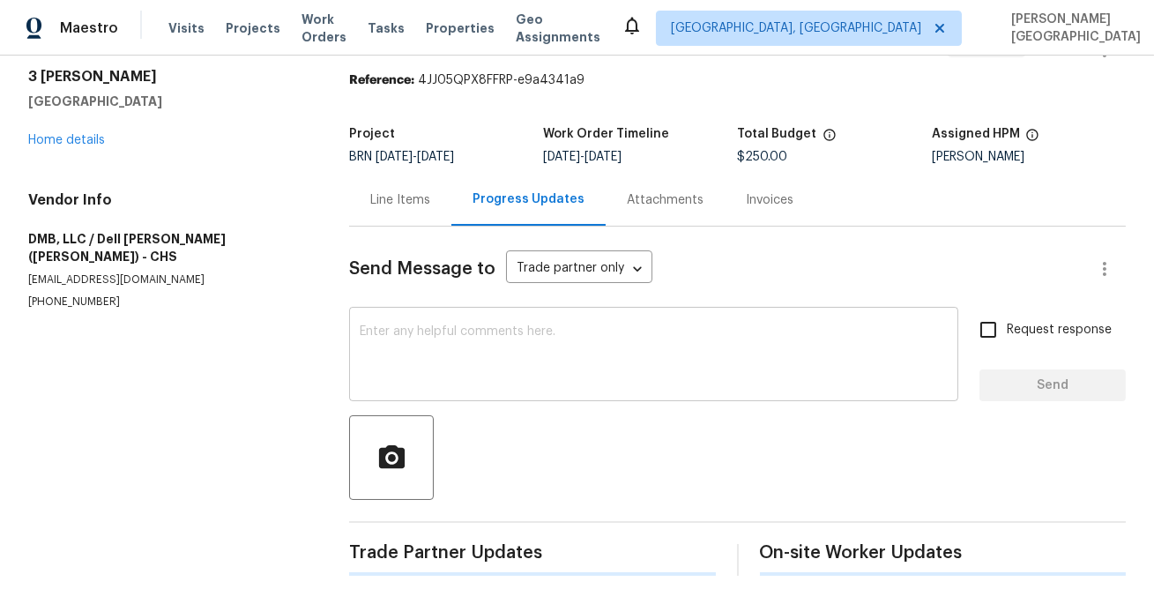
scroll to position [188, 0]
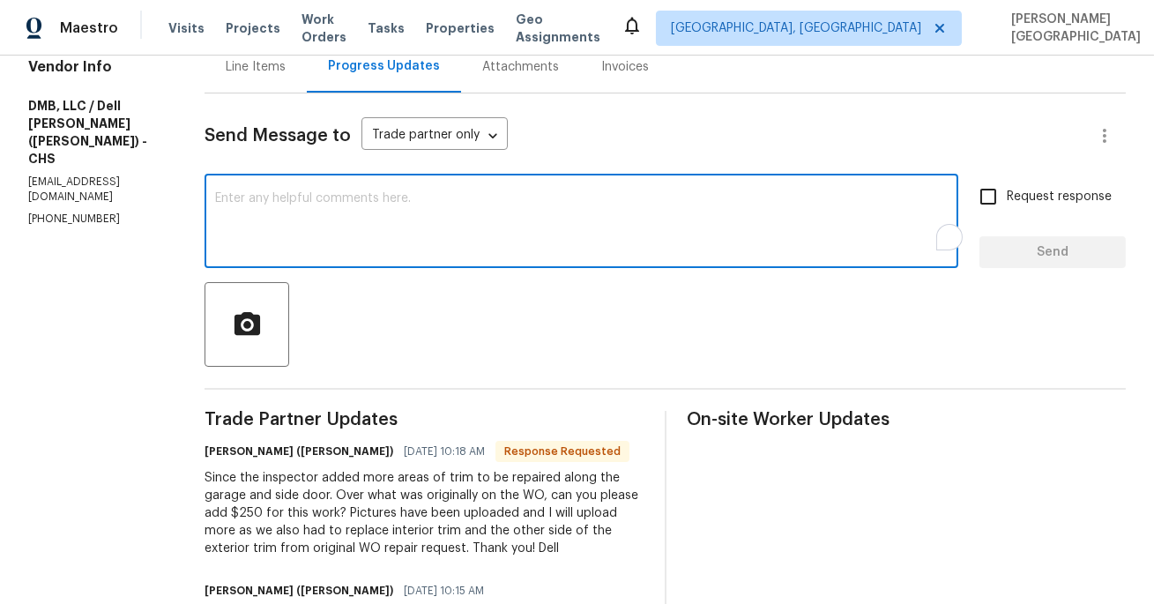
click at [373, 234] on textarea "To enrich screen reader interactions, please activate Accessibility in Grammarl…" at bounding box center [581, 223] width 733 height 62
type textarea "No problem, thanks for the update."
click at [1036, 205] on span "Request response" at bounding box center [1059, 197] width 105 height 19
click at [1007, 205] on input "Request response" at bounding box center [988, 196] width 37 height 37
checkbox input "true"
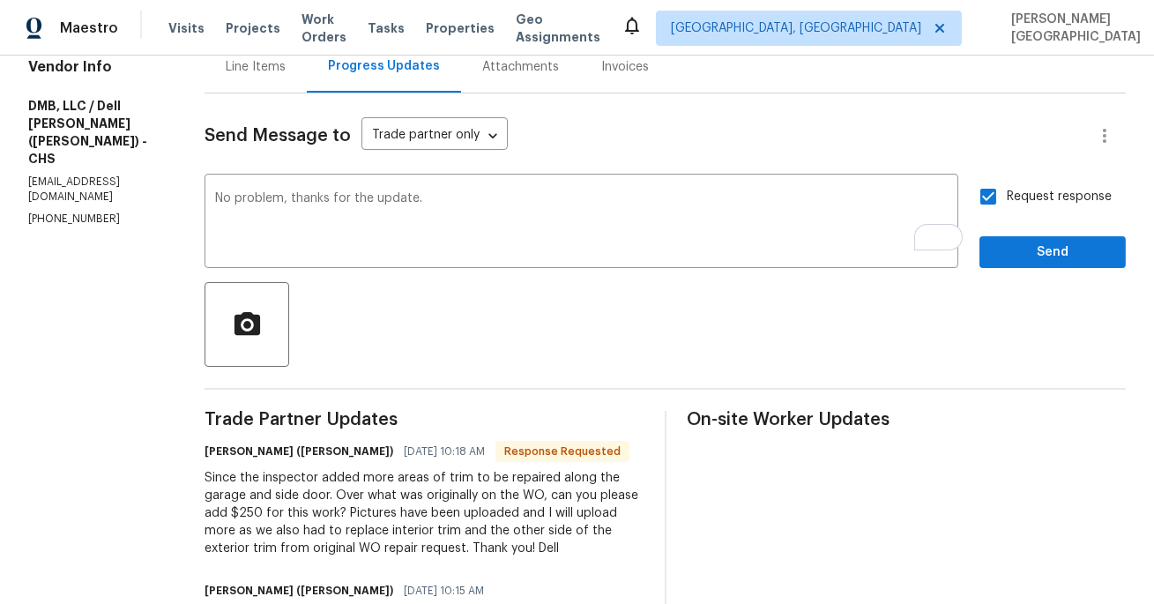
click at [1033, 240] on button "Send" at bounding box center [1052, 252] width 146 height 33
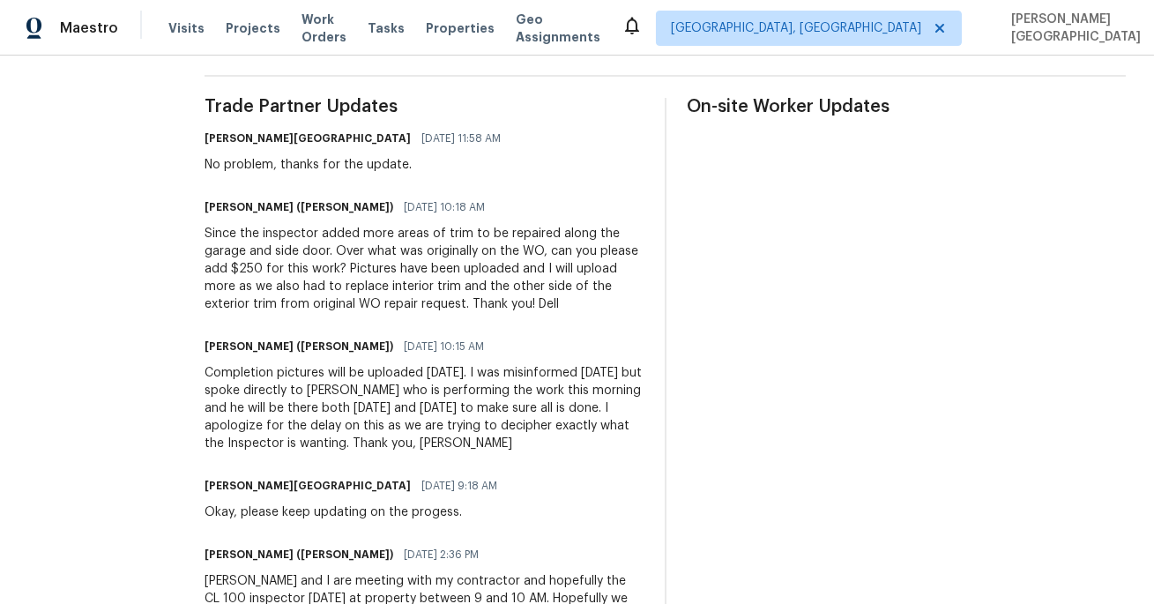
scroll to position [197, 0]
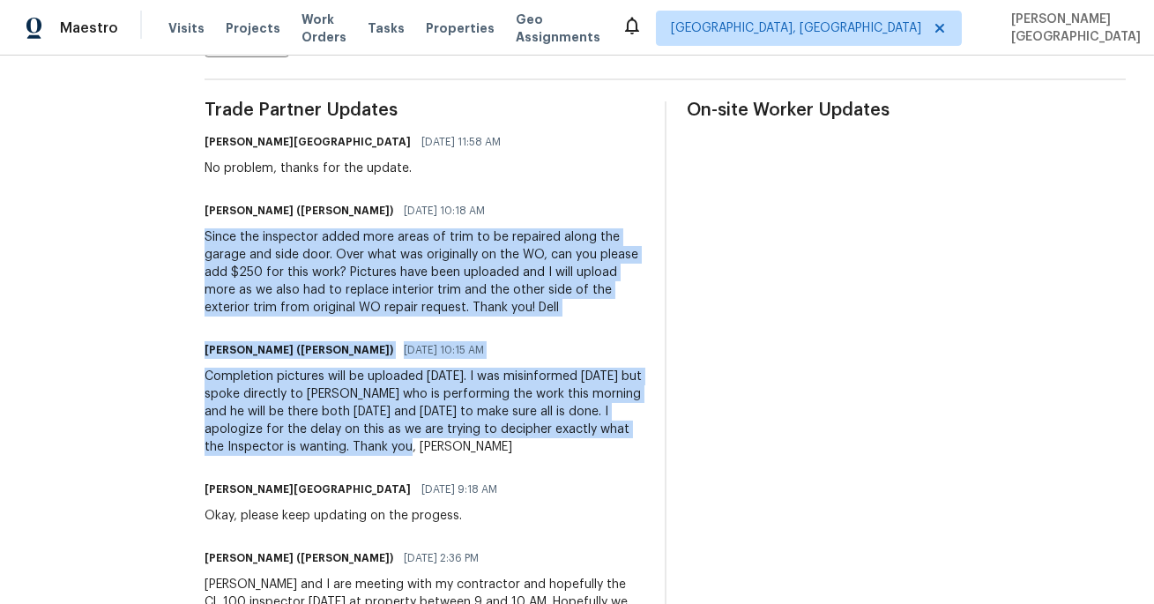
drag, startPoint x: 183, startPoint y: 238, endPoint x: 402, endPoint y: 451, distance: 305.5
click at [402, 451] on div "All work orders 3 Tommy Cir Goose Creek, SC 29445 Home details Vendor Info DMB,…" at bounding box center [577, 310] width 1154 height 1504
copy div "Since the inspector added more areas of trim to be repaired along the garage an…"
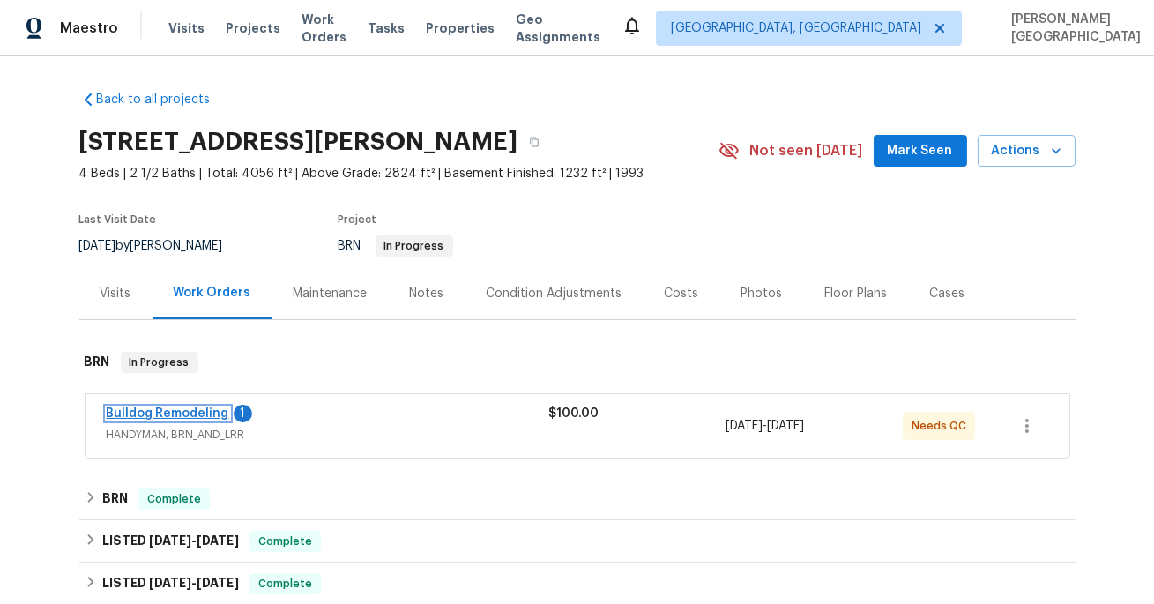
click at [177, 408] on link "Bulldog Remodeling" at bounding box center [168, 413] width 123 height 12
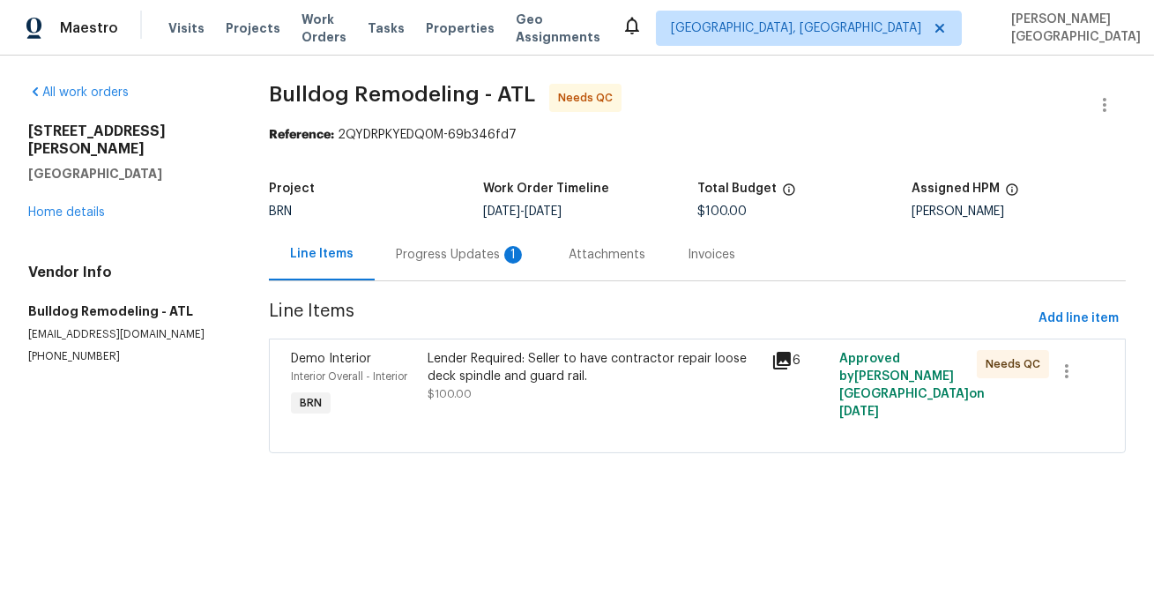
click at [202, 399] on section "All work orders [STREET_ADDRESS][PERSON_NAME] Home details Vendor Info Bulldog …" at bounding box center [127, 279] width 198 height 391
click at [464, 304] on span "Line Items" at bounding box center [650, 318] width 763 height 33
click at [464, 285] on section "Bulldog Remodeling - ATL Needs QC Reference: 2QYDRPKYEDQ0M-69b346fd7 Project BR…" at bounding box center [697, 279] width 857 height 391
click at [456, 257] on div "Progress Updates 1" at bounding box center [461, 255] width 130 height 18
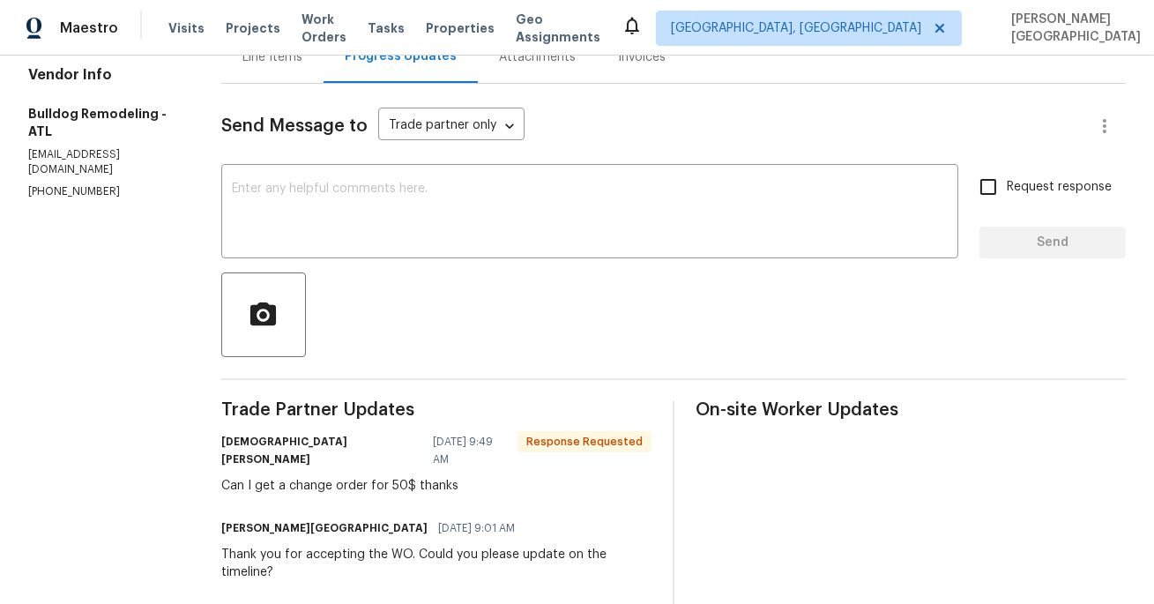
scroll to position [231, 0]
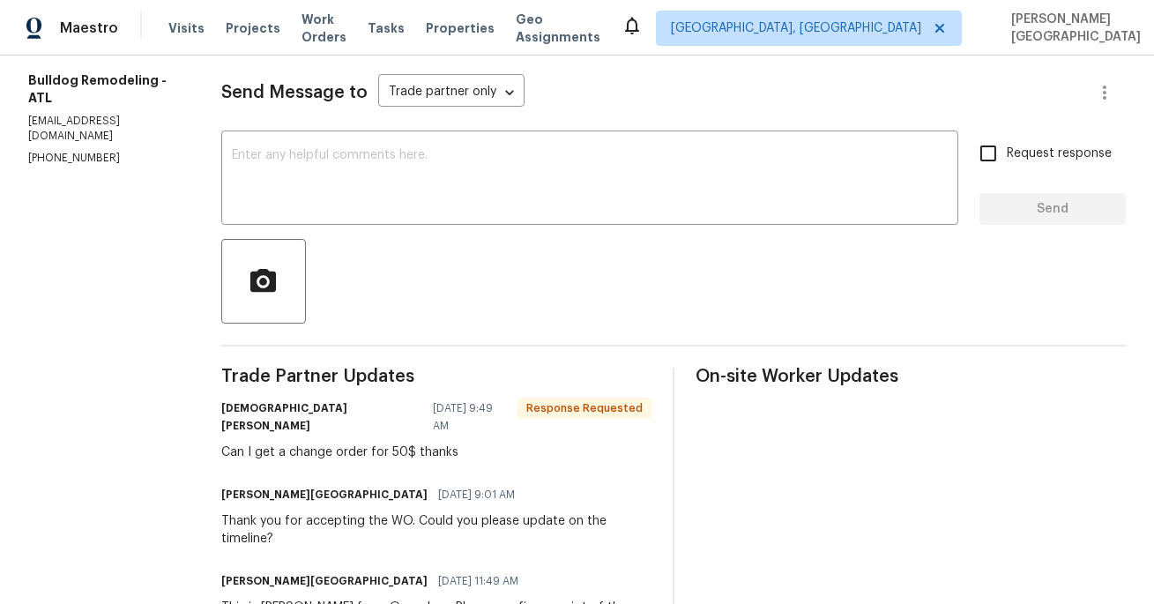
click at [402, 443] on div "Can I get a change order for 50$ thanks" at bounding box center [436, 452] width 430 height 18
copy div "50"
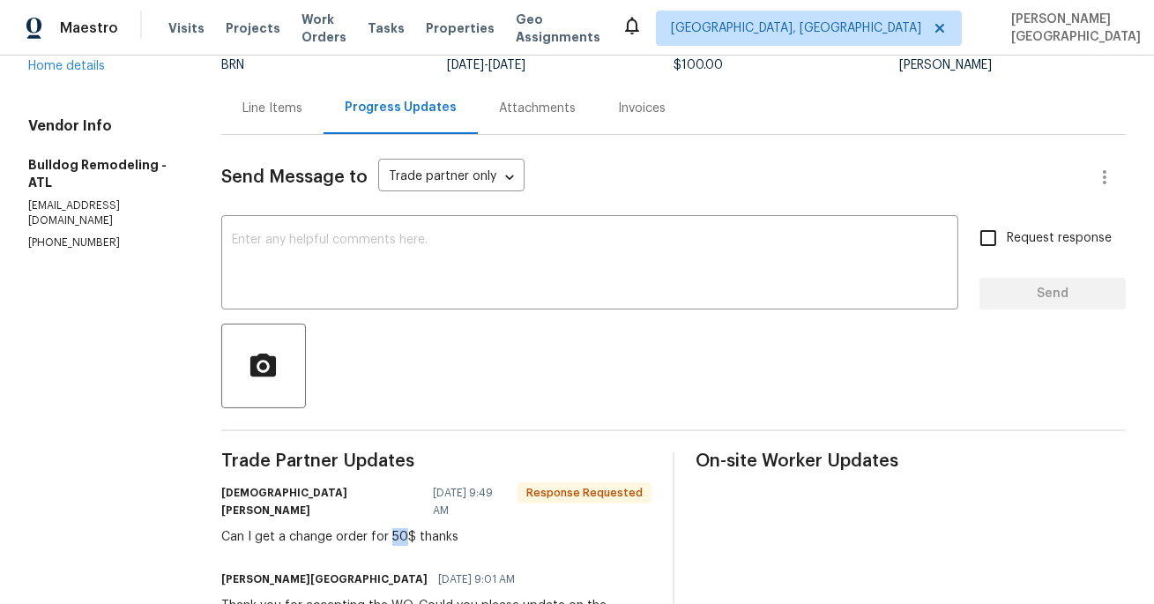
scroll to position [0, 0]
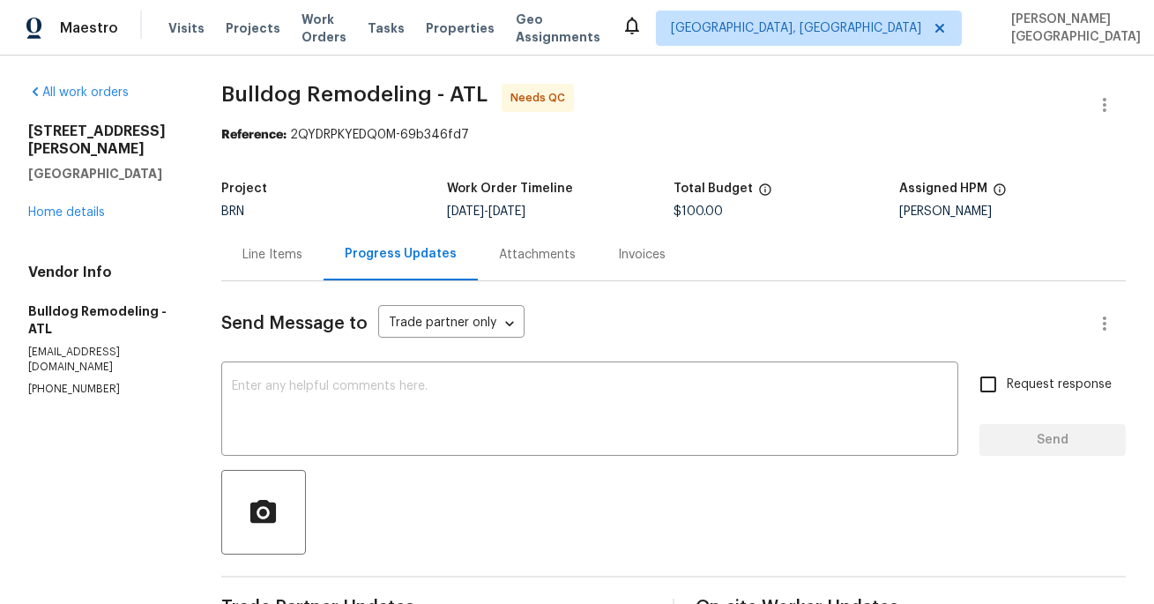
click at [260, 261] on div "Line Items" at bounding box center [272, 255] width 60 height 18
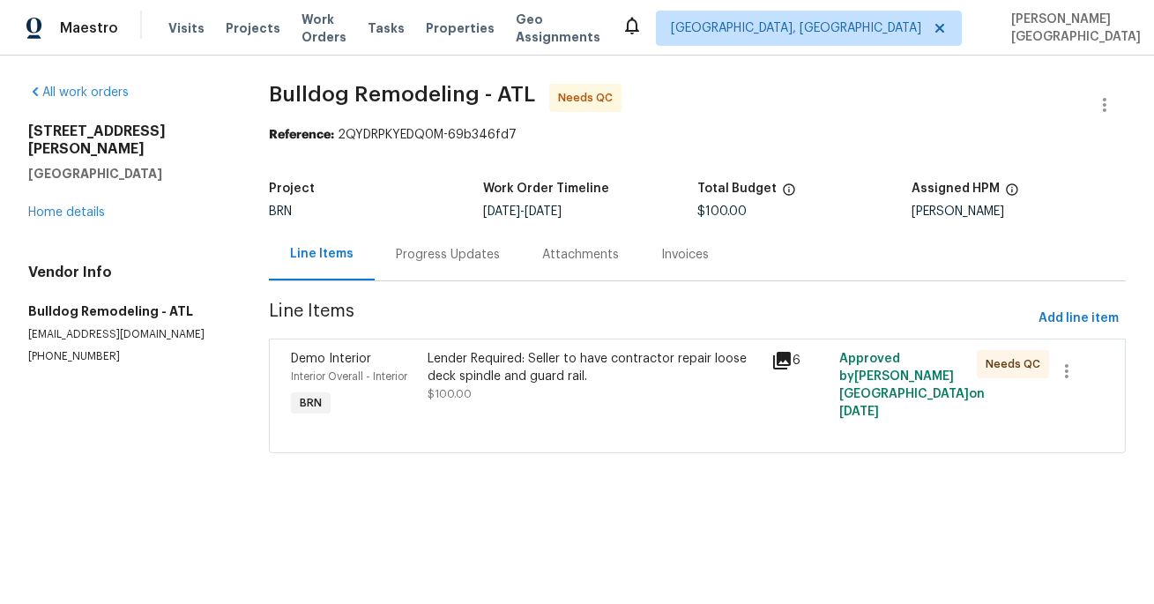
click at [260, 263] on div "All work orders [STREET_ADDRESS][PERSON_NAME] Home details Vendor Info Bulldog …" at bounding box center [577, 279] width 1154 height 447
click at [444, 267] on div "Progress Updates" at bounding box center [448, 254] width 146 height 52
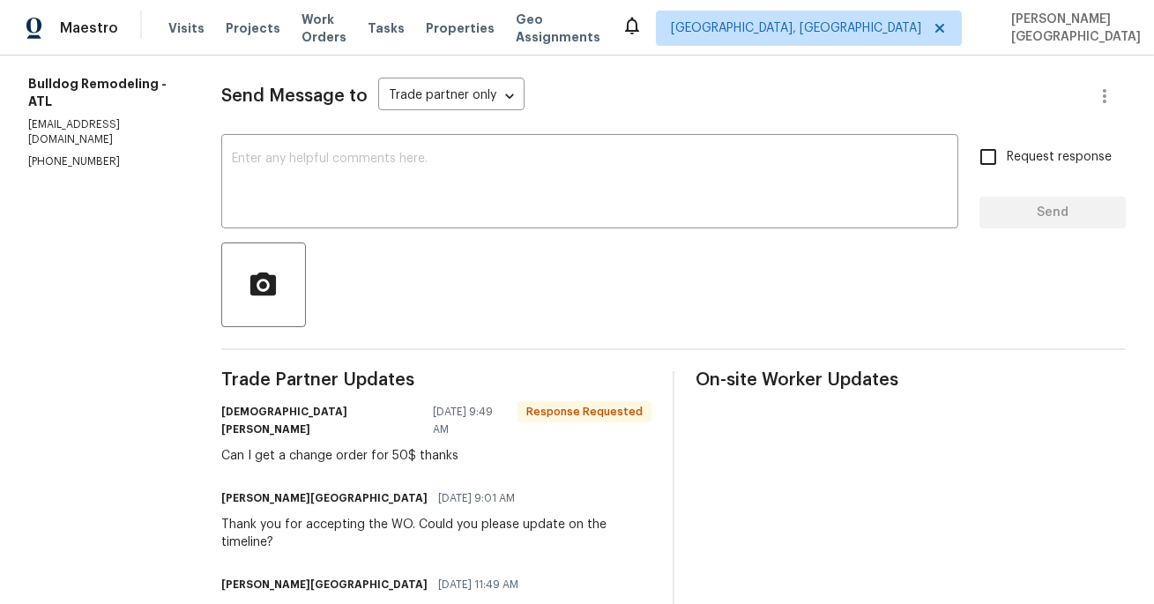
scroll to position [211, 0]
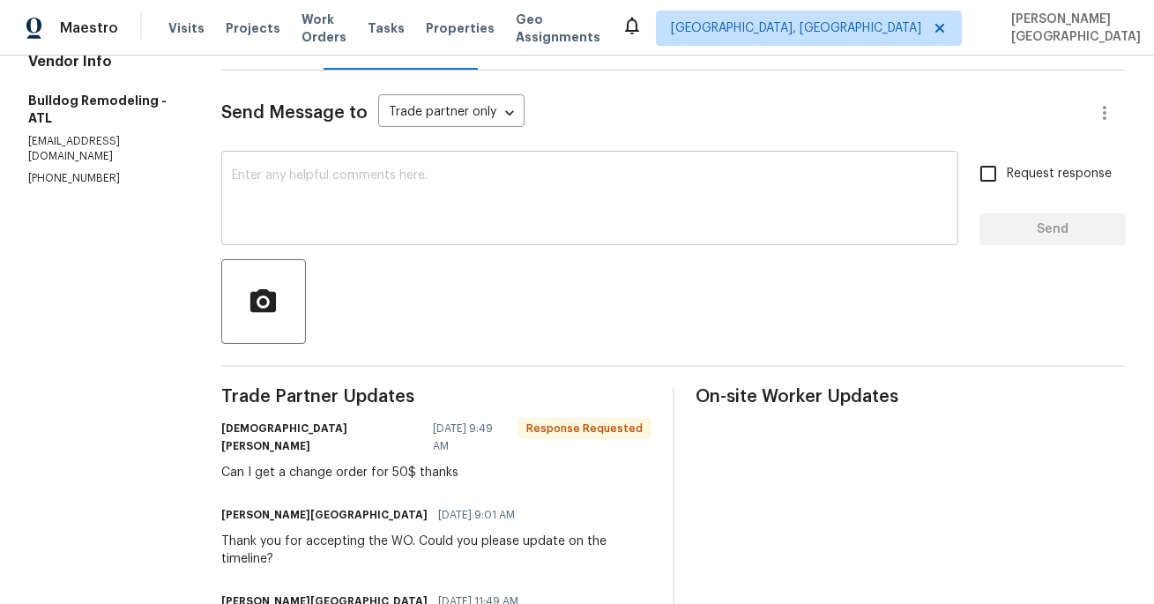
click at [395, 177] on textarea at bounding box center [590, 200] width 716 height 62
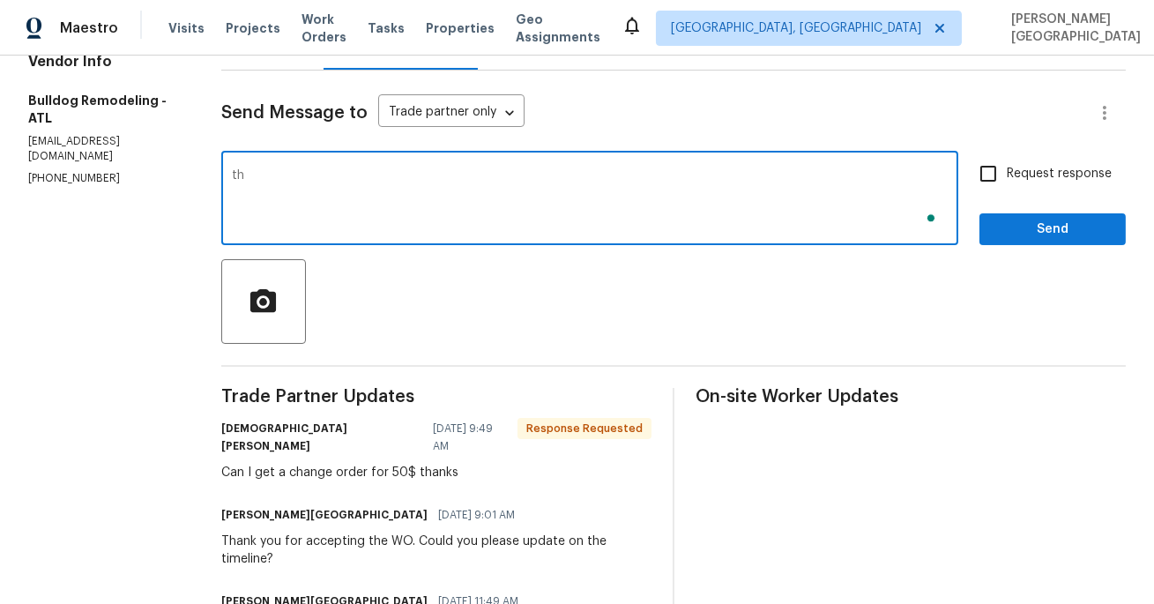
type textarea "t"
click at [309, 175] on textarea "Is the total $50" at bounding box center [590, 200] width 716 height 62
type textarea "Is the total $150"
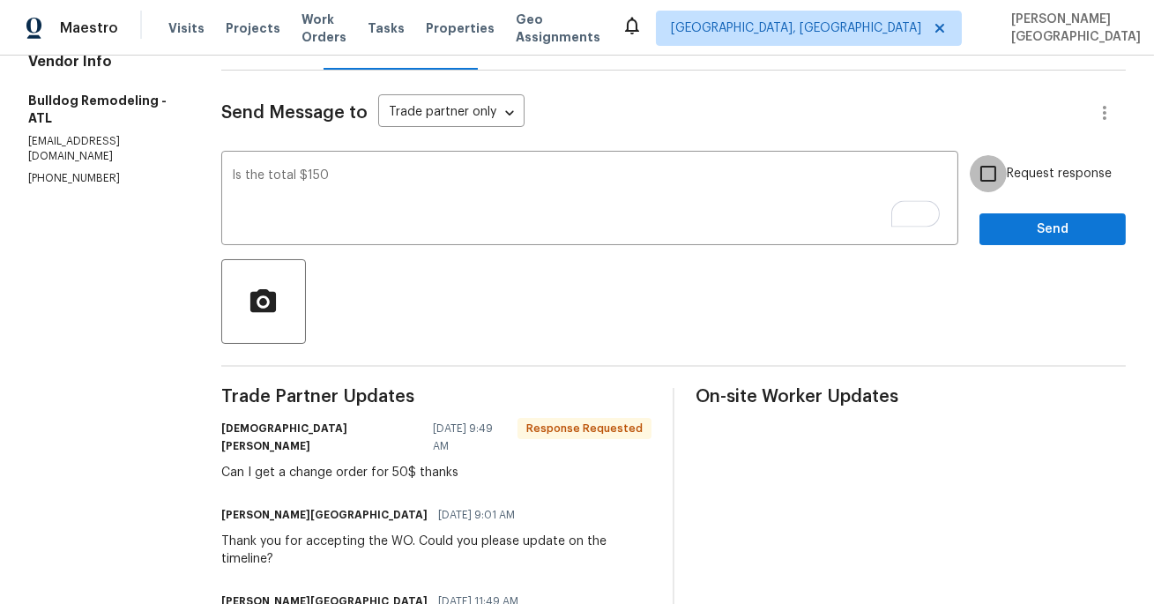
click at [1002, 167] on input "Request response" at bounding box center [988, 173] width 37 height 37
checkbox input "true"
click at [1016, 236] on span "Send" at bounding box center [1052, 230] width 118 height 22
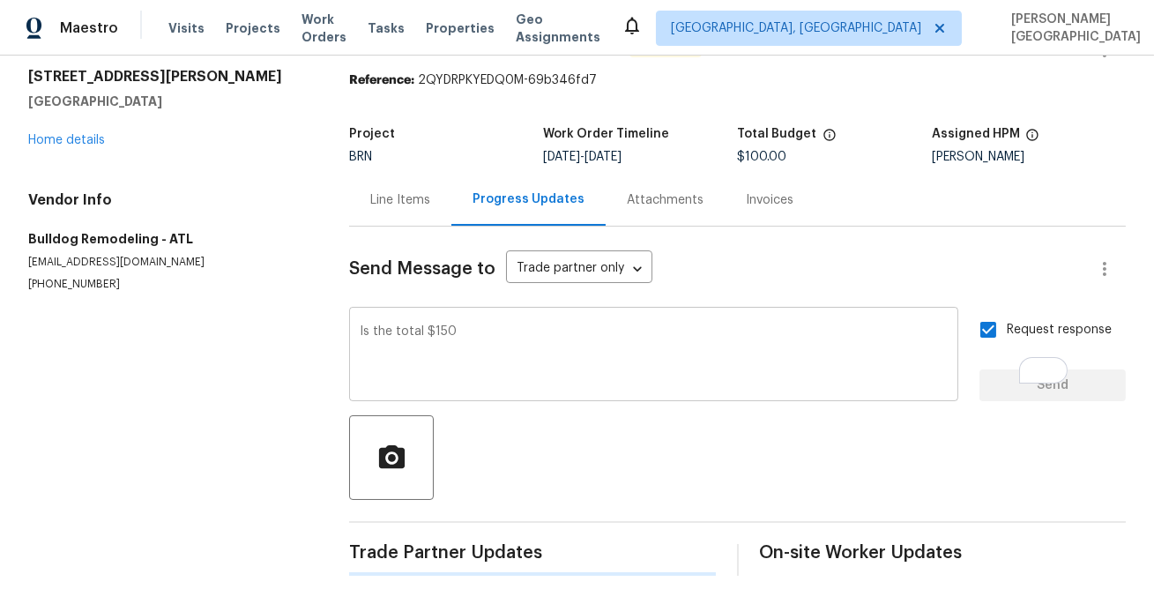
click at [468, 324] on div "Is the total $150 x ​" at bounding box center [653, 356] width 609 height 90
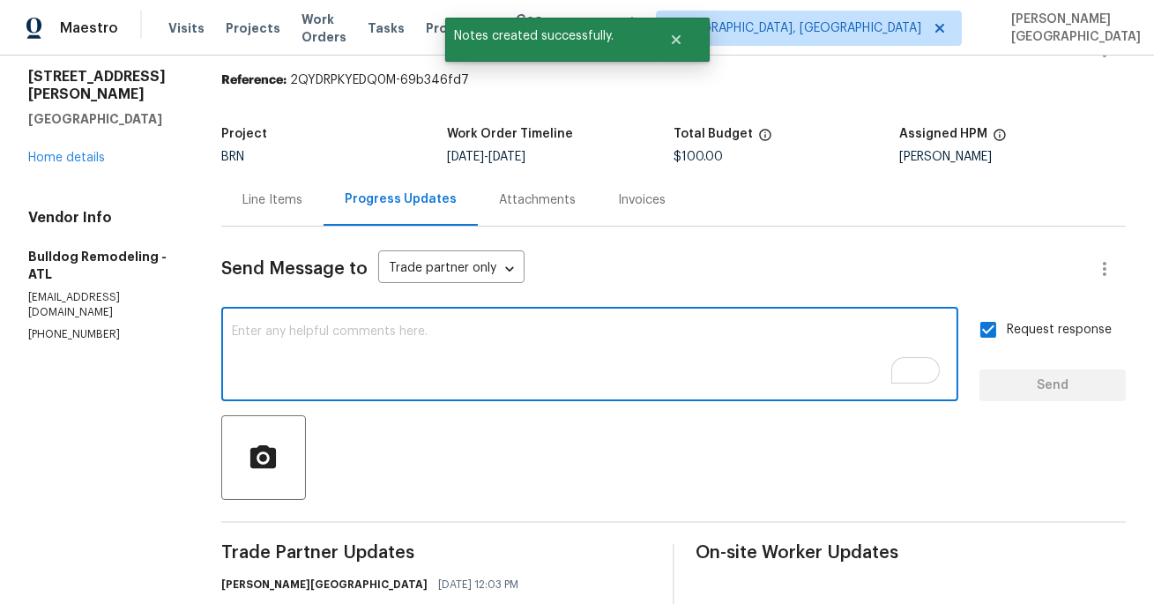
scroll to position [0, 0]
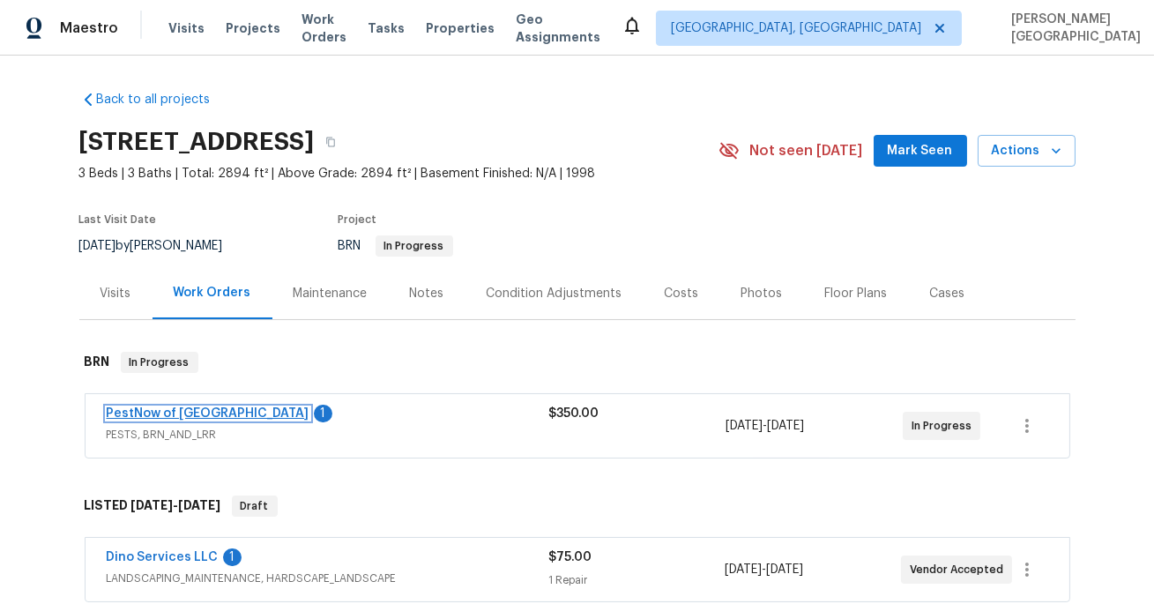
click at [183, 417] on link "PestNow of [GEOGRAPHIC_DATA]" at bounding box center [208, 413] width 203 height 12
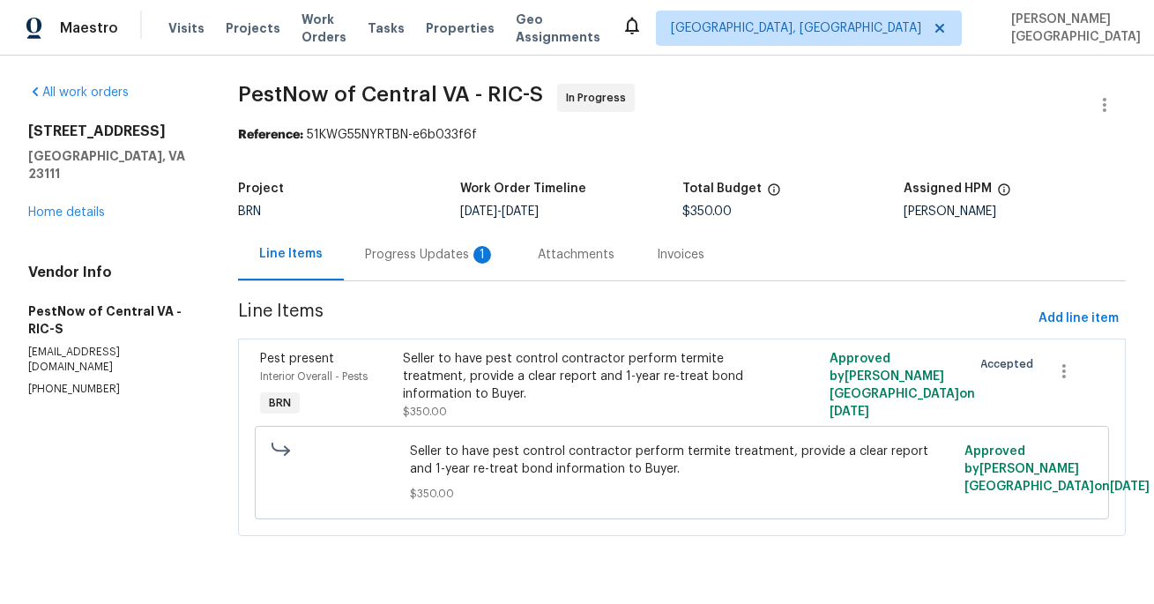
click at [476, 269] on div "Progress Updates 1" at bounding box center [430, 254] width 173 height 52
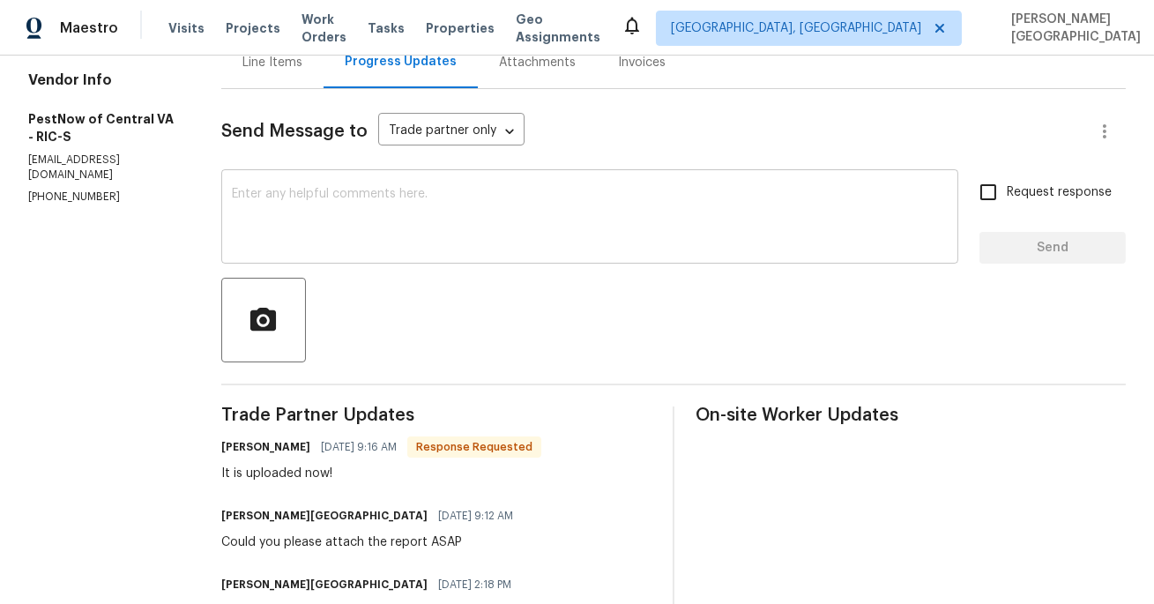
scroll to position [267, 0]
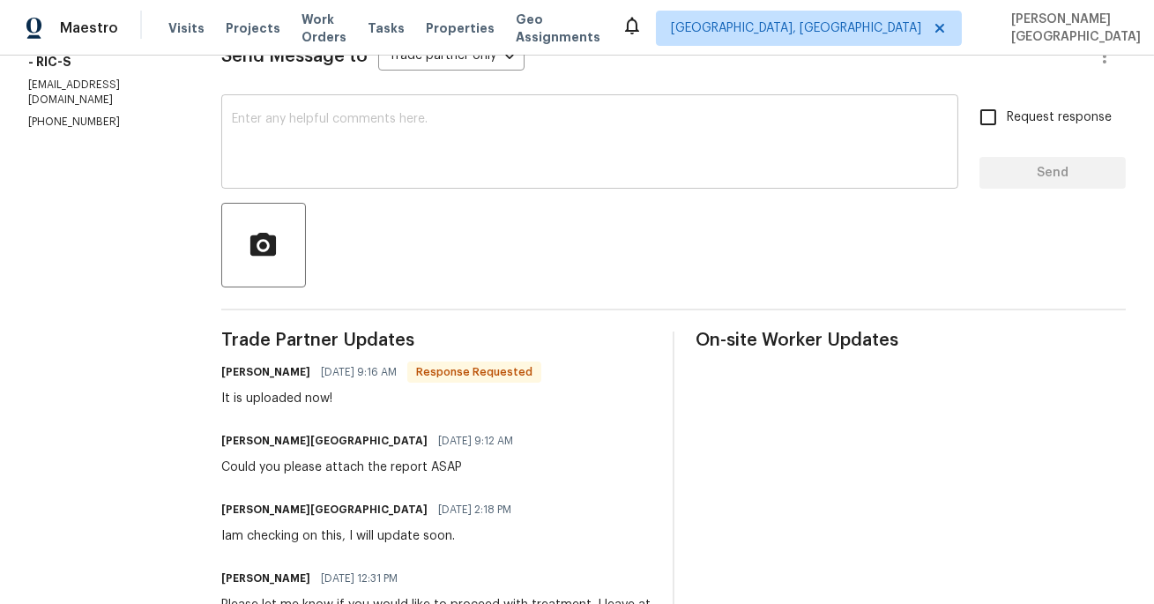
click at [339, 103] on div "x ​" at bounding box center [589, 144] width 737 height 90
click at [339, 106] on div "x ​" at bounding box center [589, 144] width 737 height 90
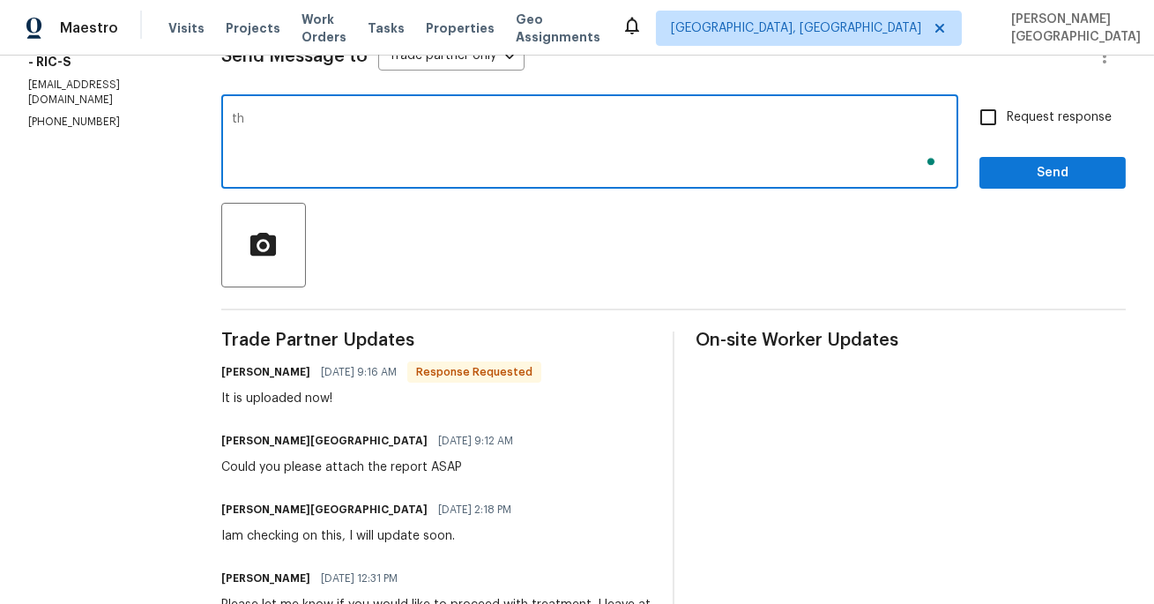
type textarea "t"
click at [269, 169] on textarea "To enrich screen reader interactions, please activate Accessibility in Grammarl…" at bounding box center [590, 144] width 716 height 62
type textarea "Thank you."
click at [993, 127] on input "Request response" at bounding box center [988, 117] width 37 height 37
checkbox input "true"
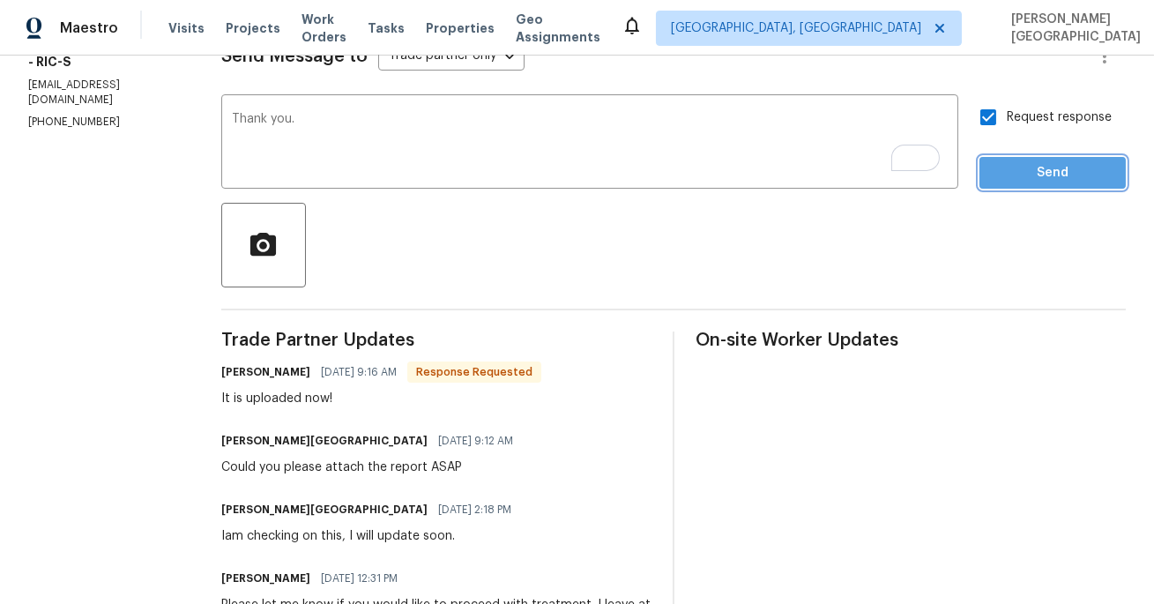
click at [1036, 181] on span "Send" at bounding box center [1052, 173] width 118 height 22
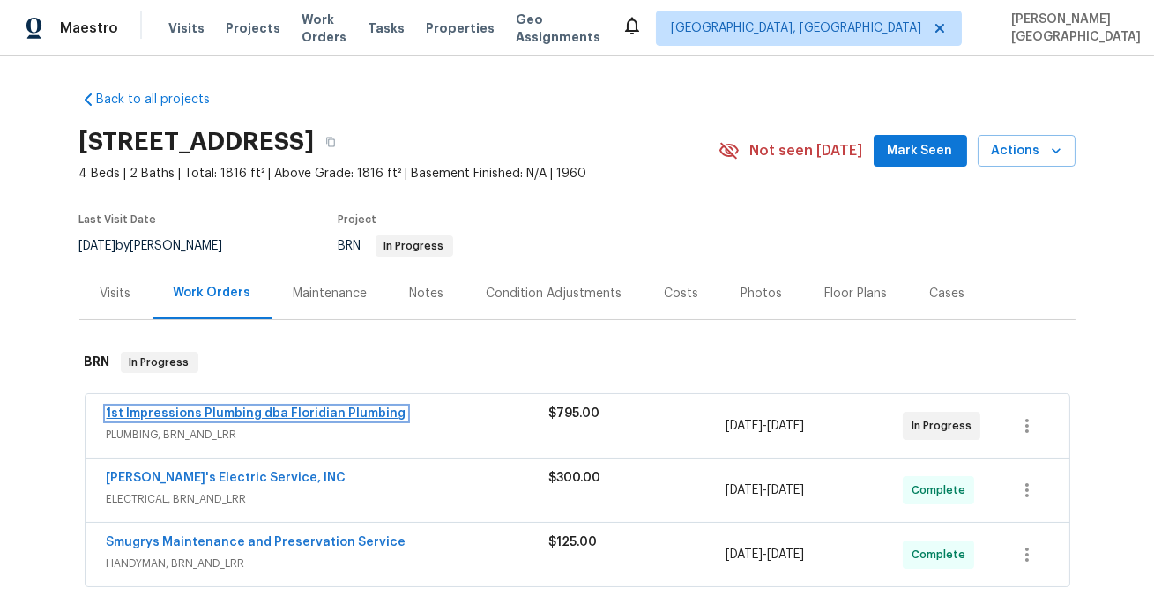
click at [316, 417] on link "1st Impressions Plumbing dba Floridian Plumbing" at bounding box center [257, 413] width 300 height 12
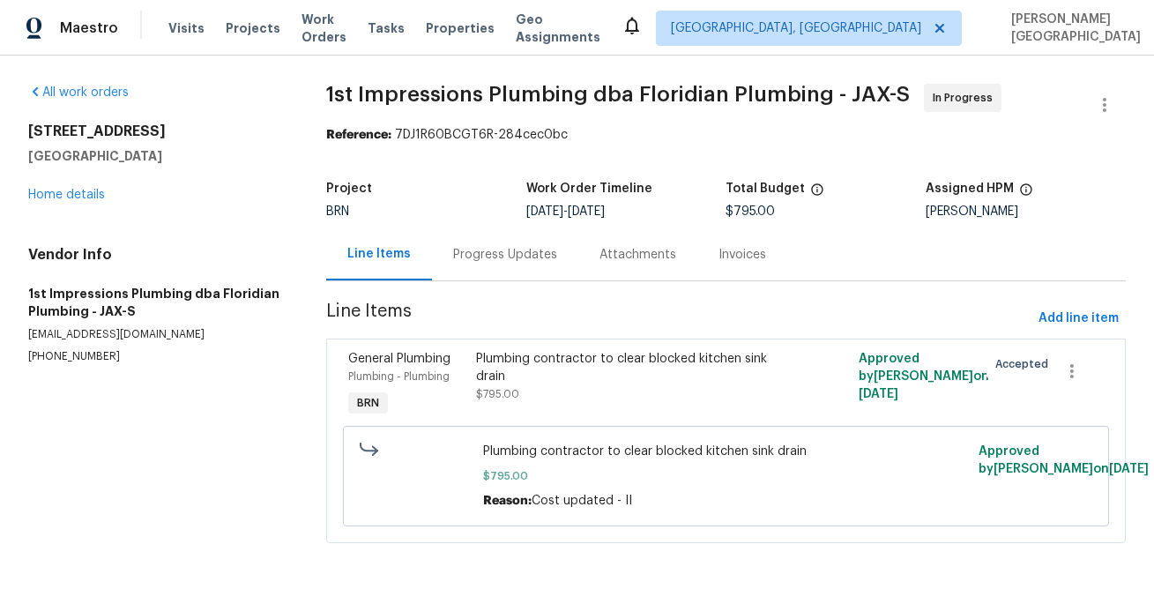
click at [554, 381] on div "Plumbing contractor to clear blocked kitchen sink drain" at bounding box center [630, 367] width 309 height 35
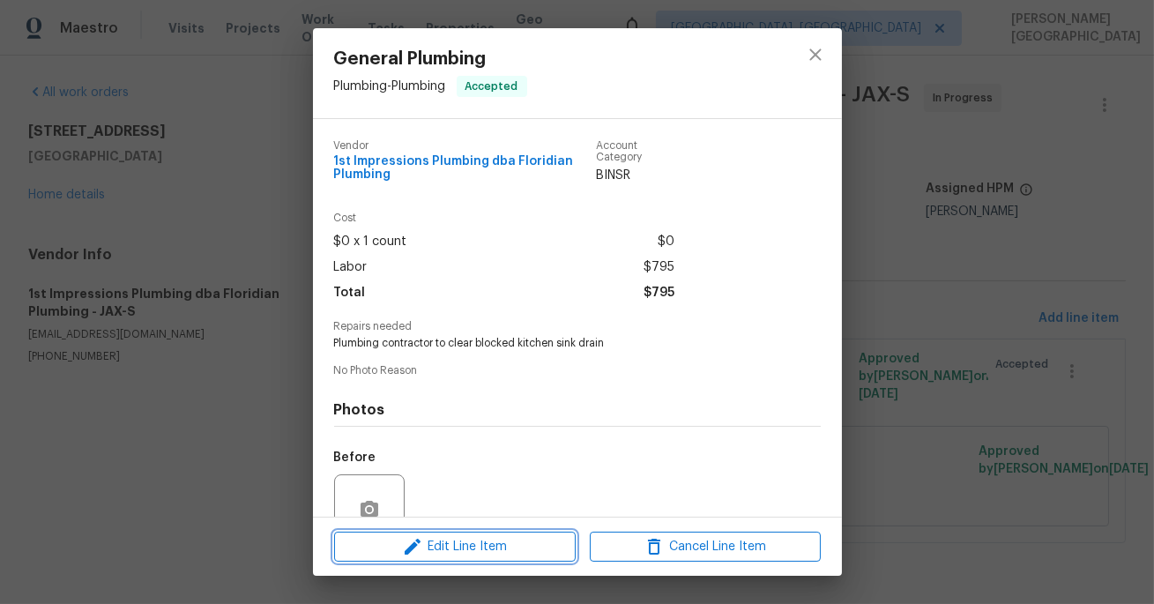
click at [450, 552] on span "Edit Line Item" at bounding box center [454, 547] width 231 height 22
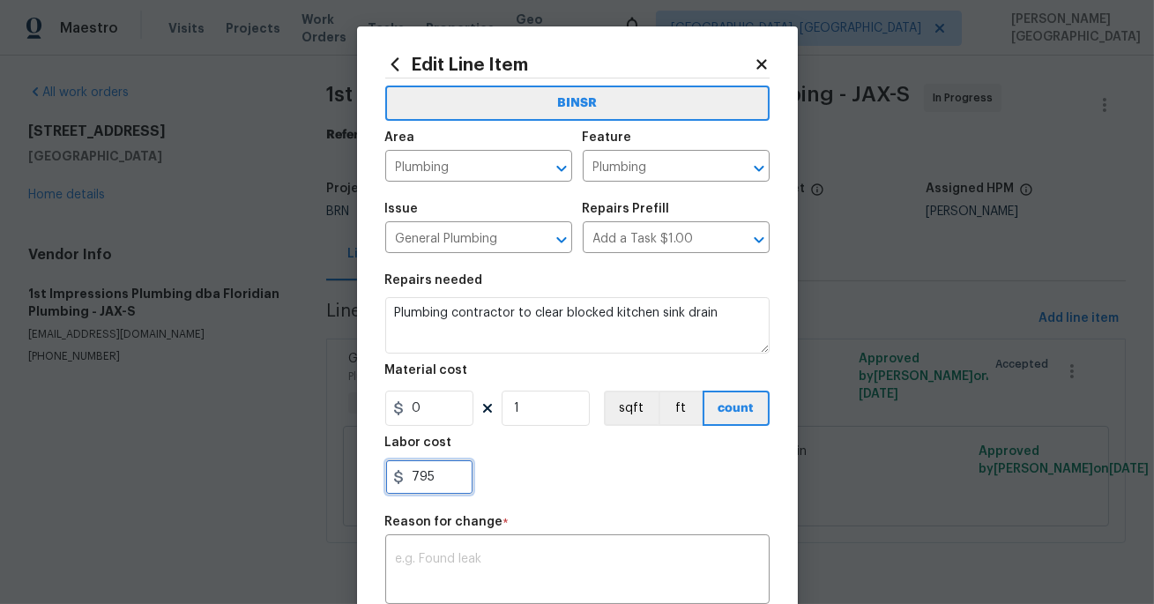
click at [420, 469] on input "795" at bounding box center [429, 476] width 88 height 35
paste input "56"
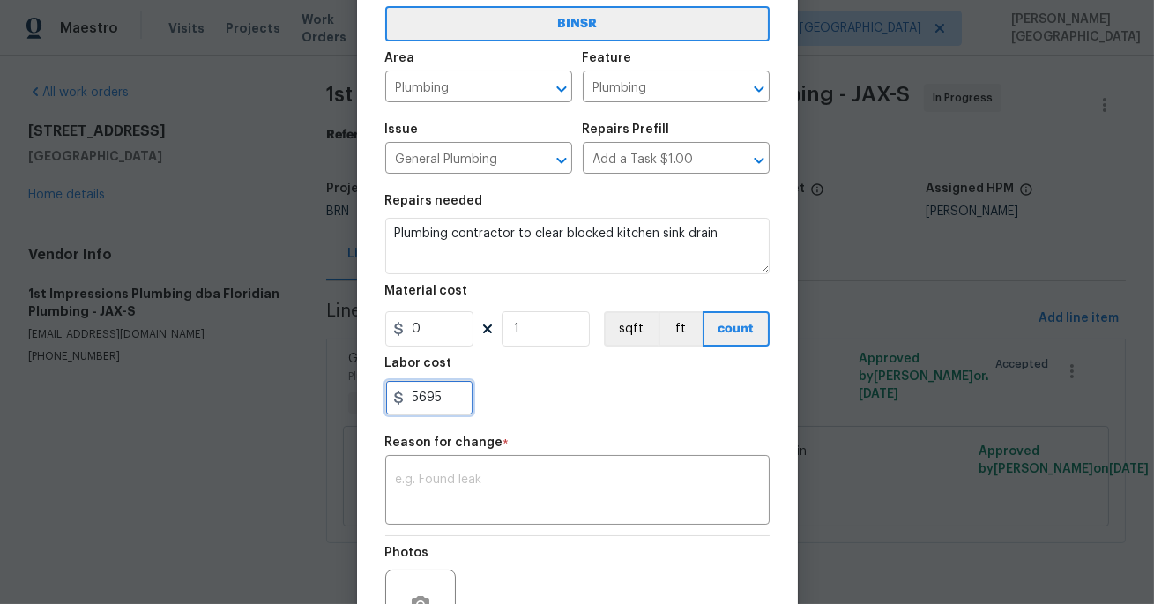
scroll to position [184, 0]
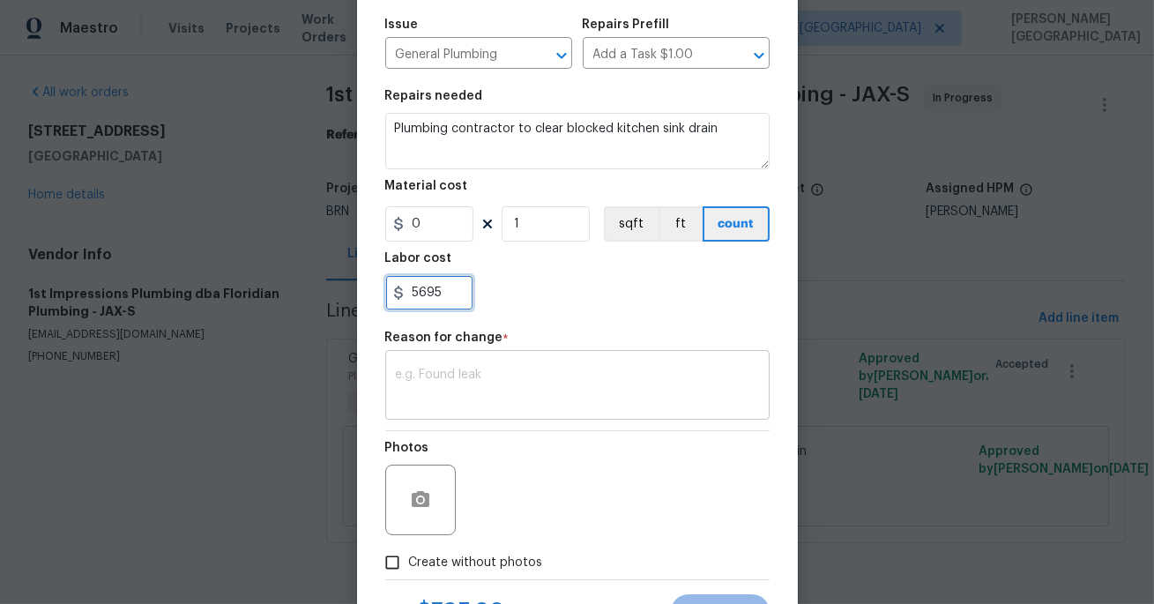
type input "5695"
click at [467, 361] on div "x ​" at bounding box center [577, 386] width 384 height 65
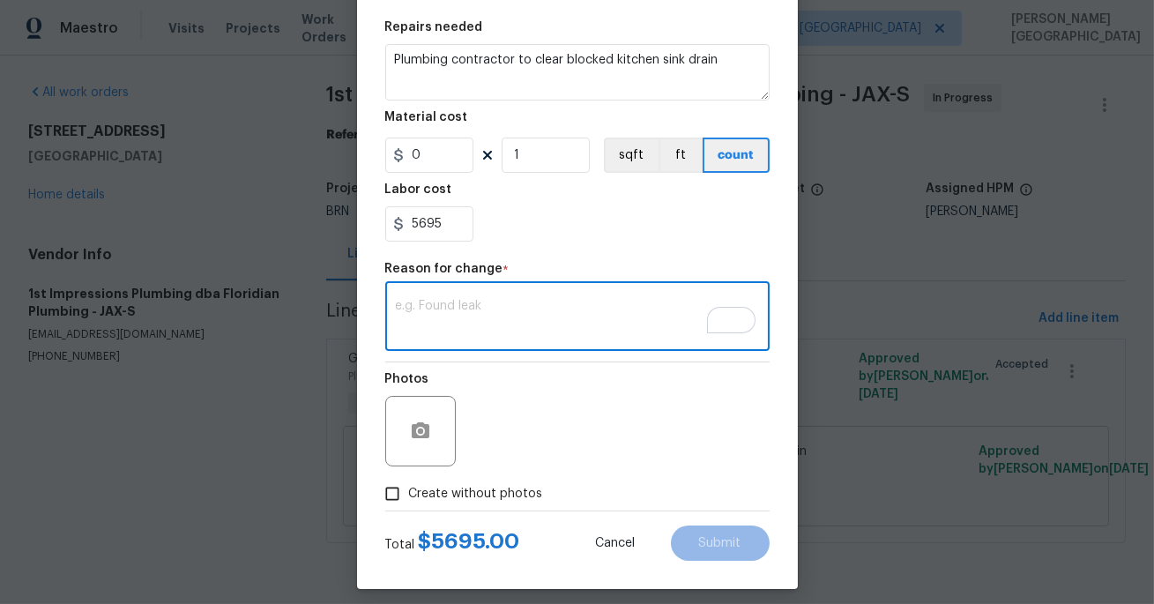
scroll to position [264, 0]
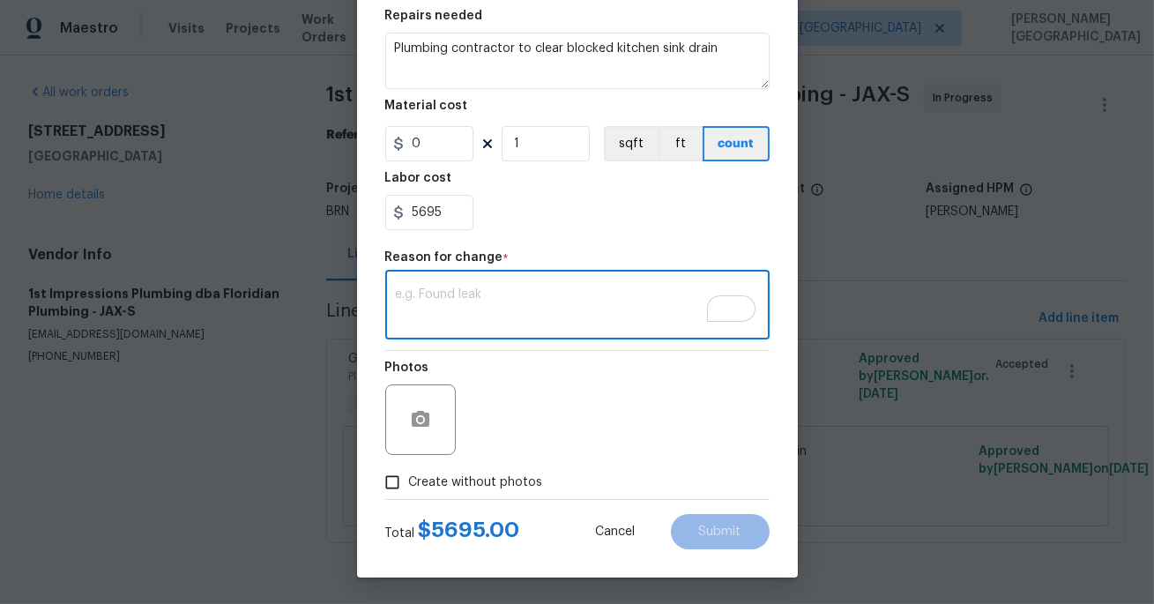
paste textarea "II Updated cost per BR team’s approval."
type textarea "II Updated cost per BR team’s approval"
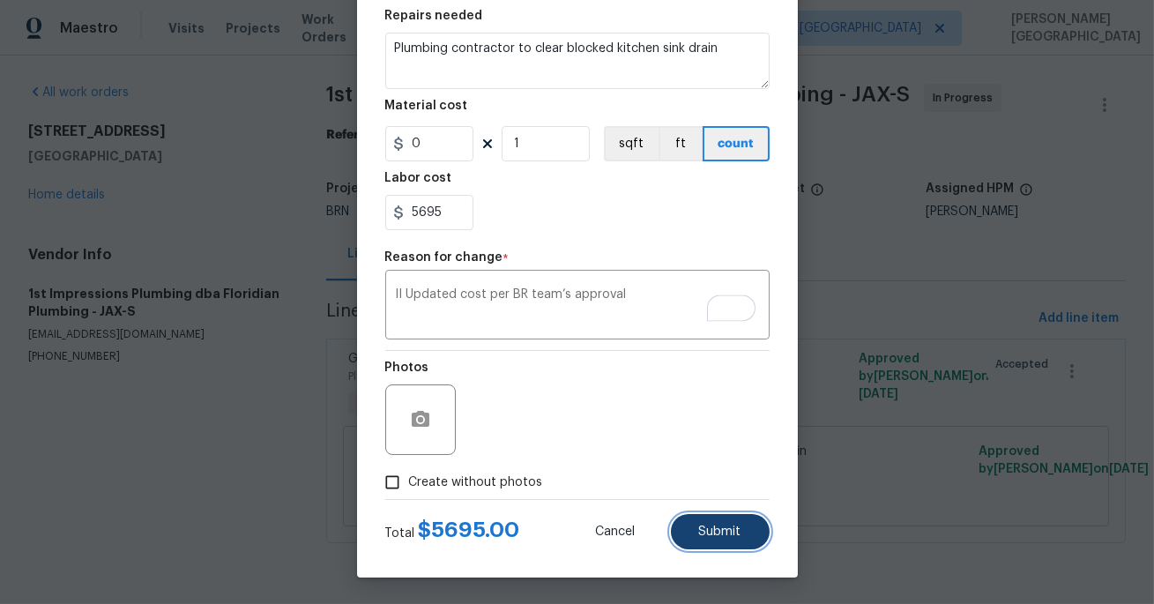
click at [723, 527] on span "Submit" at bounding box center [720, 531] width 42 height 13
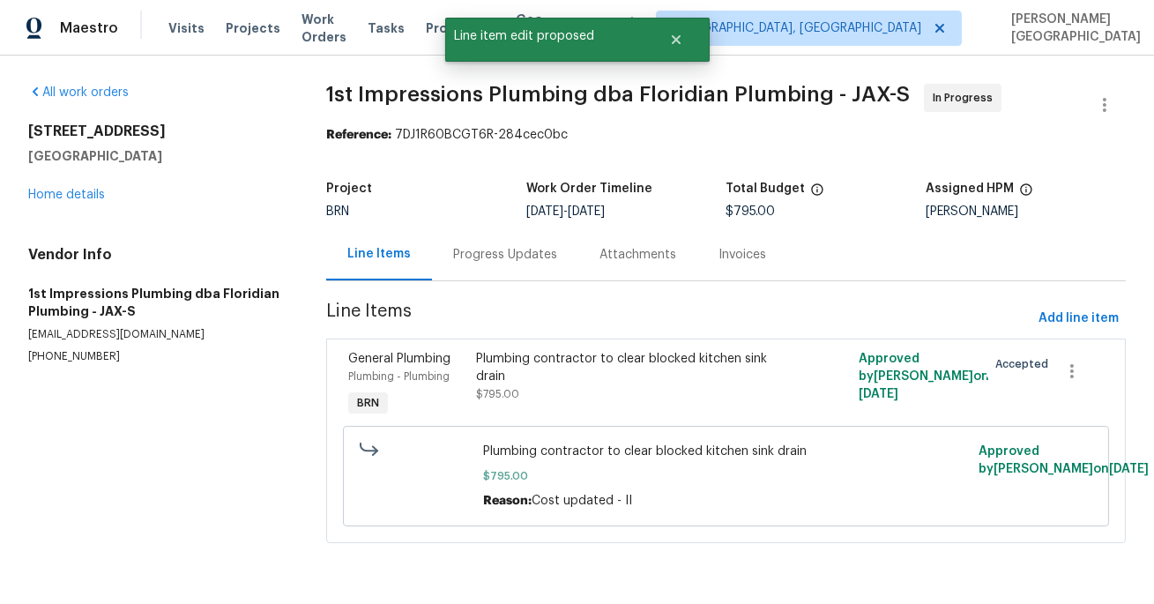
scroll to position [0, 0]
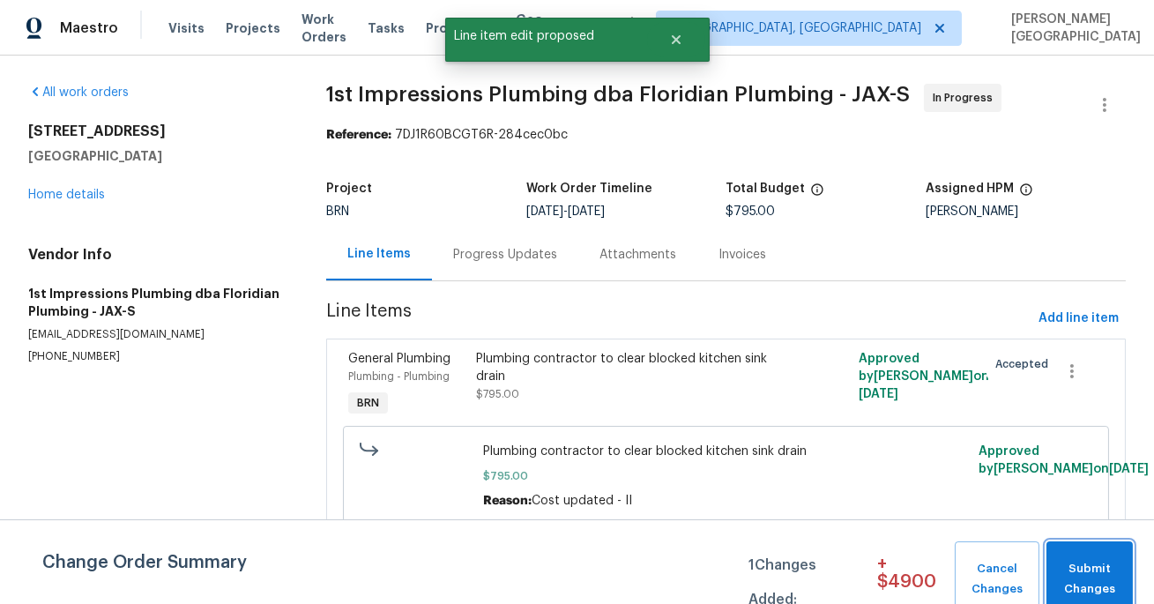
click at [1066, 564] on span "Submit Changes" at bounding box center [1089, 579] width 69 height 41
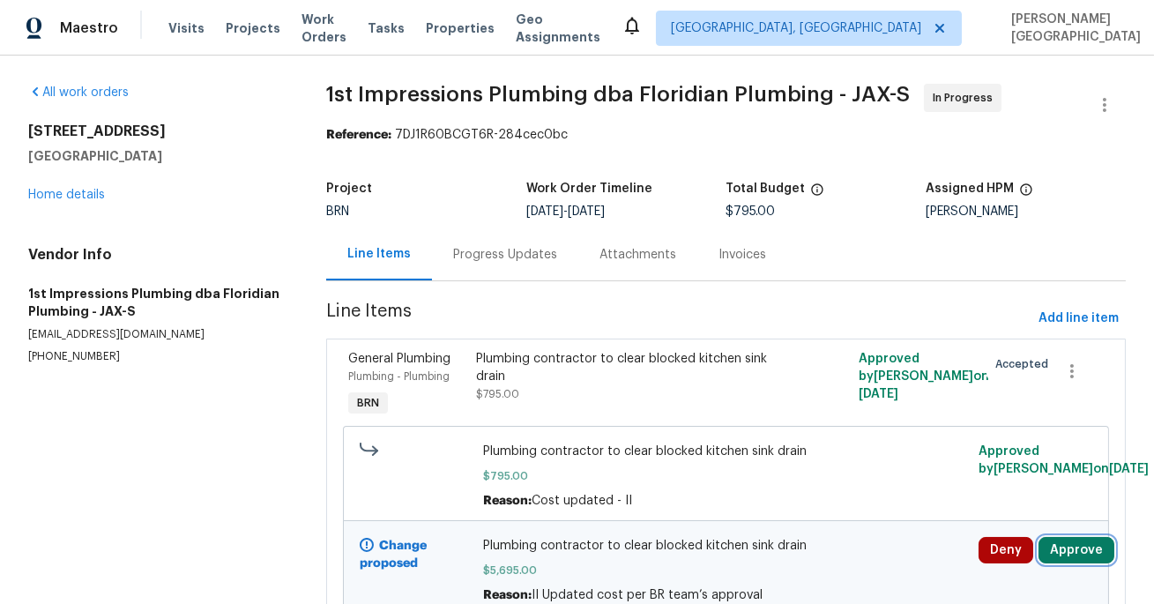
click at [1076, 555] on button "Approve" at bounding box center [1076, 550] width 76 height 26
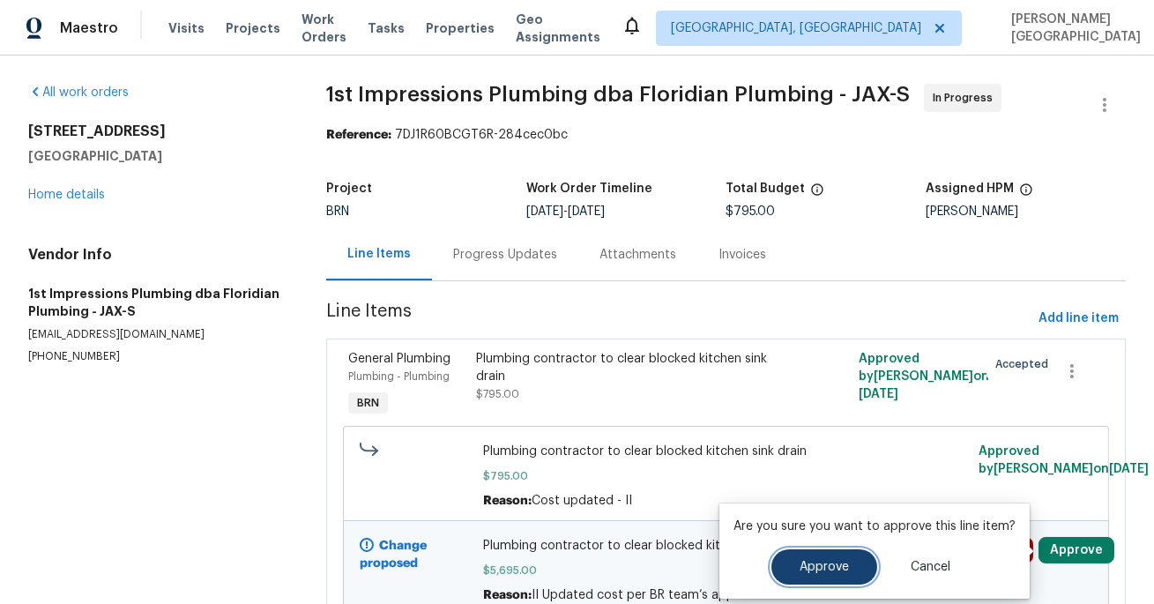
click at [819, 562] on span "Approve" at bounding box center [824, 567] width 49 height 13
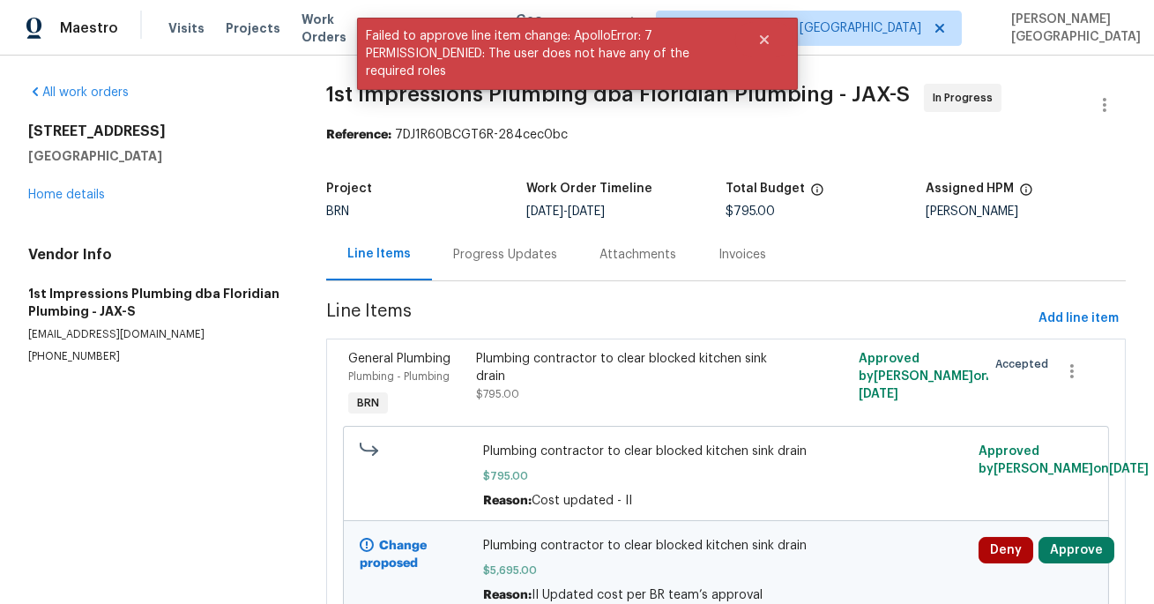
click at [491, 261] on div "Progress Updates" at bounding box center [505, 255] width 104 height 18
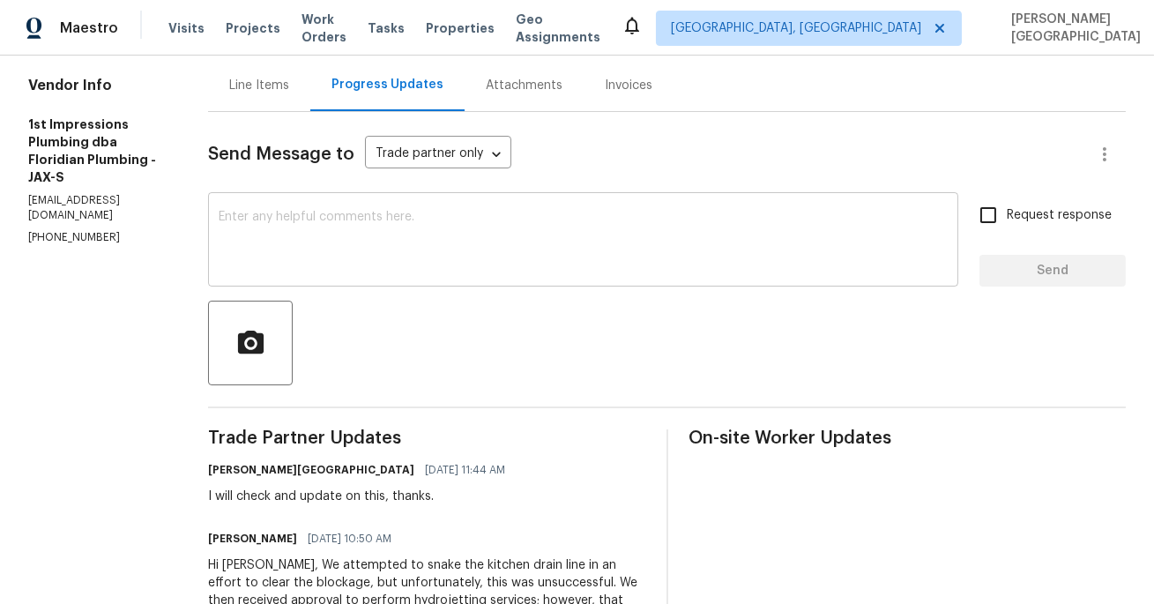
scroll to position [198, 0]
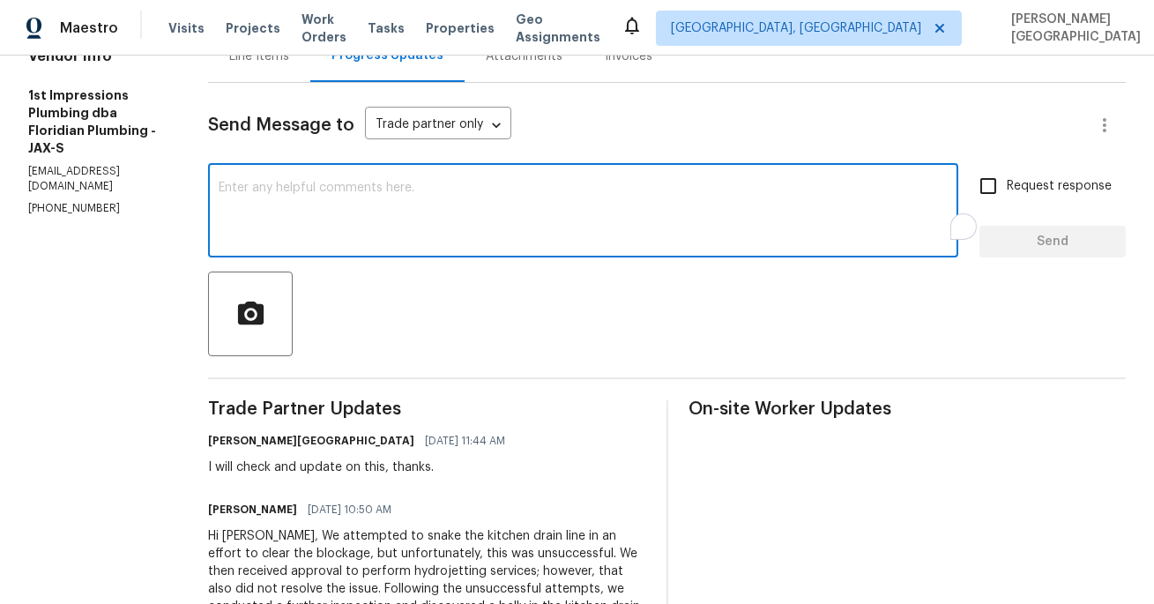
click at [308, 202] on textarea "To enrich screen reader interactions, please activate Accessibility in Grammarl…" at bounding box center [583, 213] width 729 height 62
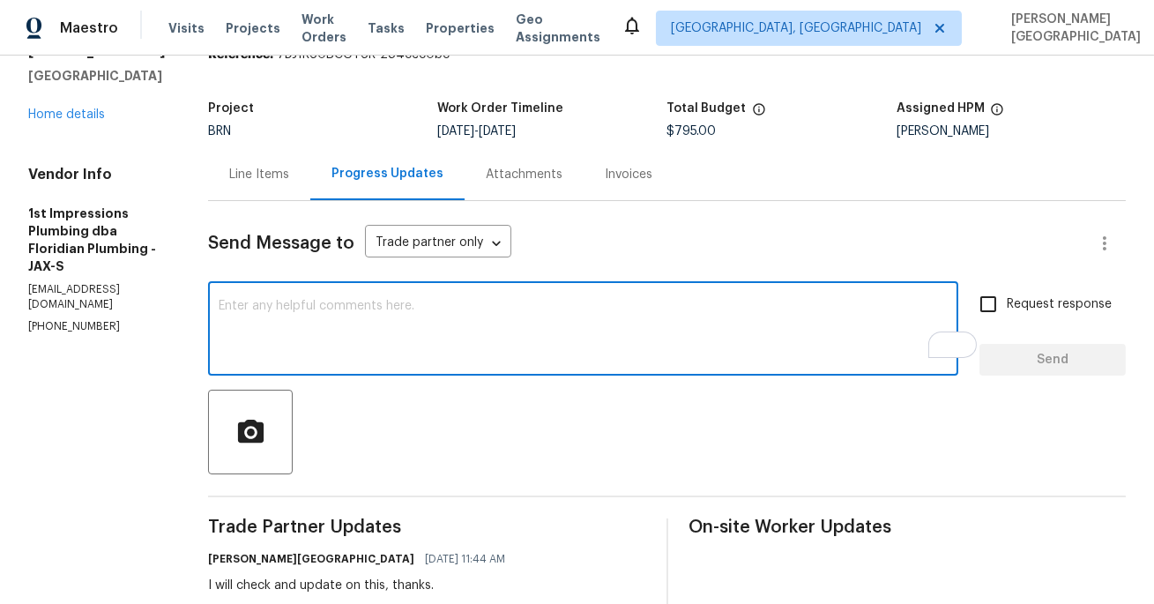
scroll to position [78, 0]
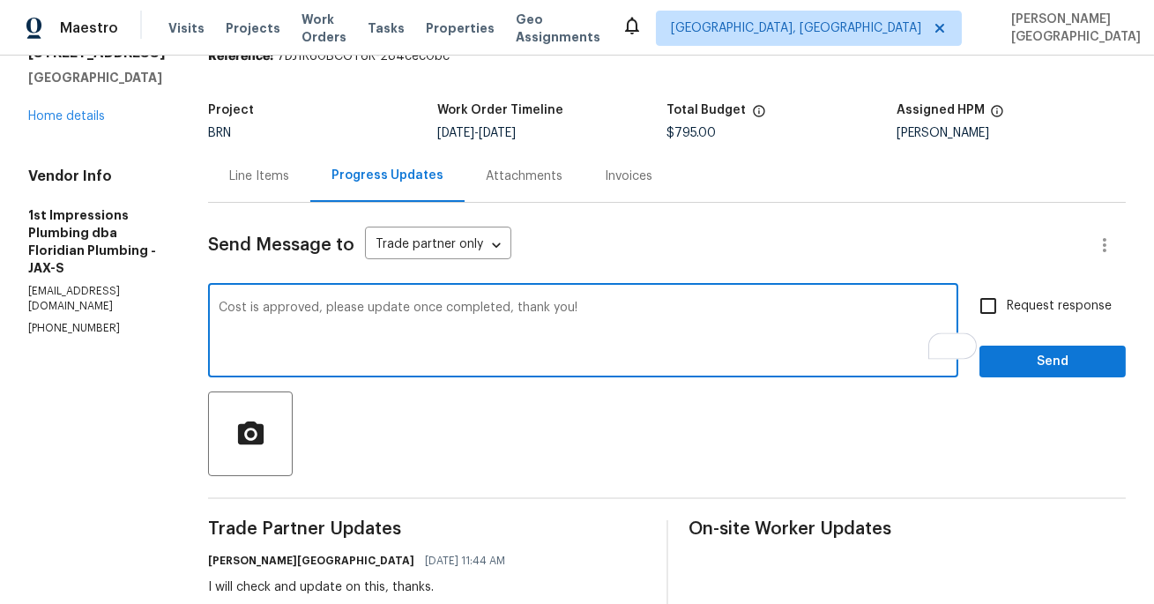
type textarea "Cost is approved, please update once completed, thank you!"
click at [991, 305] on input "Request response" at bounding box center [988, 305] width 37 height 37
checkbox input "true"
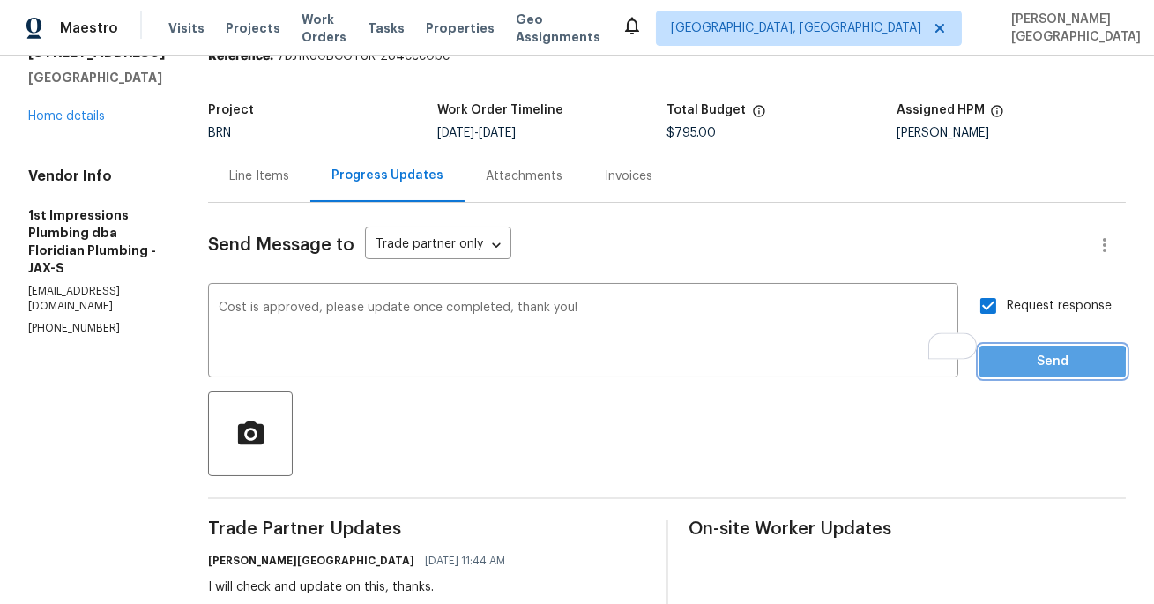
click at [1006, 368] on span "Send" at bounding box center [1052, 362] width 118 height 22
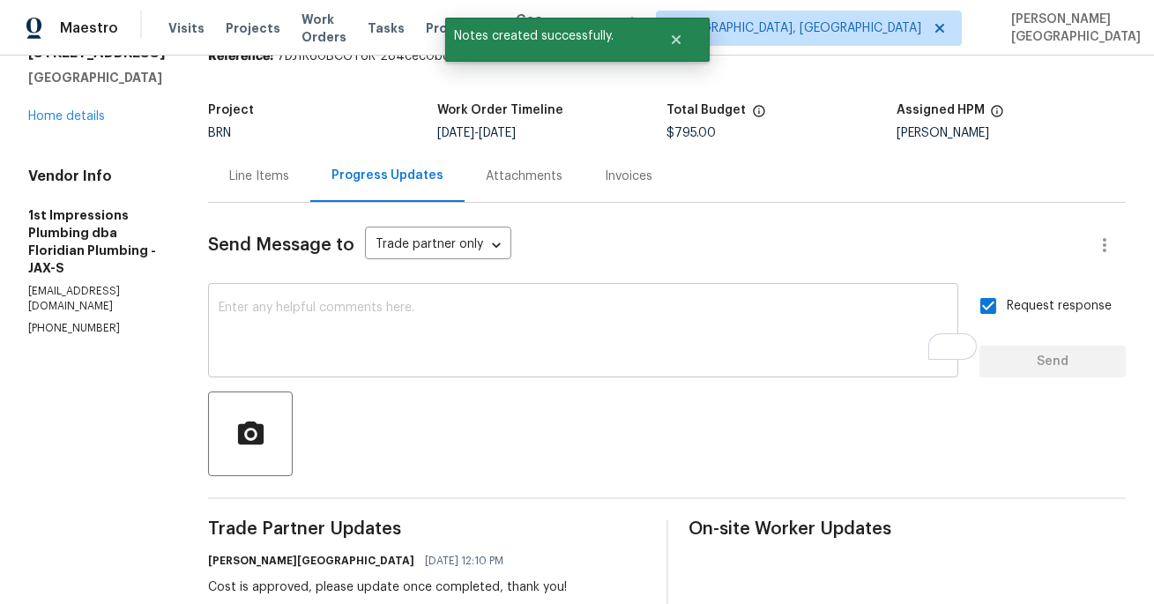
click at [314, 292] on div "x ​" at bounding box center [583, 332] width 750 height 90
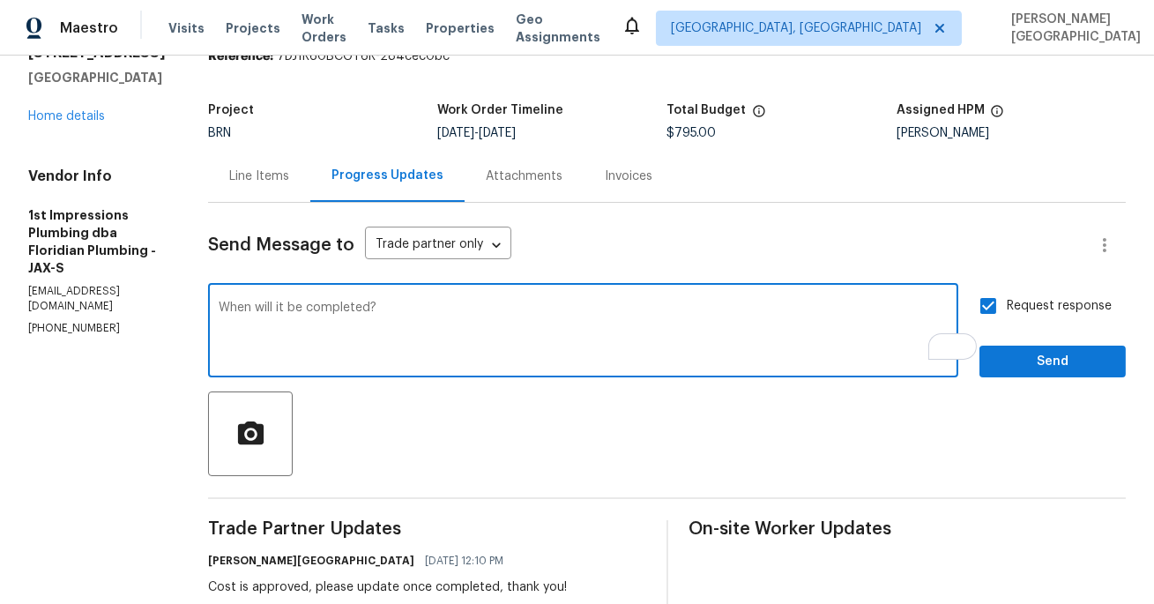
type textarea "When will it be completed?"
click at [1013, 376] on button "Send" at bounding box center [1052, 362] width 146 height 33
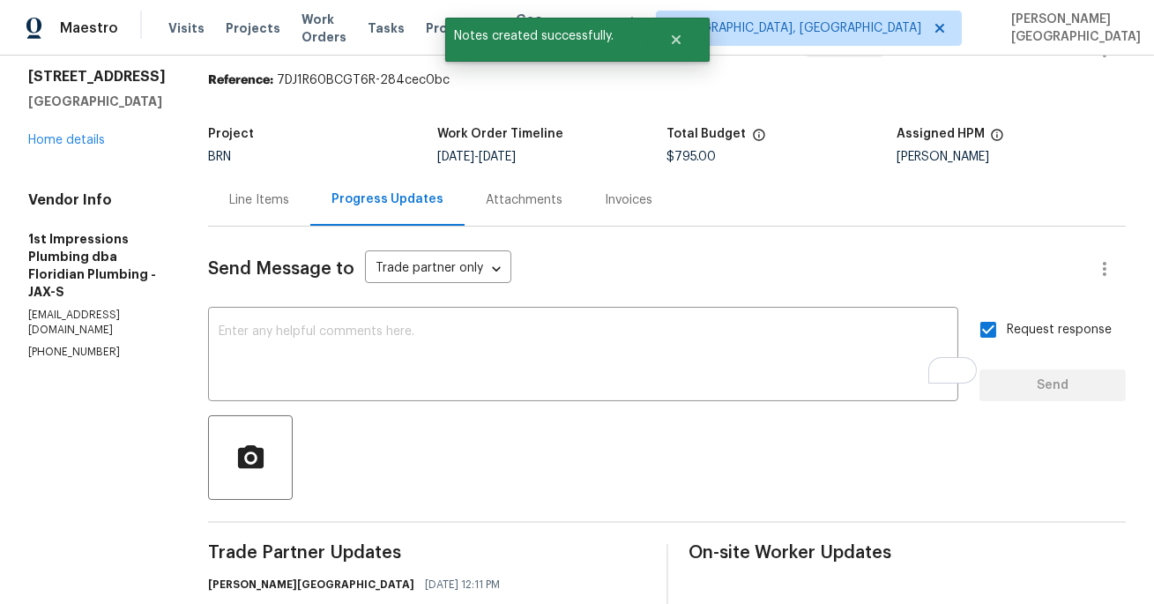
scroll to position [0, 0]
